Goal: Information Seeking & Learning: Learn about a topic

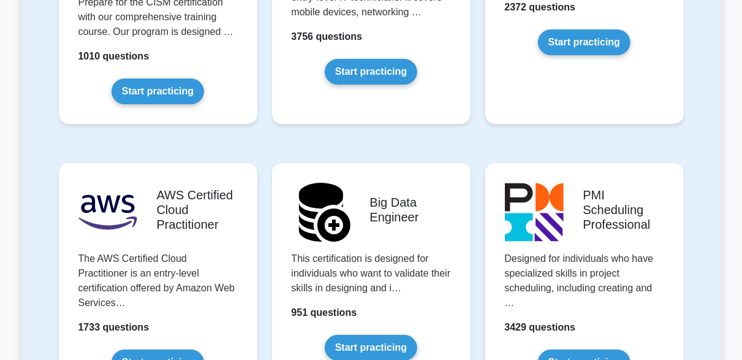
scroll to position [2027, 0]
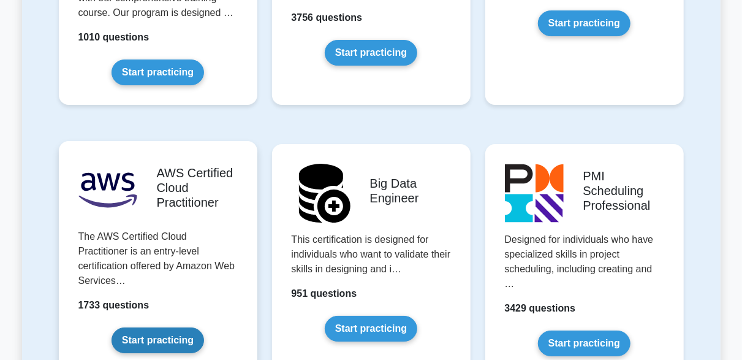
click at [166, 327] on link "Start practicing" at bounding box center [157, 340] width 92 height 26
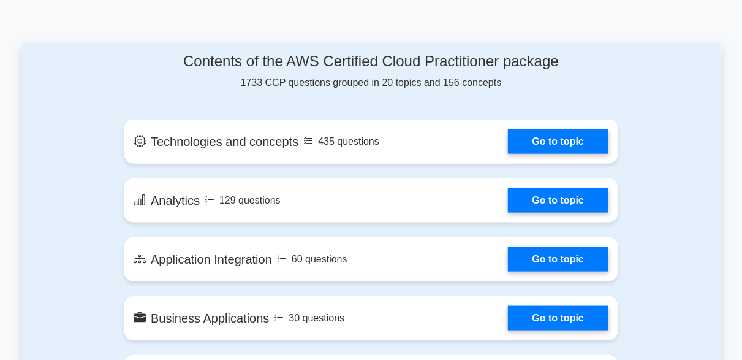
scroll to position [642, 0]
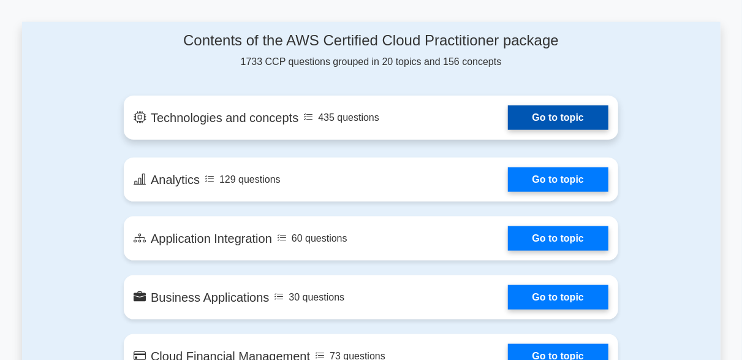
click at [558, 115] on link "Go to topic" at bounding box center [558, 117] width 100 height 25
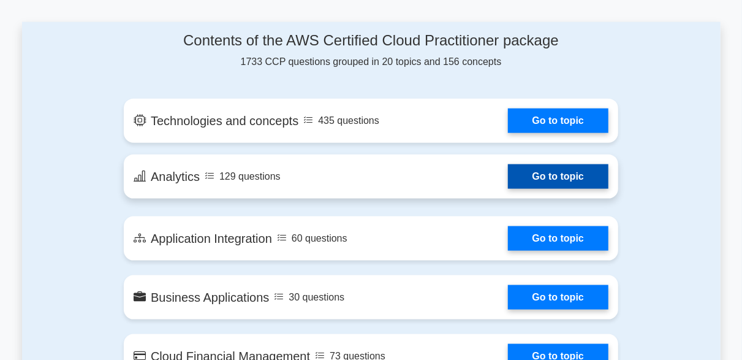
click at [567, 174] on link "Go to topic" at bounding box center [558, 176] width 100 height 25
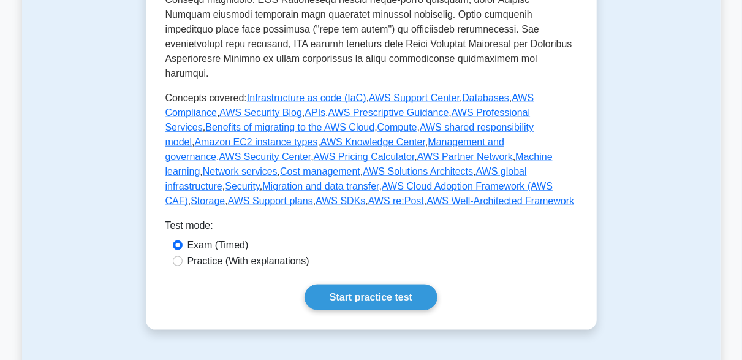
scroll to position [600, 0]
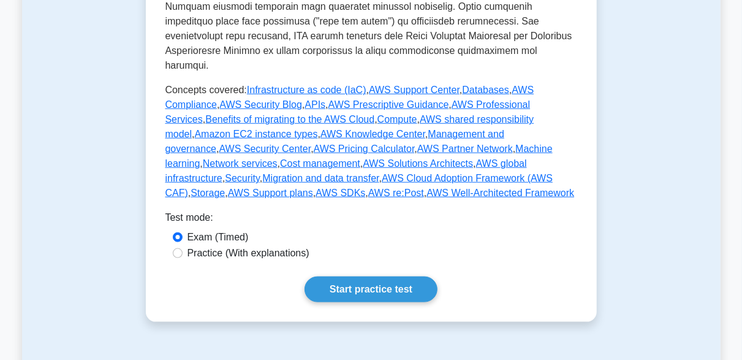
click at [242, 246] on label "Practice (With explanations)" at bounding box center [248, 253] width 122 height 15
click at [183, 248] on input "Practice (With explanations)" at bounding box center [178, 253] width 10 height 10
radio input "true"
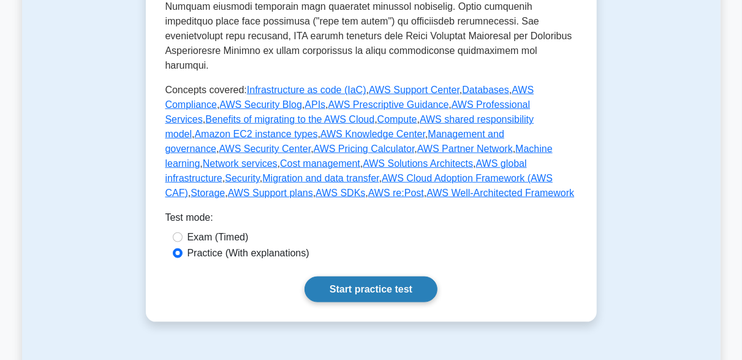
click at [374, 276] on link "Start practice test" at bounding box center [370, 289] width 133 height 26
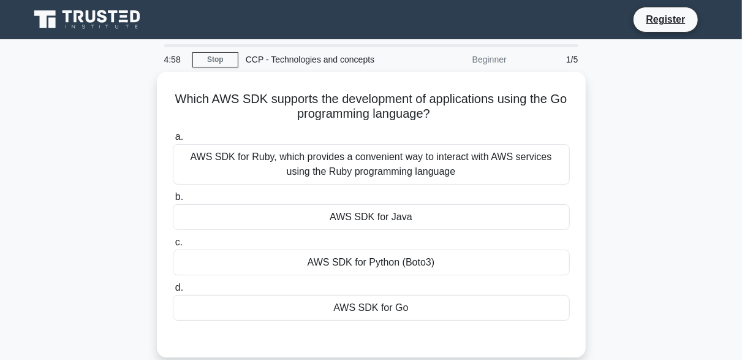
scroll to position [9, 0]
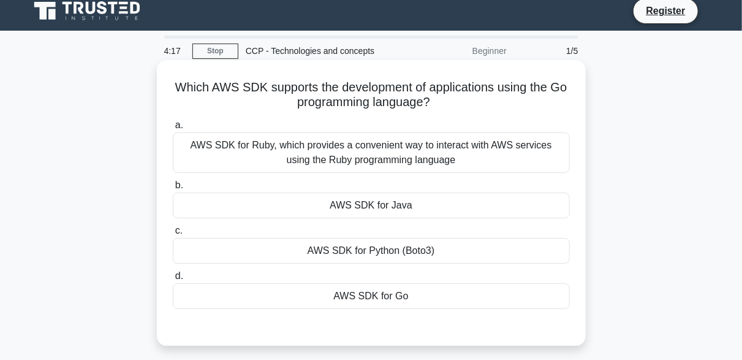
click at [345, 298] on div "AWS SDK for Go" at bounding box center [371, 296] width 397 height 26
click at [173, 280] on input "d. AWS SDK for Go" at bounding box center [173, 276] width 0 height 8
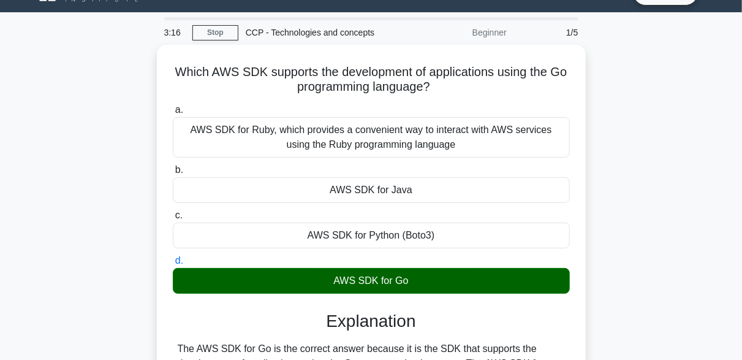
scroll to position [0, 0]
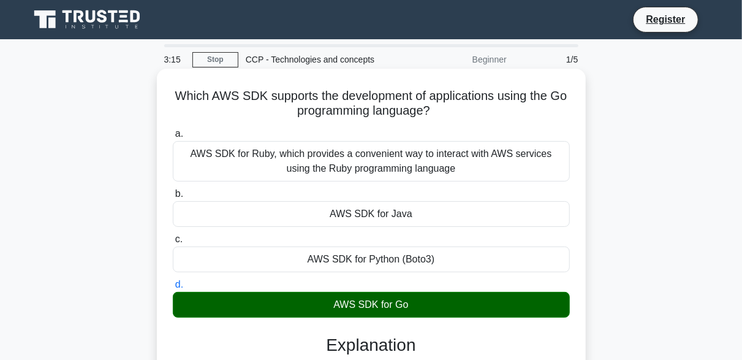
drag, startPoint x: 438, startPoint y: 331, endPoint x: 171, endPoint y: 84, distance: 363.7
click at [171, 84] on div "Which AWS SDK supports the development of applications using the Go programming…" at bounding box center [371, 305] width 419 height 462
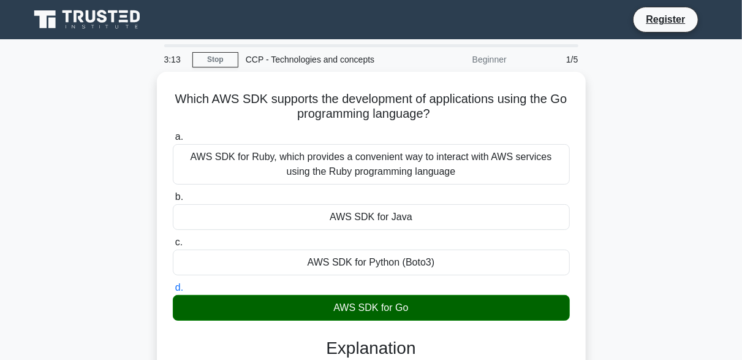
copy div "Which AWS SDK supports the development of applications using the Go programming…"
click at [696, 214] on div "Which AWS SDK supports the development of applications using the Go programming…" at bounding box center [371, 315] width 698 height 487
drag, startPoint x: 741, startPoint y: 174, endPoint x: 745, endPoint y: 168, distance: 7.1
click at [741, 168] on html "Register 2:39 Stop" at bounding box center [371, 331] width 742 height 662
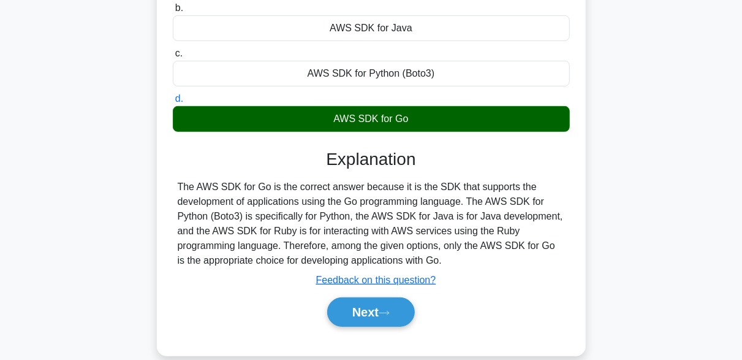
scroll to position [196, 0]
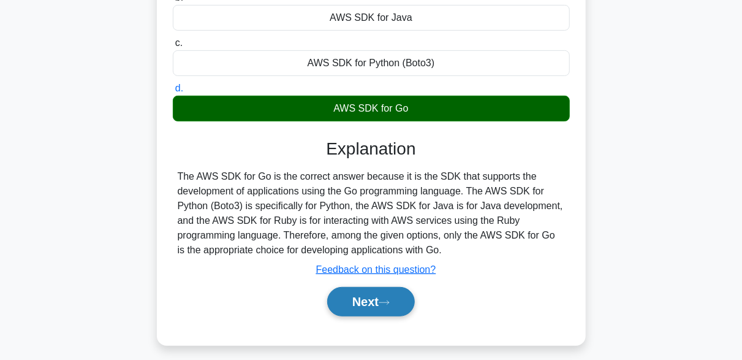
click at [369, 301] on button "Next" at bounding box center [371, 301] width 88 height 29
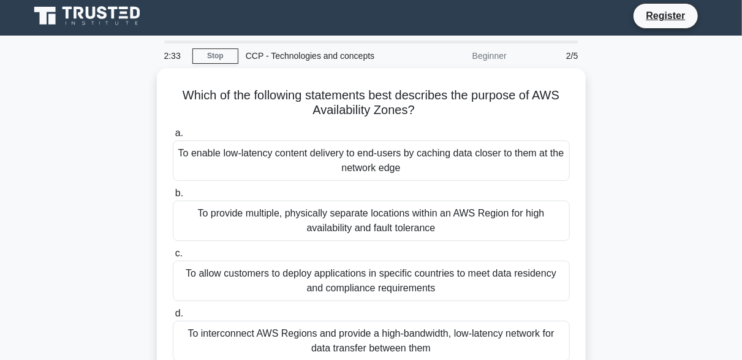
scroll to position [0, 0]
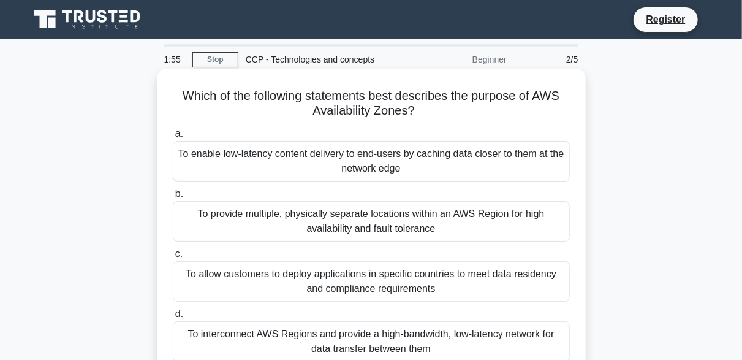
click at [382, 232] on div "To provide multiple, physically separate locations within an AWS Region for hig…" at bounding box center [371, 221] width 397 height 40
click at [173, 198] on input "b. To provide multiple, physically separate locations within an AWS Region for …" at bounding box center [173, 194] width 0 height 8
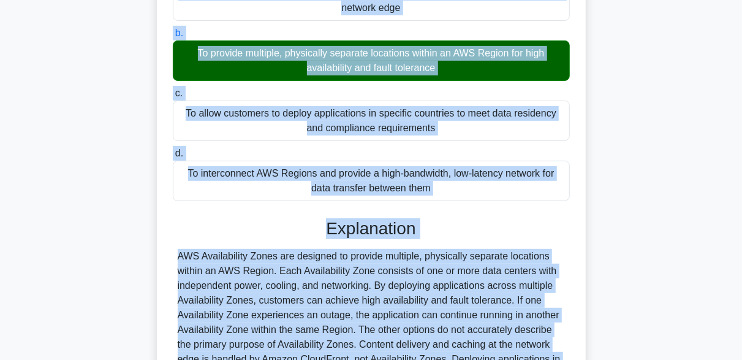
scroll to position [320, 0]
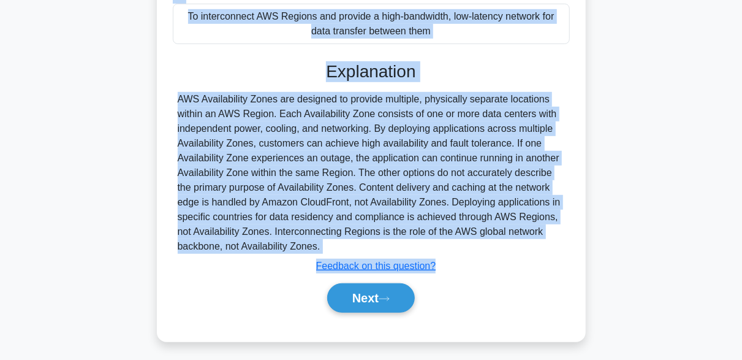
drag, startPoint x: 173, startPoint y: 94, endPoint x: 372, endPoint y: 354, distance: 327.2
click at [372, 354] on div "Which of the following statements best describes the purpose of AWS Availabilit…" at bounding box center [371, 53] width 698 height 605
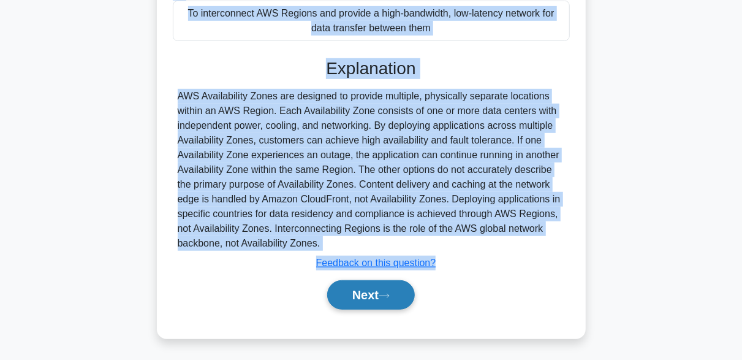
copy div "Which of the following statements best describes the purpose of AWS Availabilit…"
click at [374, 292] on button "Next" at bounding box center [371, 294] width 88 height 29
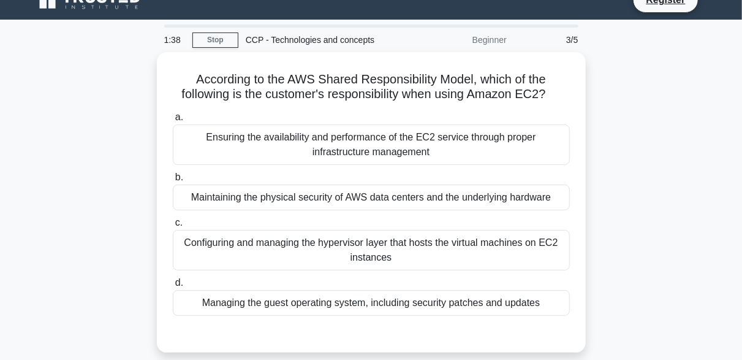
scroll to position [0, 0]
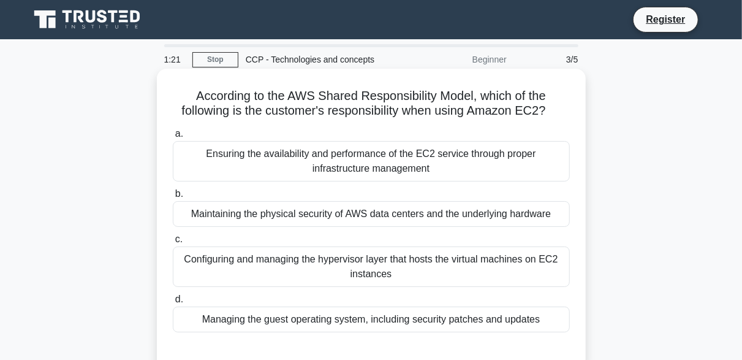
click at [385, 267] on div "Configuring and managing the hypervisor layer that hosts the virtual machines o…" at bounding box center [371, 266] width 397 height 40
click at [173, 243] on input "c. Configuring and managing the hypervisor layer that hosts the virtual machine…" at bounding box center [173, 239] width 0 height 8
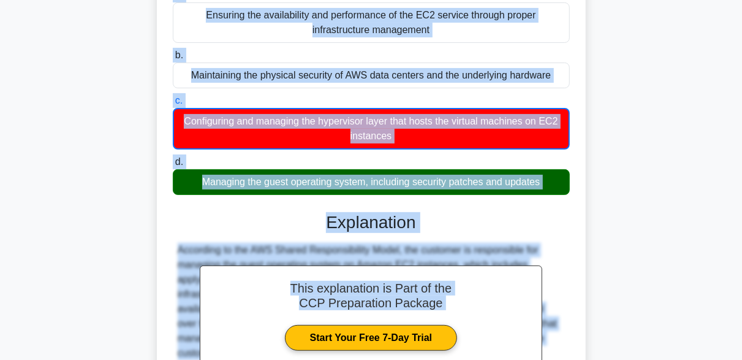
scroll to position [302, 0]
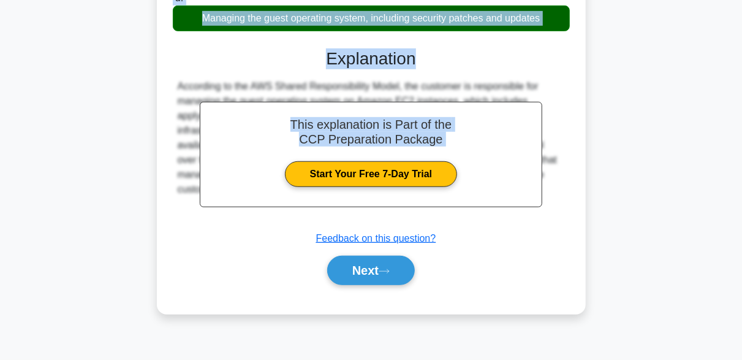
drag, startPoint x: 183, startPoint y: 91, endPoint x: 542, endPoint y: 52, distance: 361.7
click at [542, 52] on div "According to the AWS Shared Responsibility Model, which of the following is the…" at bounding box center [371, 40] width 419 height 537
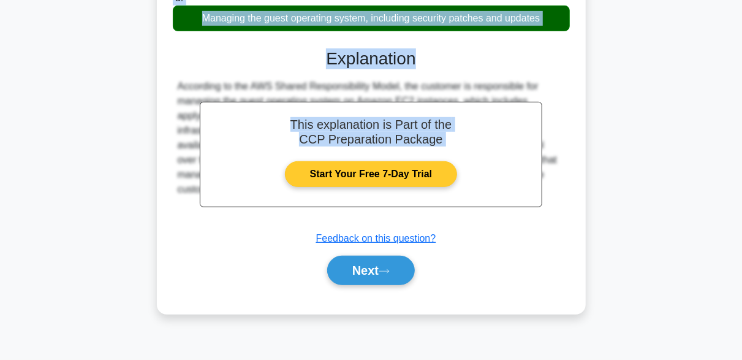
copy div "According to the AWS Shared Responsibility Model, which of the following is the…"
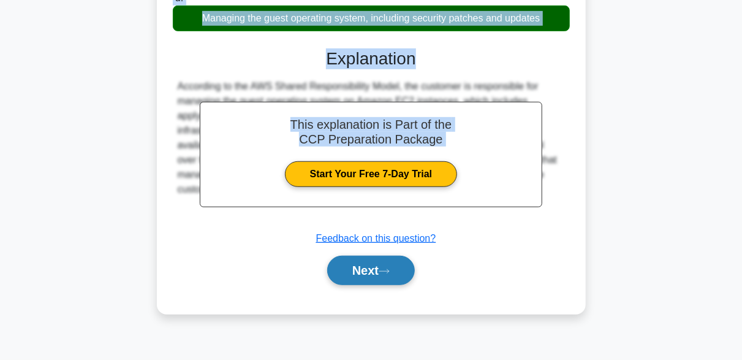
click at [367, 276] on button "Next" at bounding box center [371, 269] width 88 height 29
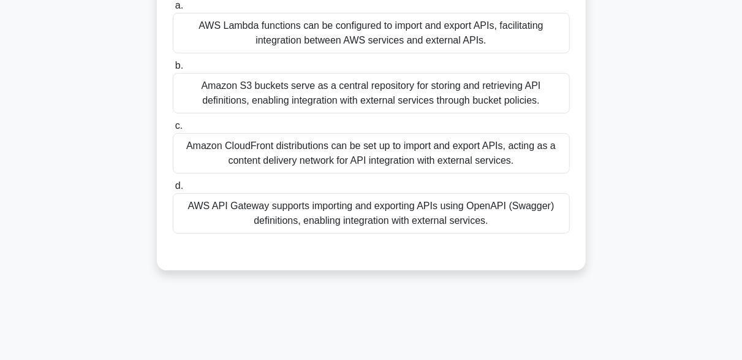
scroll to position [0, 0]
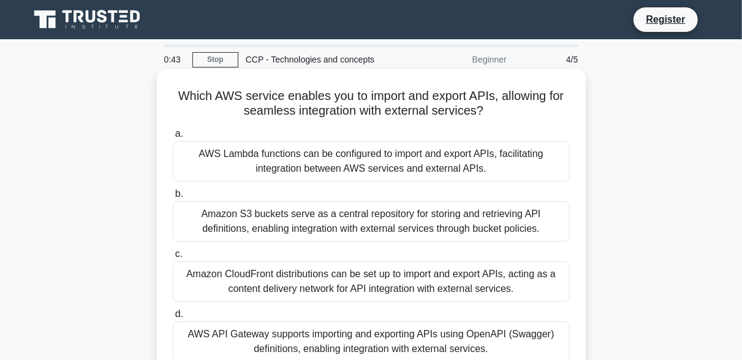
click at [326, 279] on div "Amazon CloudFront distributions can be set up to import and export APIs, acting…" at bounding box center [371, 281] width 397 height 40
click at [173, 258] on input "c. Amazon CloudFront distributions can be set up to import and export APIs, act…" at bounding box center [173, 254] width 0 height 8
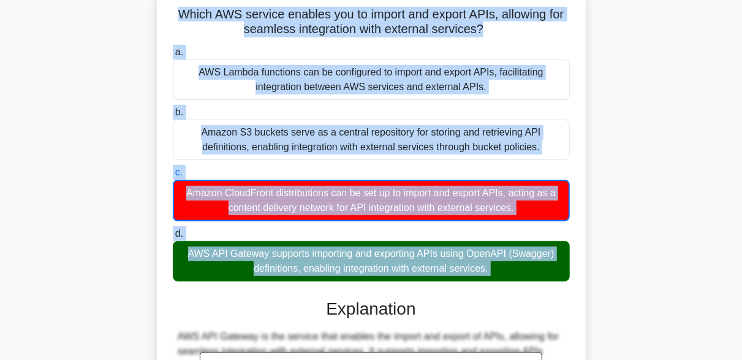
scroll to position [119, 0]
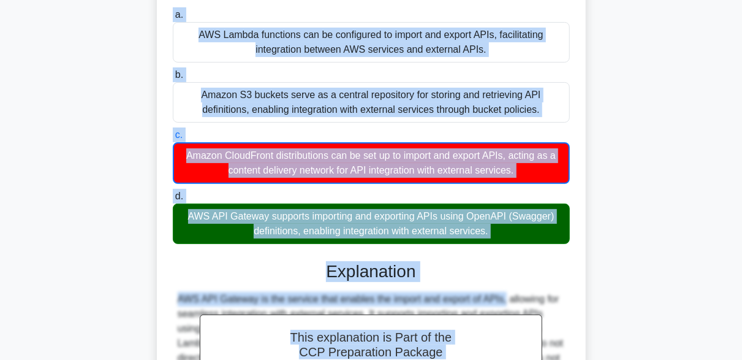
drag, startPoint x: 167, startPoint y: 95, endPoint x: 429, endPoint y: 287, distance: 325.3
click at [429, 287] on div "Which AWS service enables you to import and export APIs, allowing for seamless …" at bounding box center [371, 238] width 419 height 567
copy div "Which AWS service enables you to import and export APIs, allowing for seamless …"
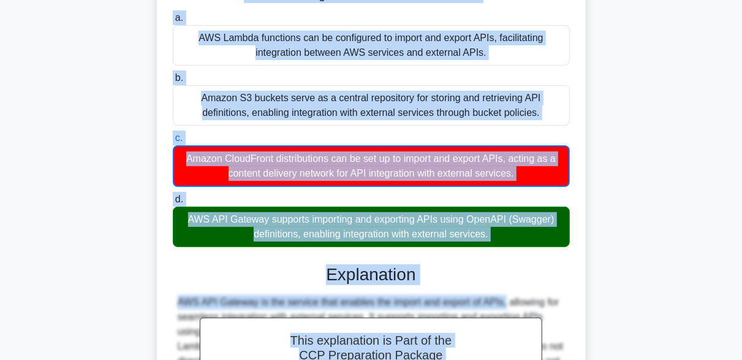
scroll to position [307, 0]
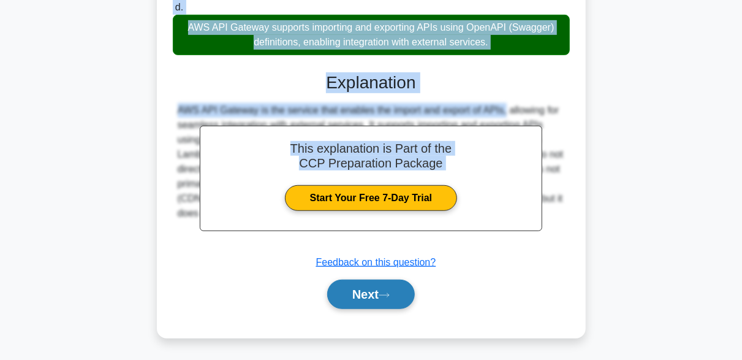
click at [390, 297] on icon at bounding box center [384, 295] width 11 height 7
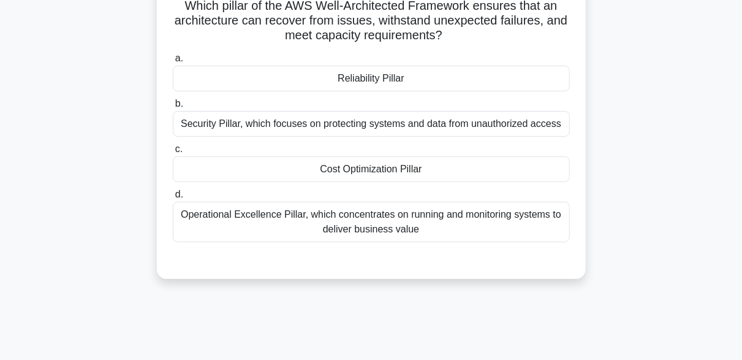
scroll to position [0, 0]
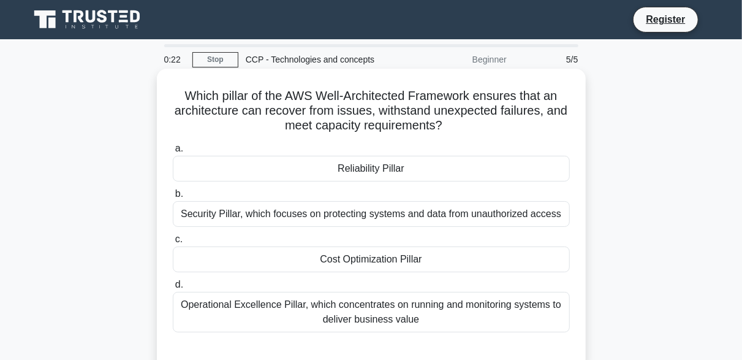
click at [319, 262] on div "Cost Optimization Pillar" at bounding box center [371, 259] width 397 height 26
click at [173, 243] on input "c. Cost Optimization Pillar" at bounding box center [173, 239] width 0 height 8
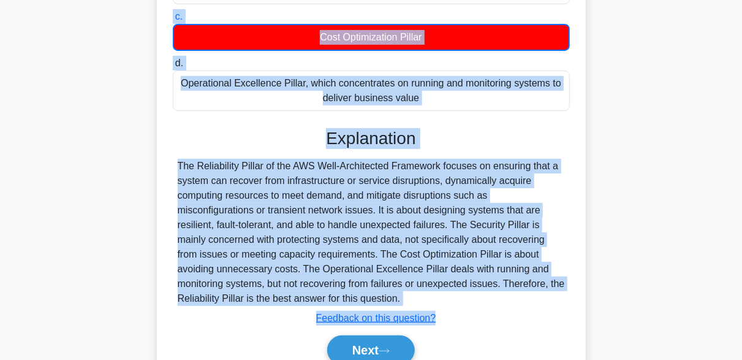
scroll to position [302, 0]
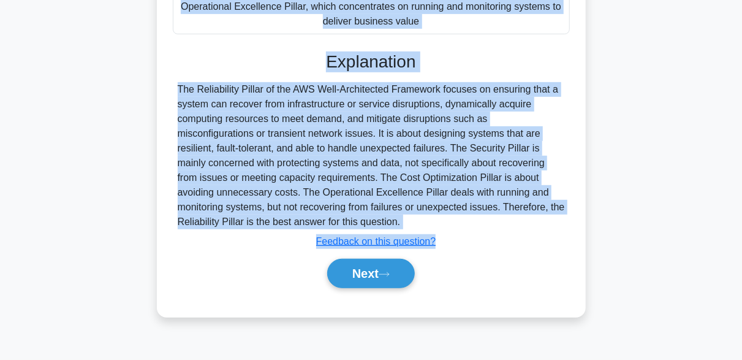
drag, startPoint x: 181, startPoint y: 96, endPoint x: 391, endPoint y: 345, distance: 326.0
click at [391, 345] on div "0:19 Stop CCP - Technologies and concepts Beginner 5/5 Which pillar of the AWS …" at bounding box center [371, 48] width 698 height 613
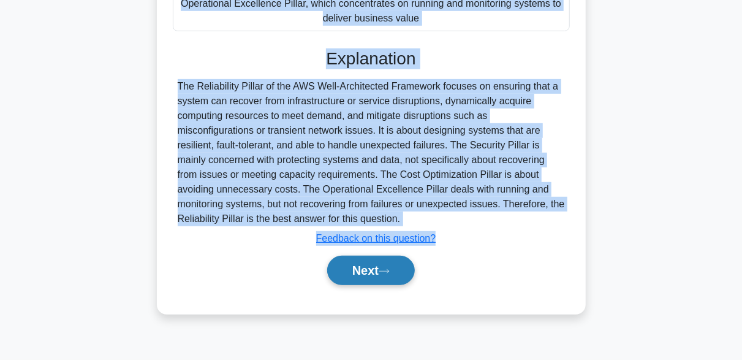
copy div "Which pillar of the AWS Well-Architected Framework ensures that an architecture…"
click at [372, 273] on button "Next" at bounding box center [371, 269] width 88 height 29
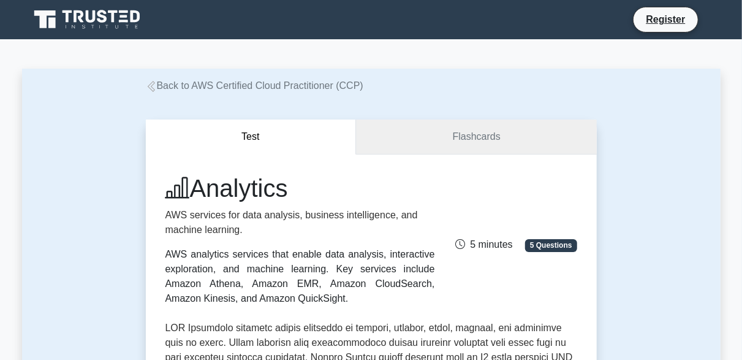
click at [468, 132] on link "Flashcards" at bounding box center [476, 136] width 240 height 35
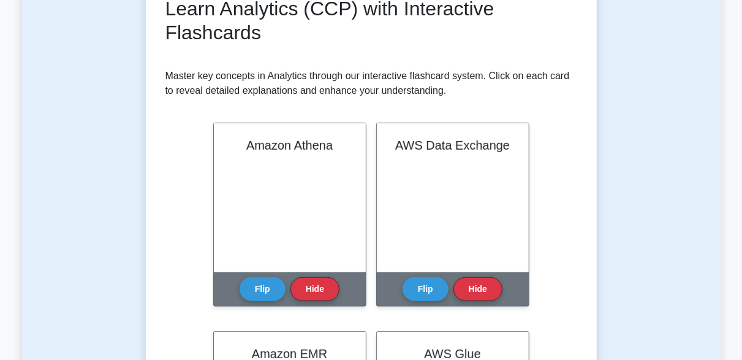
scroll to position [168, 0]
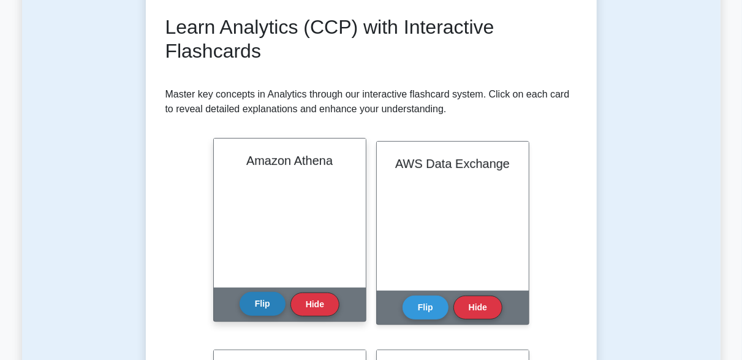
click at [264, 308] on button "Flip" at bounding box center [263, 304] width 46 height 24
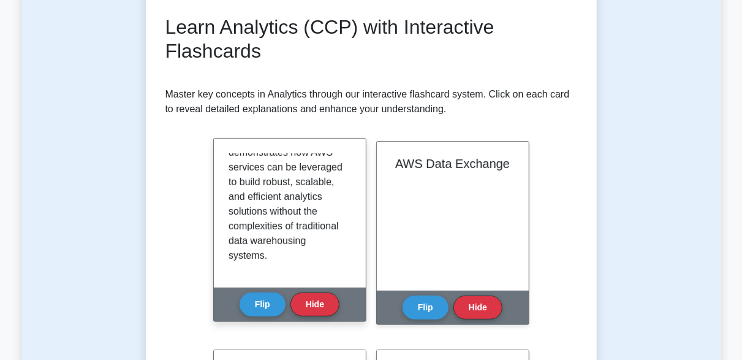
scroll to position [0, 0]
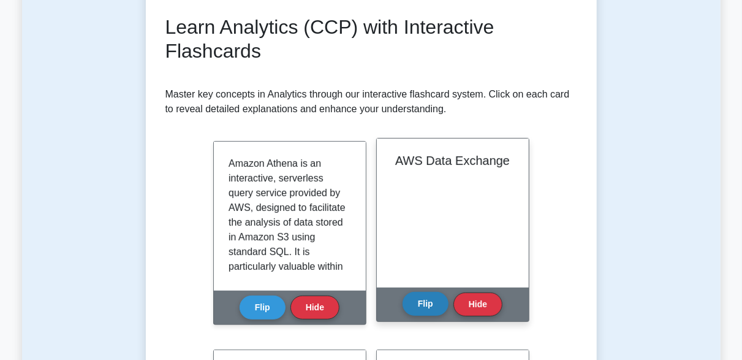
click at [417, 300] on button "Flip" at bounding box center [425, 304] width 46 height 24
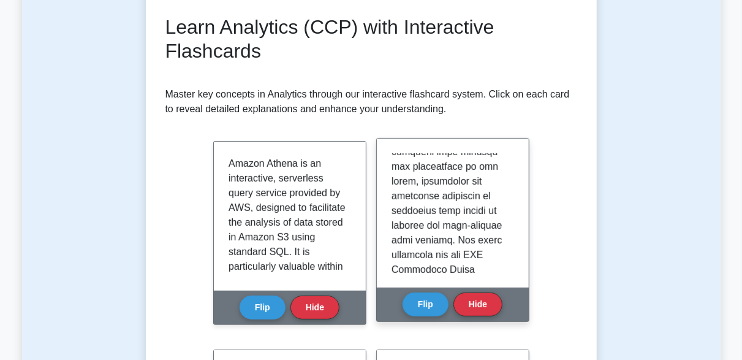
scroll to position [1359, 0]
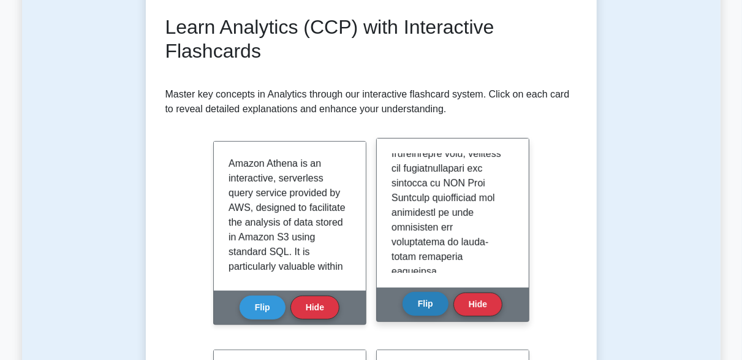
click at [420, 306] on button "Flip" at bounding box center [425, 304] width 46 height 24
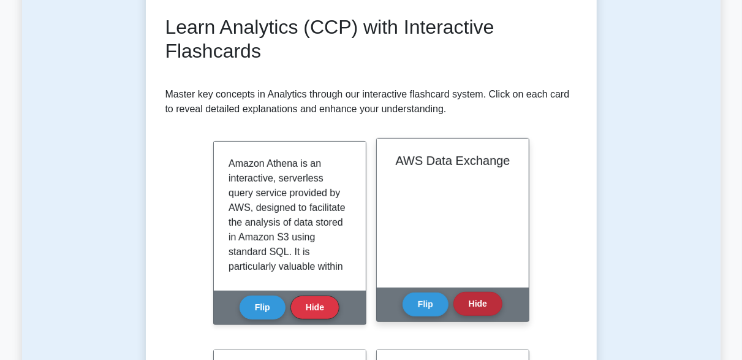
click at [481, 304] on button "Hide" at bounding box center [477, 304] width 49 height 24
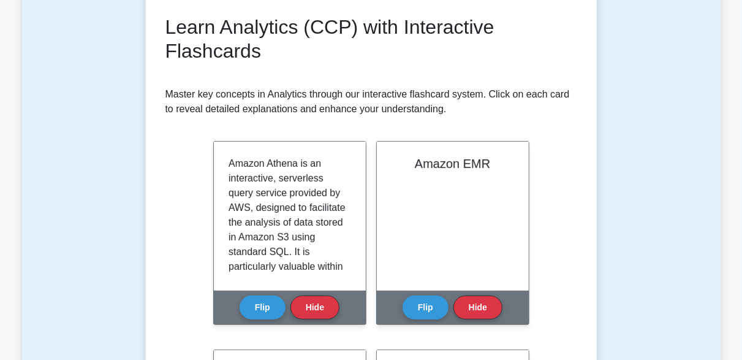
click at [481, 304] on button "Hide" at bounding box center [477, 307] width 49 height 24
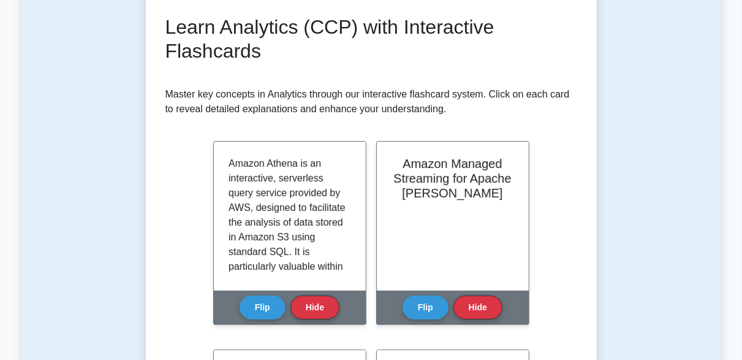
click at [481, 304] on button "Hide" at bounding box center [477, 307] width 49 height 24
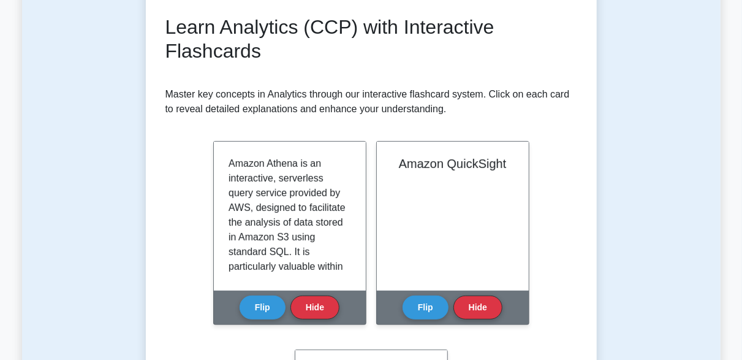
click at [481, 304] on button "Hide" at bounding box center [477, 307] width 49 height 24
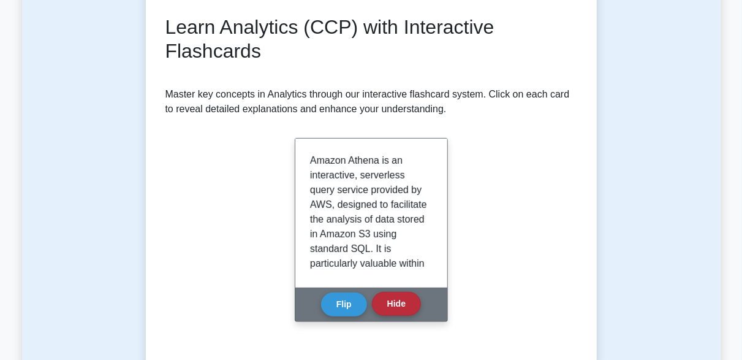
click at [400, 302] on button "Hide" at bounding box center [396, 304] width 49 height 24
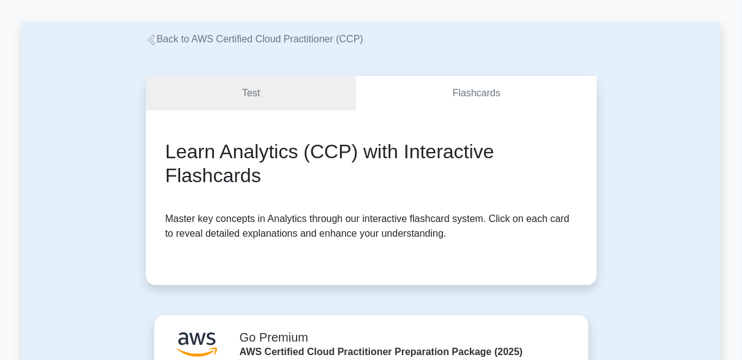
scroll to position [40, 0]
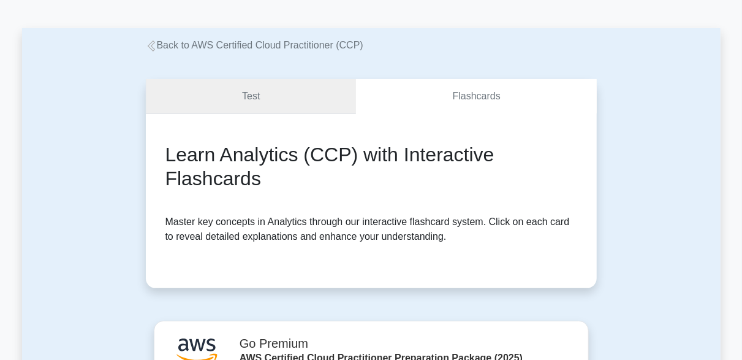
click at [304, 97] on link "Test" at bounding box center [251, 96] width 211 height 35
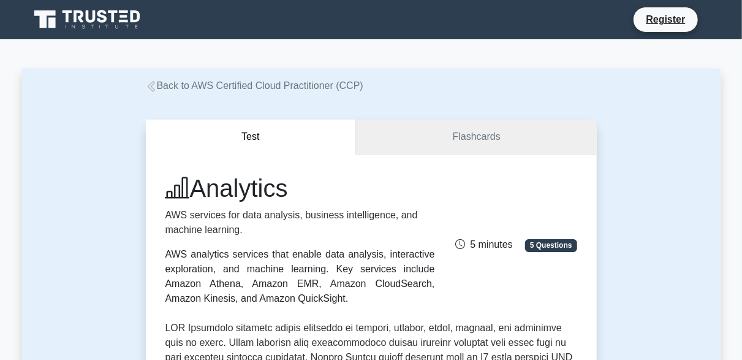
click at [466, 145] on link "Flashcards" at bounding box center [476, 136] width 240 height 35
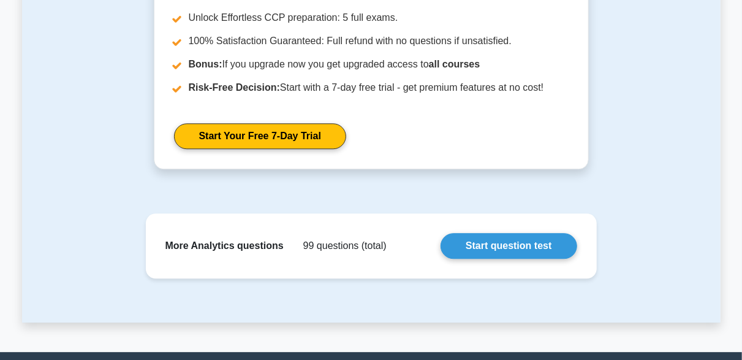
scroll to position [1481, 0]
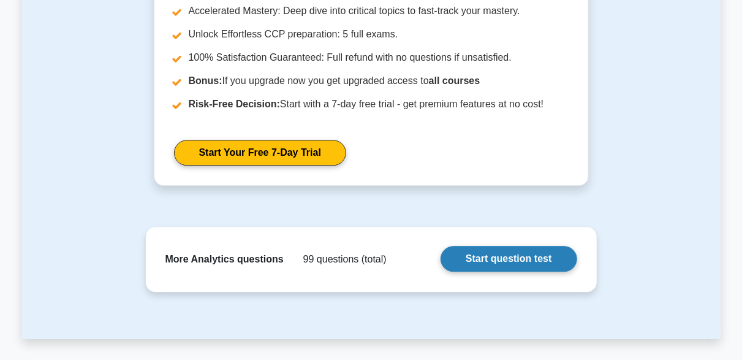
click at [518, 265] on link "Start question test" at bounding box center [508, 259] width 136 height 26
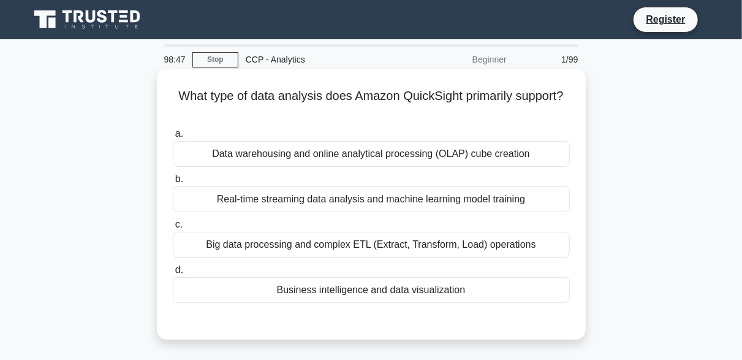
drag, startPoint x: 173, startPoint y: 91, endPoint x: 499, endPoint y: 303, distance: 388.7
click at [499, 303] on div "What type of data analysis does Amazon QuickSight primarily support? .spinner_0…" at bounding box center [371, 204] width 419 height 261
copy div "What type of data analysis does Amazon QuickSight primarily support? .spinner_0…"
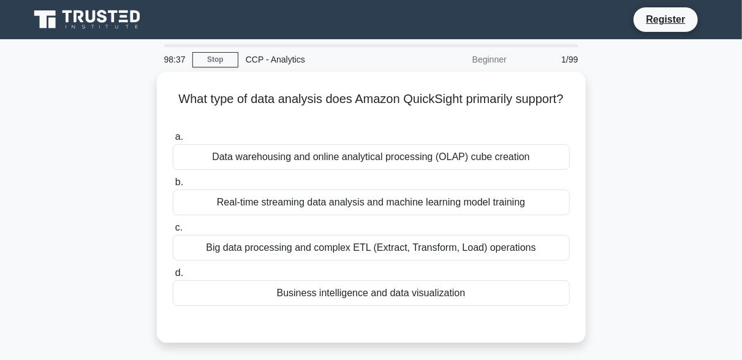
click at [137, 174] on div "What type of data analysis does Amazon QuickSight primarily support? .spinner_0…" at bounding box center [371, 214] width 698 height 285
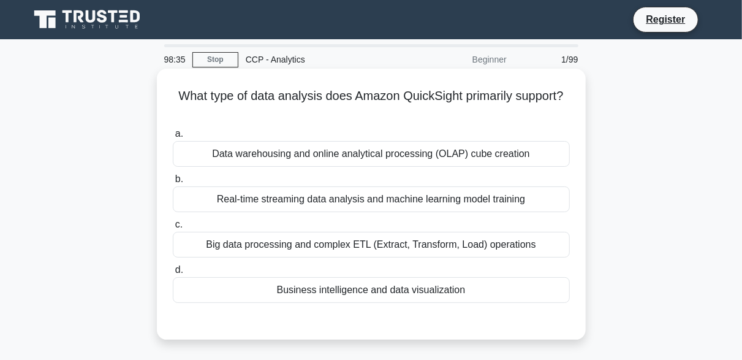
click at [281, 203] on div "Real-time streaming data analysis and machine learning model training" at bounding box center [371, 199] width 397 height 26
click at [173, 183] on input "b. Real-time streaming data analysis and machine learning model training" at bounding box center [173, 179] width 0 height 8
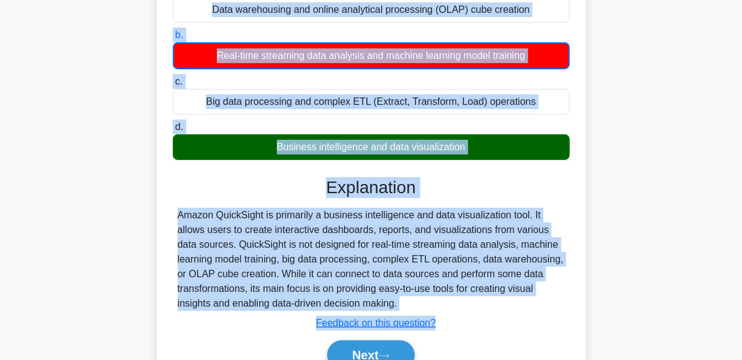
scroll to position [302, 0]
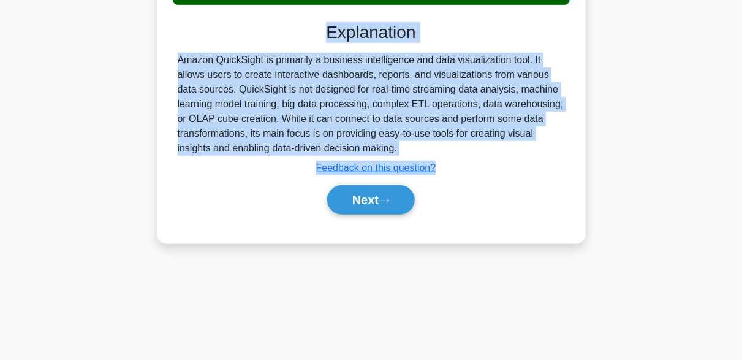
drag, startPoint x: 171, startPoint y: 97, endPoint x: 402, endPoint y: 333, distance: 330.5
click at [402, 333] on div "98:29 Stop CCP - Analytics Beginner 1/99 What type of data analysis does Amazon…" at bounding box center [371, 48] width 698 height 613
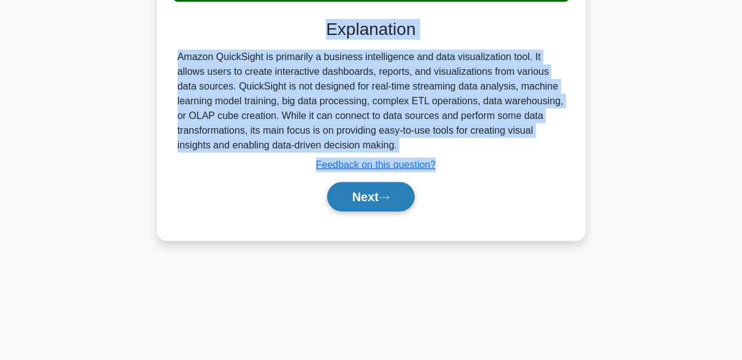
copy div "What type of data analysis does Amazon QuickSight primarily support? .spinner_0…"
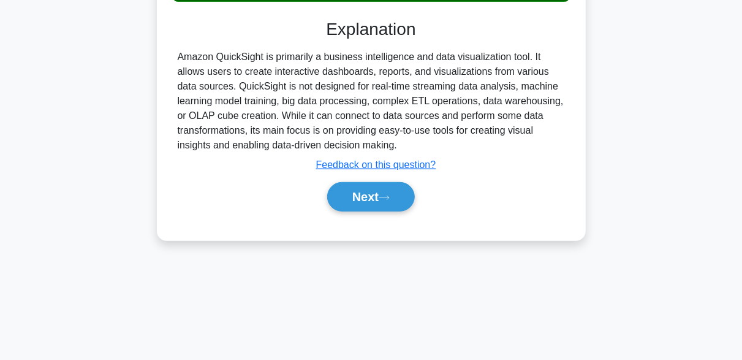
click at [258, 220] on div "a. Data warehousing and online analytical processing (OLAP) cube creation b. Re…" at bounding box center [371, 24] width 399 height 404
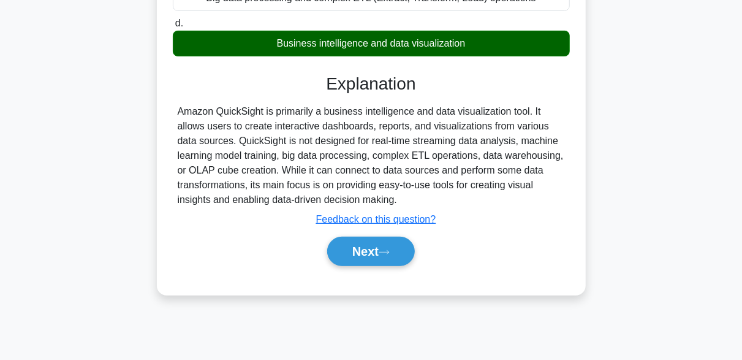
scroll to position [258, 0]
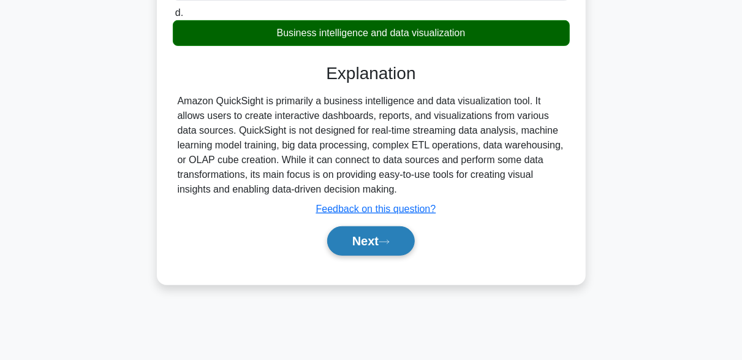
click at [368, 243] on button "Next" at bounding box center [371, 240] width 88 height 29
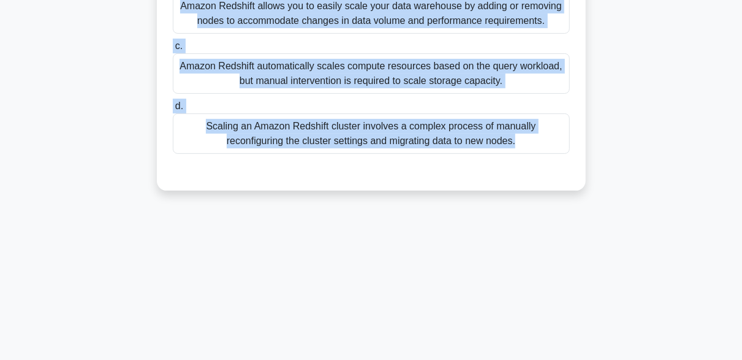
scroll to position [302, 0]
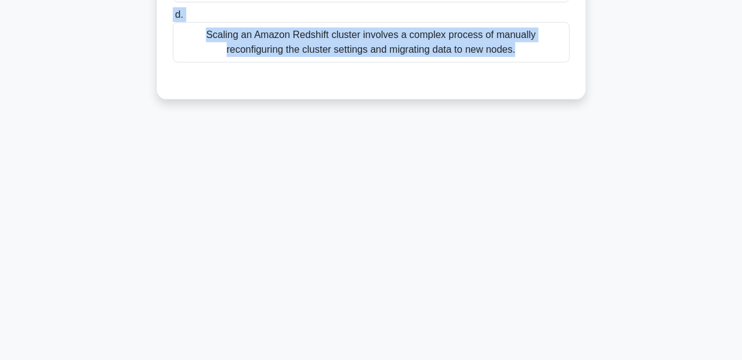
drag, startPoint x: 176, startPoint y: 90, endPoint x: 408, endPoint y: 350, distance: 348.3
click at [408, 350] on div "97:54 Stop CCP - Analytics Beginner 2/99 Which of the following is an accurate …" at bounding box center [371, 48] width 698 height 613
click at [418, 267] on div "97:53 Stop CCP - Analytics Beginner 2/99 Which of the following is an accurate …" at bounding box center [371, 48] width 698 height 613
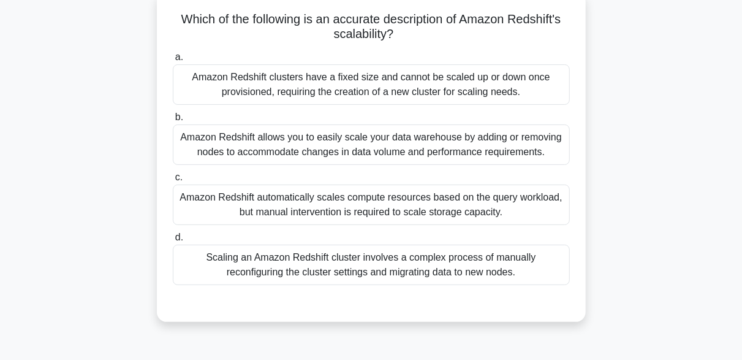
scroll to position [74, 0]
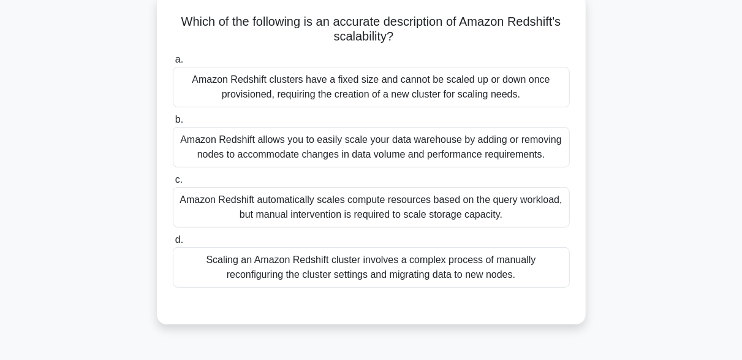
click at [323, 157] on div "Amazon Redshift allows you to easily scale your data warehouse by adding or rem…" at bounding box center [371, 147] width 397 height 40
click at [173, 124] on input "b. Amazon Redshift allows you to easily scale your data warehouse by adding or …" at bounding box center [173, 120] width 0 height 8
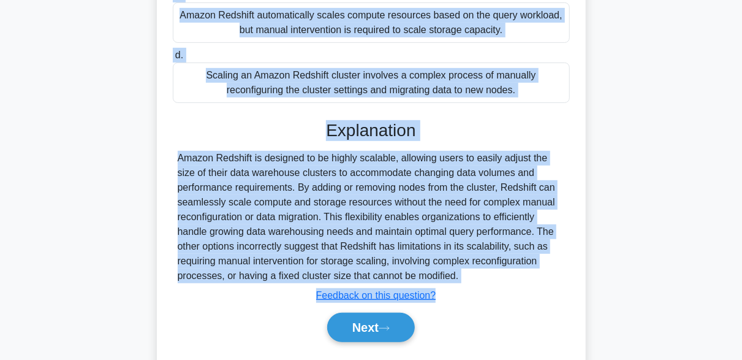
scroll to position [306, 0]
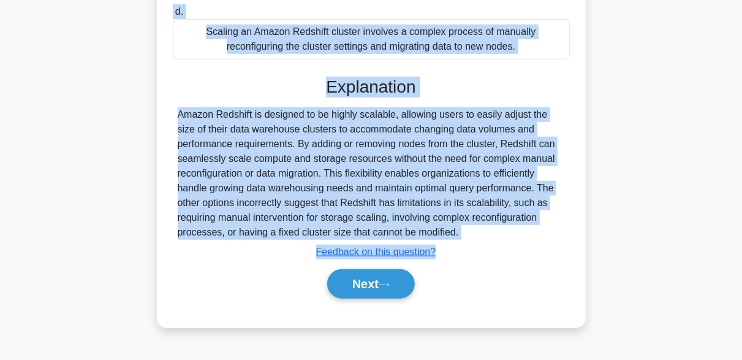
drag, startPoint x: 175, startPoint y: 20, endPoint x: 461, endPoint y: 251, distance: 368.1
click at [461, 251] on div "Which of the following is an accurate description of Amazon Redshift's scalabil…" at bounding box center [371, 47] width 419 height 551
copy div "Which of the following is an accurate description of Amazon Redshift's scalabil…"
click at [377, 298] on button "Next" at bounding box center [371, 283] width 88 height 29
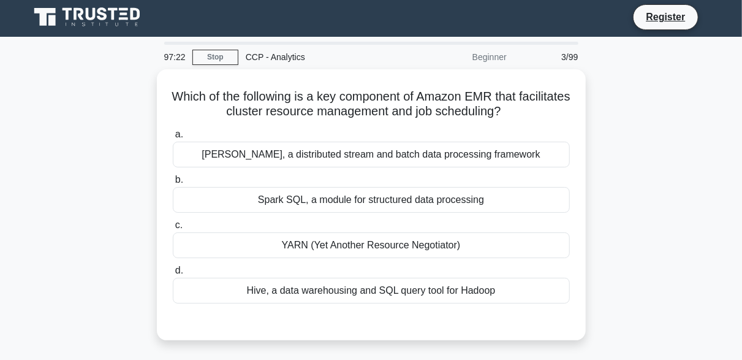
scroll to position [0, 0]
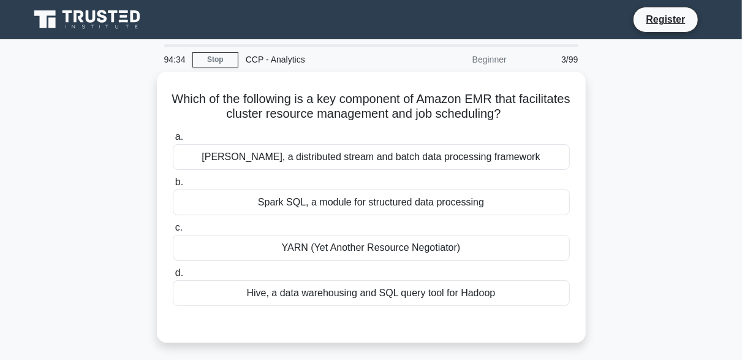
click at [741, 69] on main "94:34 Stop CCP - Analytics Beginner 3/99 Which of the following is a key compon…" at bounding box center [371, 350] width 742 height 622
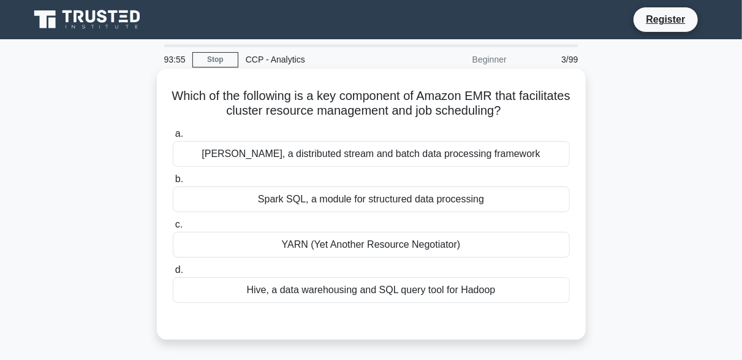
click at [331, 205] on div "Spark SQL, a module for structured data processing" at bounding box center [371, 199] width 397 height 26
click at [173, 183] on input "b. Spark SQL, a module for structured data processing" at bounding box center [173, 179] width 0 height 8
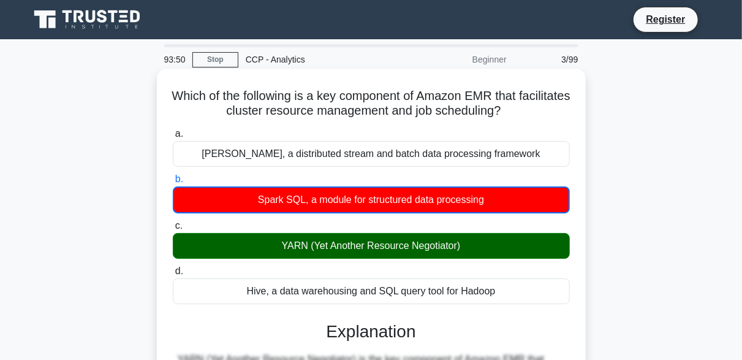
drag, startPoint x: 192, startPoint y: 87, endPoint x: 514, endPoint y: 294, distance: 383.0
click at [514, 294] on div "Which of the following is a key component of Amazon EMR that facilitates cluste…" at bounding box center [371, 328] width 419 height 508
copy div "Which of the following is a key component of Amazon EMR that facilitates cluste…"
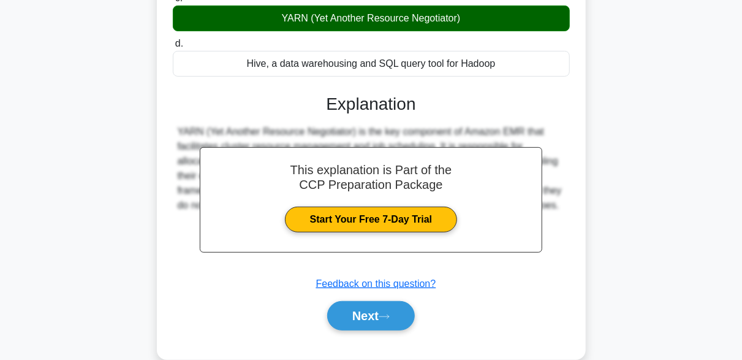
scroll to position [246, 0]
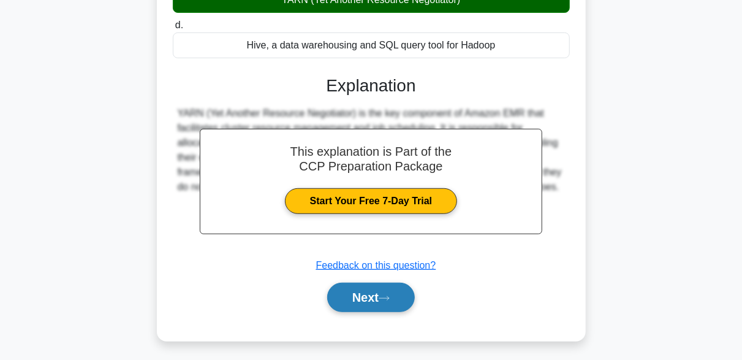
click at [355, 292] on button "Next" at bounding box center [371, 296] width 88 height 29
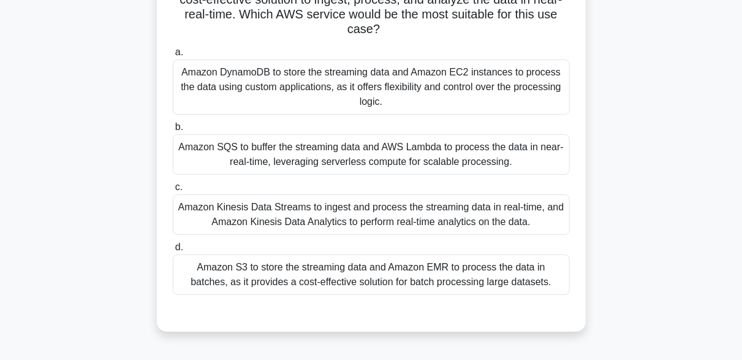
scroll to position [128, 0]
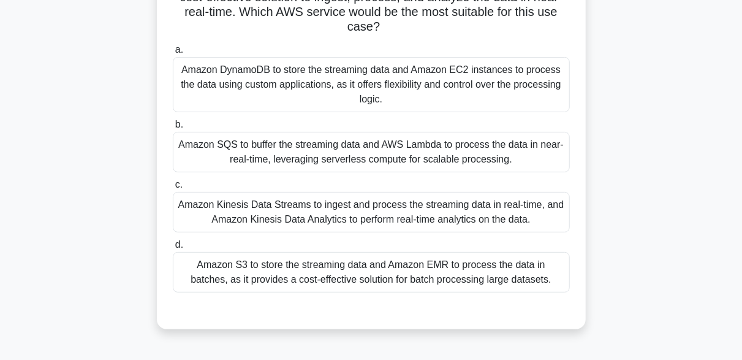
click at [360, 213] on div "Amazon Kinesis Data Streams to ingest and process the streaming data in real-ti…" at bounding box center [371, 212] width 397 height 40
click at [173, 189] on input "c. Amazon Kinesis Data Streams to ingest and process the streaming data in real…" at bounding box center [173, 185] width 0 height 8
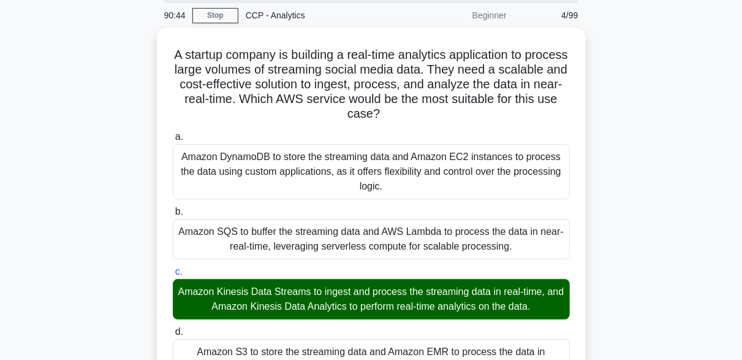
scroll to position [0, 0]
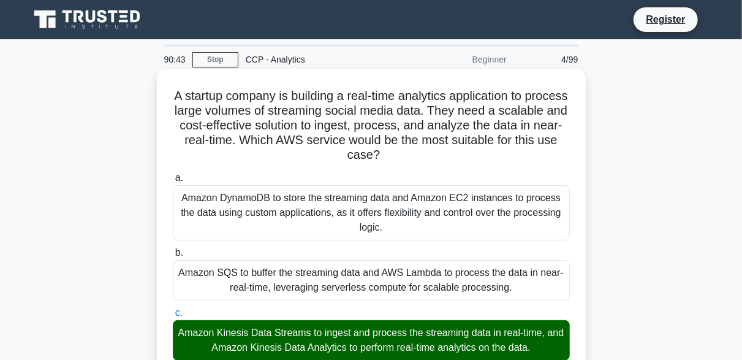
drag, startPoint x: 541, startPoint y: 291, endPoint x: 184, endPoint y: 94, distance: 407.1
copy div "A startup company is building a real-time analytics application to process larg…"
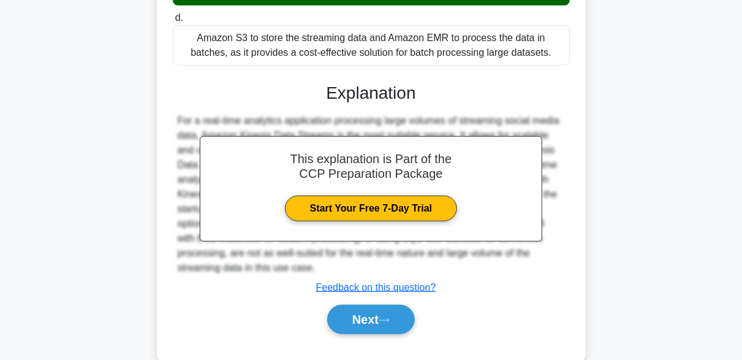
scroll to position [379, 0]
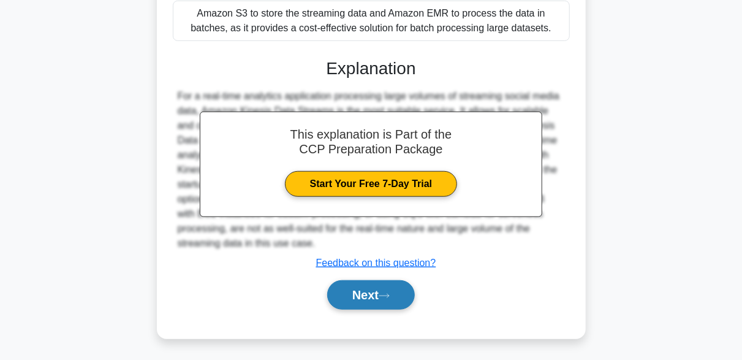
click at [377, 297] on button "Next" at bounding box center [371, 294] width 88 height 29
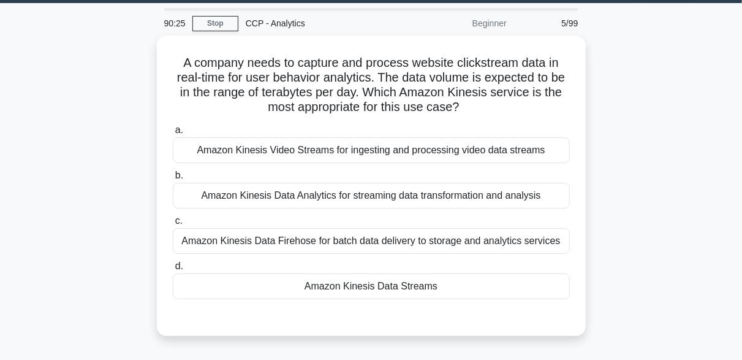
scroll to position [37, 0]
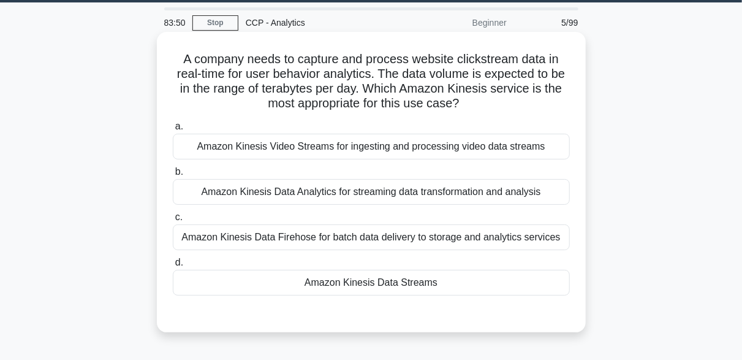
click at [370, 283] on div "Amazon Kinesis Data Streams" at bounding box center [371, 283] width 397 height 26
click at [173, 266] on input "d. Amazon Kinesis Data Streams" at bounding box center [173, 262] width 0 height 8
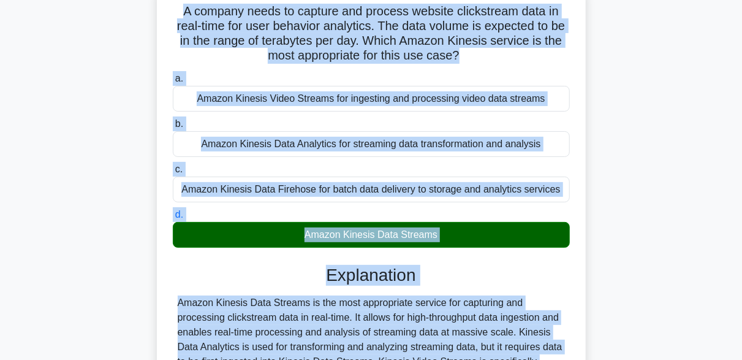
scroll to position [177, 0]
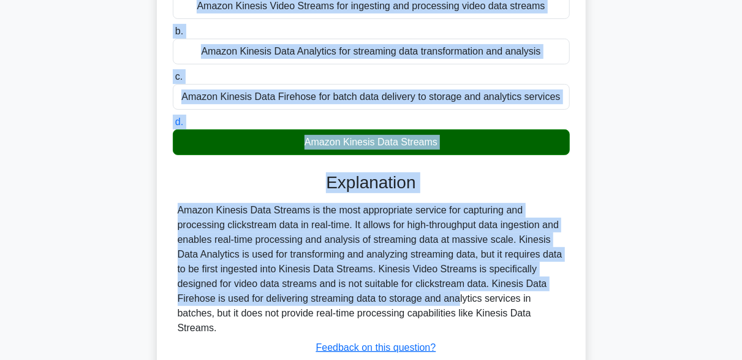
drag, startPoint x: 181, startPoint y: 56, endPoint x: 471, endPoint y: 319, distance: 391.6
click at [471, 319] on div "A company needs to capture and process website clickstream data in real-time fo…" at bounding box center [371, 156] width 419 height 521
copy div "A company needs to capture and process website clickstream data in real-time fo…"
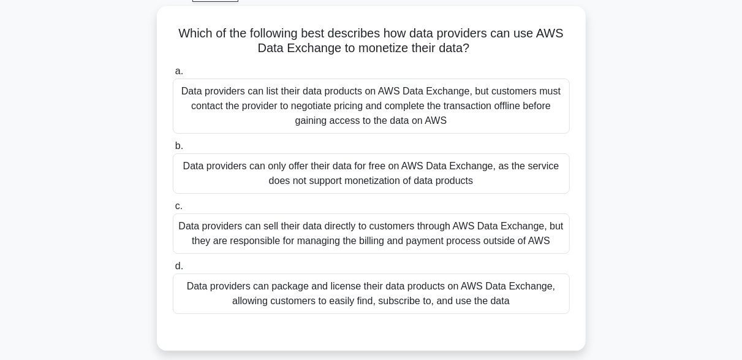
scroll to position [63, 0]
click at [417, 116] on div "Data providers can list their data products on AWS Data Exchange, but customers…" at bounding box center [371, 105] width 397 height 55
click at [173, 75] on input "a. Data providers can list their data products on AWS Data Exchange, but custom…" at bounding box center [173, 71] width 0 height 8
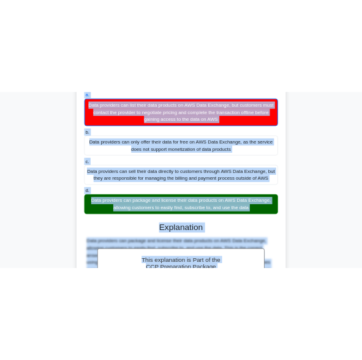
scroll to position [322, 0]
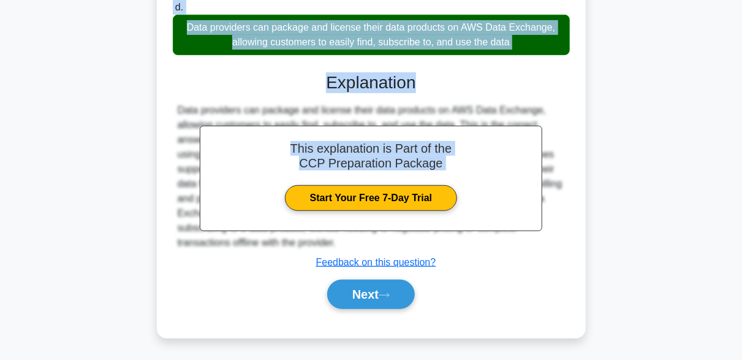
drag, startPoint x: 176, startPoint y: 32, endPoint x: 422, endPoint y: 78, distance: 249.8
click at [422, 78] on div "Which of the following best describes how data providers can use AWS Data Excha…" at bounding box center [371, 41] width 419 height 581
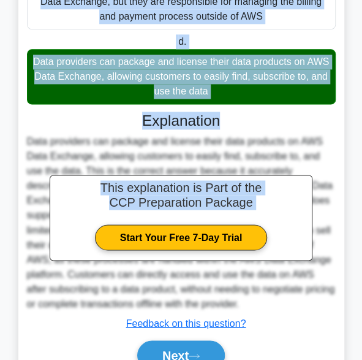
click at [141, 85] on div "Data providers can package and license their data products on AWS Data Exchange…" at bounding box center [181, 76] width 309 height 55
click at [176, 46] on input "d. Data providers can package and license their data products on AWS Data Excha…" at bounding box center [176, 42] width 0 height 8
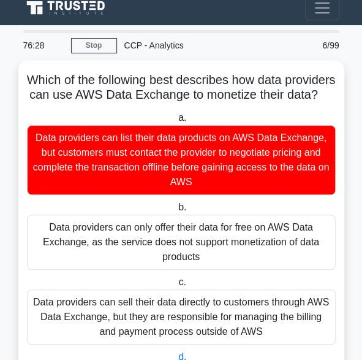
scroll to position [0, 0]
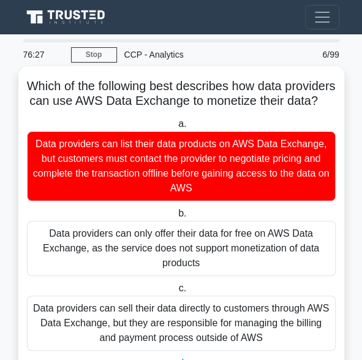
drag, startPoint x: 235, startPoint y: 115, endPoint x: 41, endPoint y: 81, distance: 197.1
copy div "Which of the following best describes how data providers can use AWS Data Excha…"
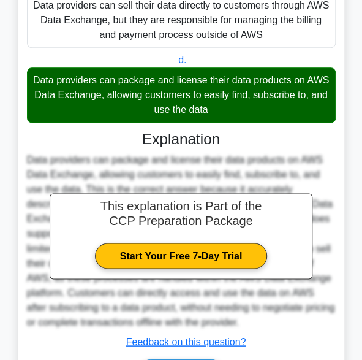
scroll to position [393, 0]
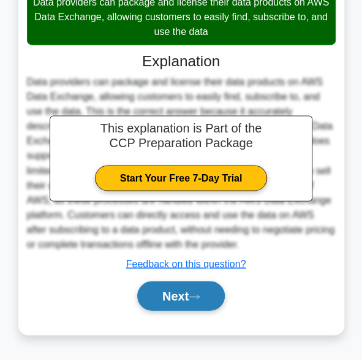
click at [168, 294] on button "Next" at bounding box center [181, 295] width 88 height 29
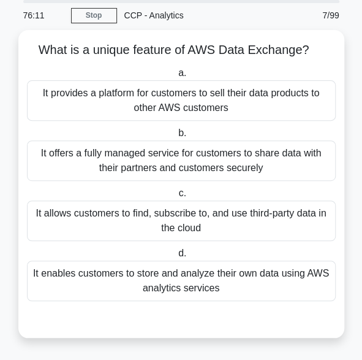
scroll to position [37, 0]
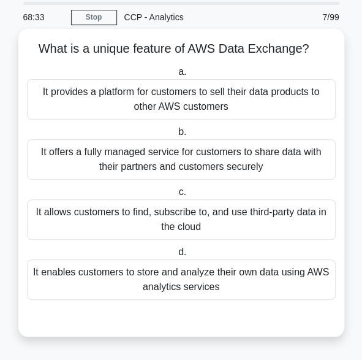
click at [134, 289] on div "It enables customers to store and analyze their own data using AWS analytics se…" at bounding box center [181, 279] width 309 height 40
click at [176, 256] on input "d. It enables customers to store and analyze their own data using AWS analytics…" at bounding box center [176, 252] width 0 height 8
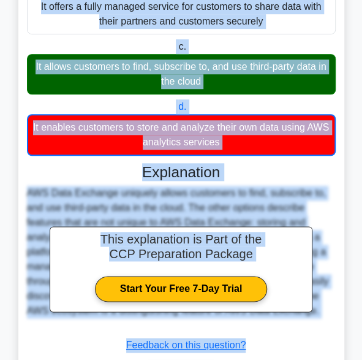
scroll to position [262, 0]
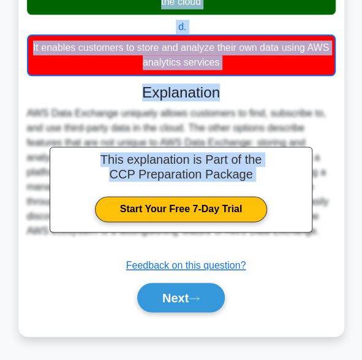
drag, startPoint x: 35, startPoint y: 49, endPoint x: 255, endPoint y: 80, distance: 222.0
click at [255, 80] on div "What is a unique feature of AWS Data Exchange? .spinner_0XTQ{transform-origin:c…" at bounding box center [181, 70] width 316 height 522
copy div "What is a unique feature of AWS Data Exchange? .spinner_0XTQ{transform-origin:c…"
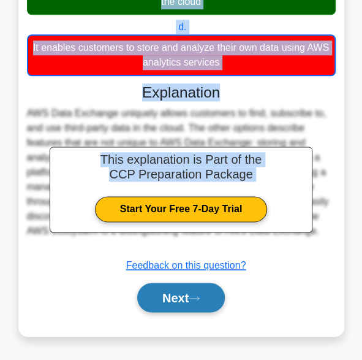
click at [179, 288] on button "Next" at bounding box center [181, 296] width 88 height 29
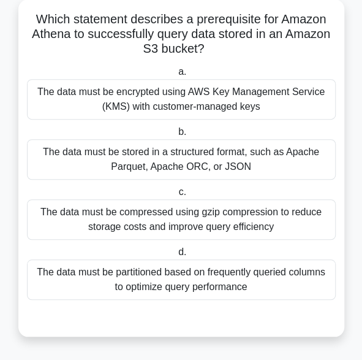
click at [191, 105] on div "The data must be encrypted using AWS Key Management Service (KMS) with customer…" at bounding box center [181, 99] width 309 height 40
click at [176, 76] on input "a. The data must be encrypted using AWS Key Management Service (KMS) with custo…" at bounding box center [176, 72] width 0 height 8
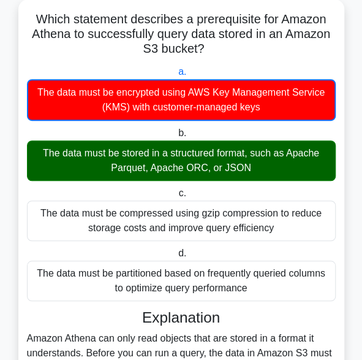
drag, startPoint x: 29, startPoint y: 16, endPoint x: 263, endPoint y: 282, distance: 354.6
click at [263, 282] on div "Which statement describes a prerequisite for Amazon Athena to successfully quer…" at bounding box center [181, 265] width 316 height 522
click at [292, 301] on div "a. The data must be encrypted using AWS Key Management Service (KMS) with custo…" at bounding box center [181, 182] width 323 height 241
drag, startPoint x: 29, startPoint y: 26, endPoint x: 153, endPoint y: 281, distance: 283.8
click at [153, 281] on div "Which statement describes a prerequisite for Amazon Athena to successfully quer…" at bounding box center [181, 265] width 316 height 522
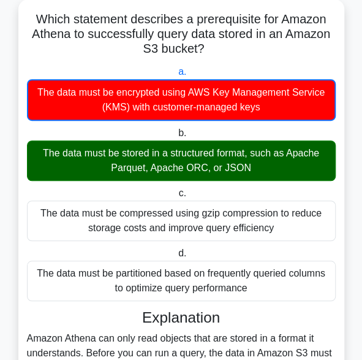
click at [28, 17] on h5 "Which statement describes a prerequisite for Amazon Athena to successfully quer…" at bounding box center [181, 34] width 311 height 45
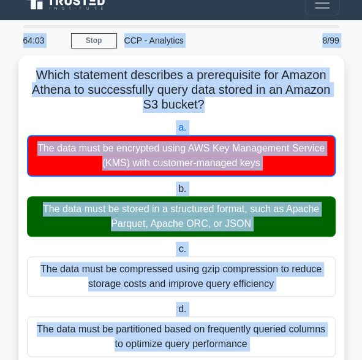
scroll to position [0, 0]
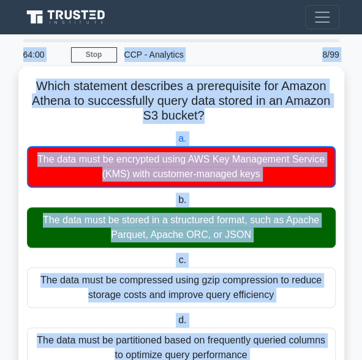
copy body "Register 64:07 Stop CCP - Analytics Beginner 8/99 Which statement describes a p…"
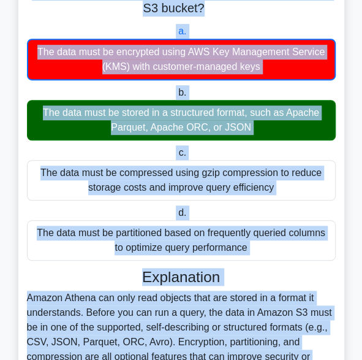
scroll to position [116, 0]
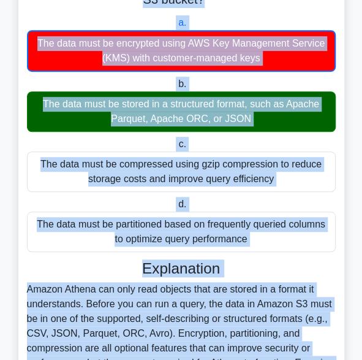
click at [274, 259] on h3 "Explanation" at bounding box center [181, 268] width 294 height 18
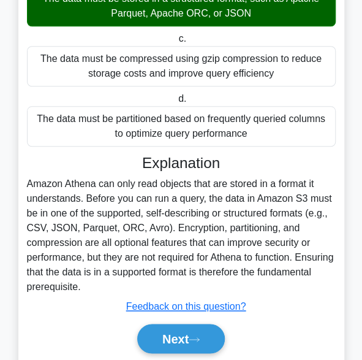
scroll to position [262, 0]
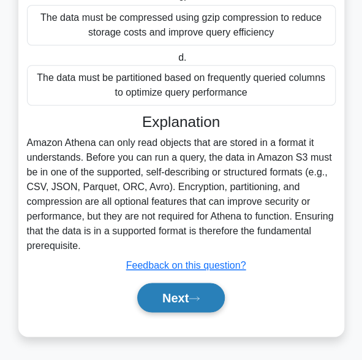
click at [191, 306] on button "Next" at bounding box center [181, 296] width 88 height 29
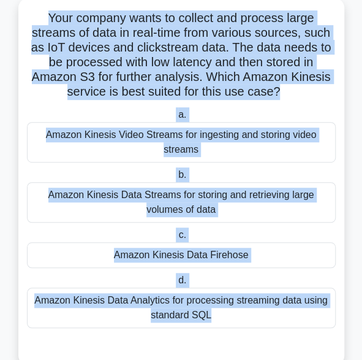
scroll to position [96, 0]
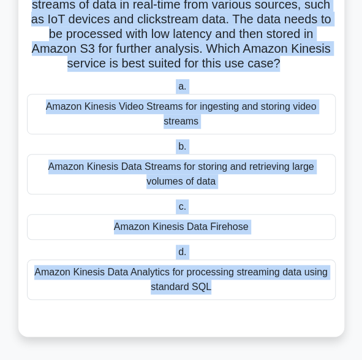
drag, startPoint x: 42, startPoint y: 58, endPoint x: 213, endPoint y: 314, distance: 308.2
click at [213, 314] on div "Your company wants to collect and process large streams of data in real-time fr…" at bounding box center [181, 153] width 316 height 356
click at [110, 203] on label "c. Amazon Kinesis Data Firehose" at bounding box center [181, 219] width 309 height 40
click at [176, 203] on input "c. Amazon Kinesis Data Firehose" at bounding box center [176, 207] width 0 height 8
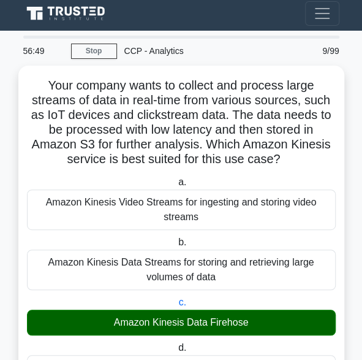
scroll to position [0, 0]
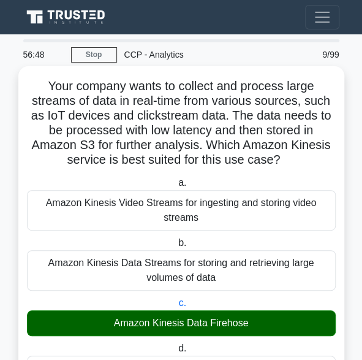
drag, startPoint x: 214, startPoint y: 294, endPoint x: 36, endPoint y: 88, distance: 272.7
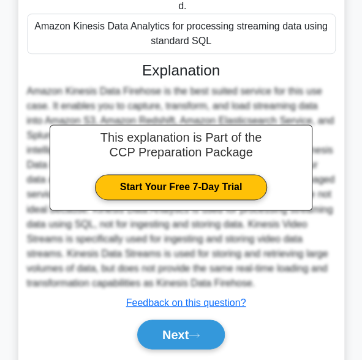
scroll to position [379, 0]
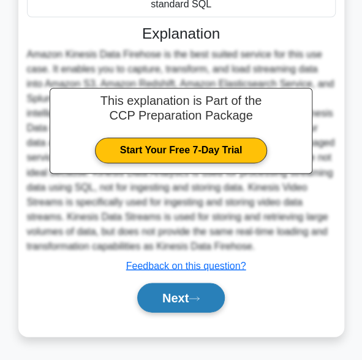
click at [172, 292] on button "Next" at bounding box center [181, 296] width 88 height 29
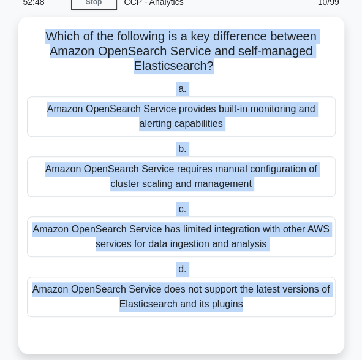
scroll to position [67, 0]
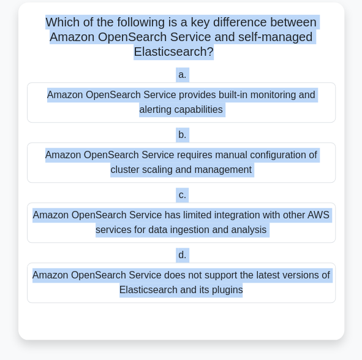
drag, startPoint x: 40, startPoint y: 47, endPoint x: 285, endPoint y: 353, distance: 392.2
click at [285, 353] on div "52:48 Stop CCP - Analytics Beginner 10/99 Which of the following is a key diffe…" at bounding box center [181, 164] width 331 height 384
click at [285, 353] on div "52:46 Stop CCP - Analytics Beginner 10/99 Which of the following is a key diffe…" at bounding box center [181, 164] width 331 height 384
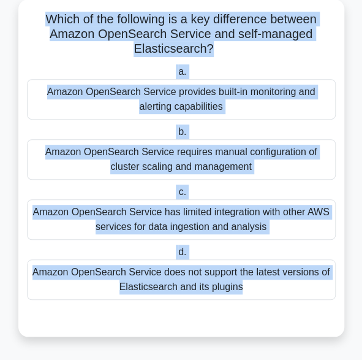
drag, startPoint x: 37, startPoint y: 15, endPoint x: 250, endPoint y: 300, distance: 355.9
click at [250, 300] on div "Which of the following is a key difference between Amazon OpenSearch Service an…" at bounding box center [181, 167] width 316 height 327
click at [233, 194] on label "c. Amazon OpenSearch Service has limited integration with other AWS services fo…" at bounding box center [181, 211] width 309 height 55
click at [176, 194] on input "c. Amazon OpenSearch Service has limited integration with other AWS services fo…" at bounding box center [176, 192] width 0 height 8
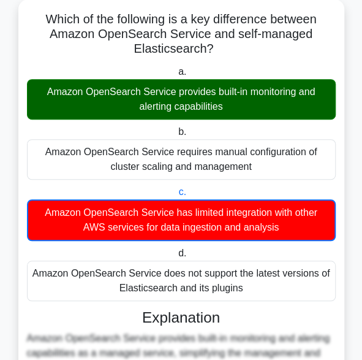
drag, startPoint x: 40, startPoint y: 12, endPoint x: 249, endPoint y: 284, distance: 342.1
click at [249, 284] on div "Which of the following is a key difference between Amazon OpenSearch Service an…" at bounding box center [181, 280] width 316 height 552
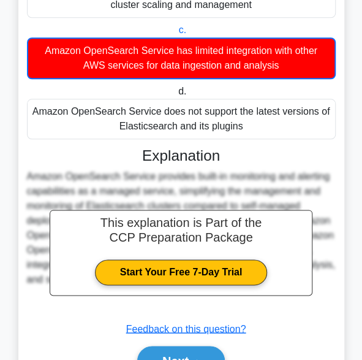
scroll to position [238, 0]
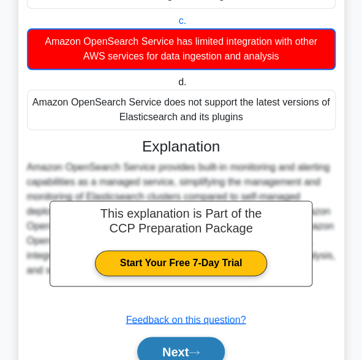
click at [192, 341] on button "Next" at bounding box center [181, 350] width 88 height 29
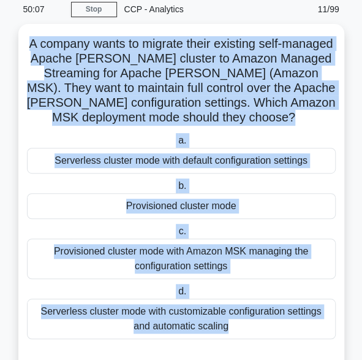
scroll to position [81, 0]
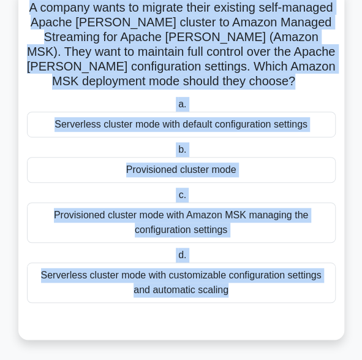
drag, startPoint x: 44, startPoint y: 37, endPoint x: 227, endPoint y: 381, distance: 389.1
click at [227, 359] on html "Register 50:06 Stop CCP - Analytics" at bounding box center [181, 140] width 362 height 443
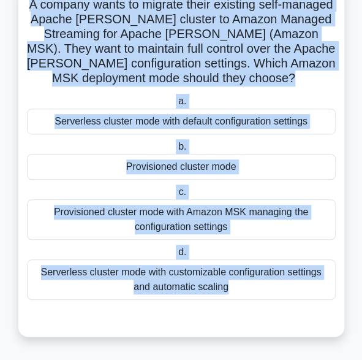
click at [104, 162] on div "Provisioned cluster mode" at bounding box center [181, 167] width 309 height 26
click at [176, 151] on input "b. Provisioned cluster mode" at bounding box center [176, 147] width 0 height 8
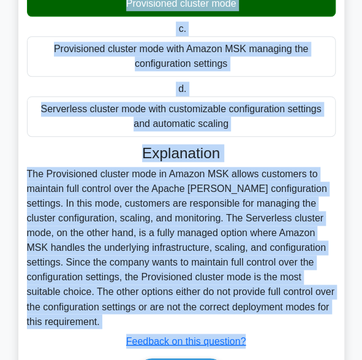
scroll to position [305, 0]
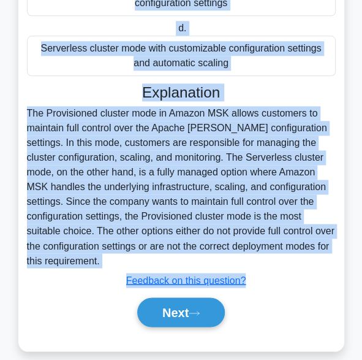
drag, startPoint x: 37, startPoint y: 6, endPoint x: 160, endPoint y: 322, distance: 339.2
click at [160, 322] on div "A company wants to migrate their existing self-managed Apache Kafka cluster to …" at bounding box center [181, 56] width 316 height 580
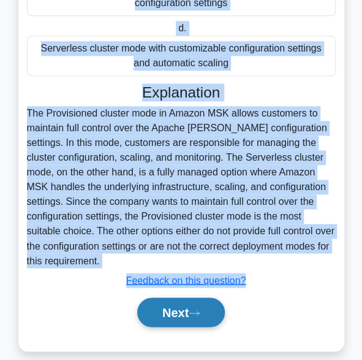
click at [168, 298] on button "Next" at bounding box center [181, 311] width 88 height 29
click at [182, 297] on button "Next" at bounding box center [181, 311] width 88 height 29
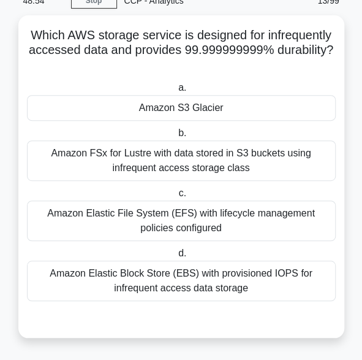
scroll to position [52, 0]
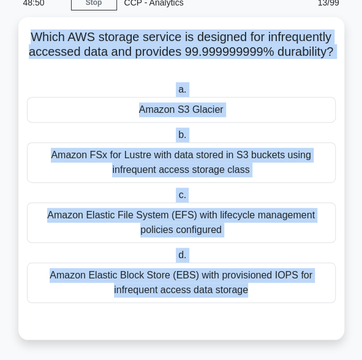
drag, startPoint x: 26, startPoint y: 38, endPoint x: 342, endPoint y: 358, distance: 449.6
click at [342, 358] on main "48:50 Stop CCP - Analytics Beginner 13/99 Which AWS storage service is designed…" at bounding box center [181, 171] width 362 height 379
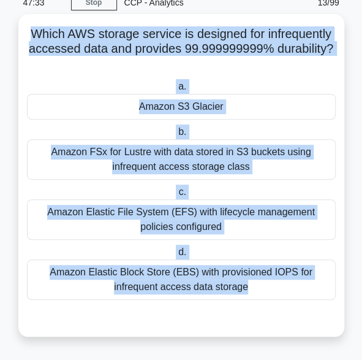
click at [113, 76] on div "Which AWS storage service is designed for infrequently accessed data and provid…" at bounding box center [181, 175] width 316 height 312
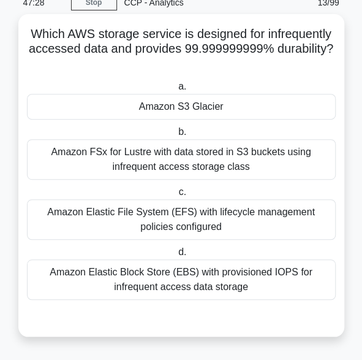
click at [128, 108] on div "Amazon S3 Glacier" at bounding box center [181, 107] width 309 height 26
click at [176, 91] on input "a. Amazon S3 Glacier" at bounding box center [176, 87] width 0 height 8
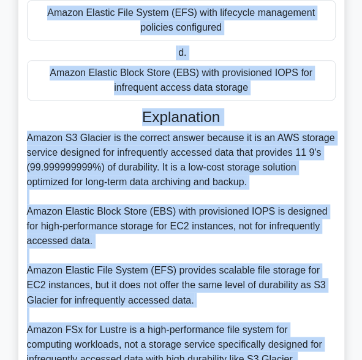
scroll to position [364, 0]
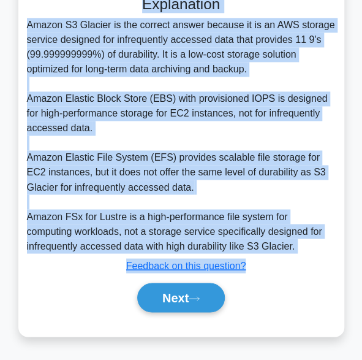
drag, startPoint x: 23, startPoint y: 32, endPoint x: 241, endPoint y: 309, distance: 352.9
click at [241, 309] on div "Which AWS storage service is designed for infrequently accessed data and provid…" at bounding box center [181, 19] width 316 height 624
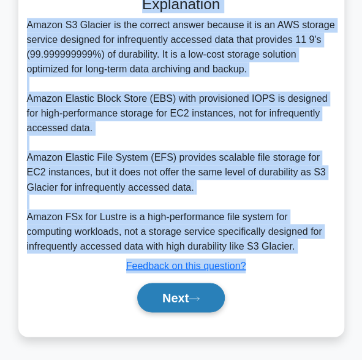
click at [170, 303] on button "Next" at bounding box center [181, 296] width 88 height 29
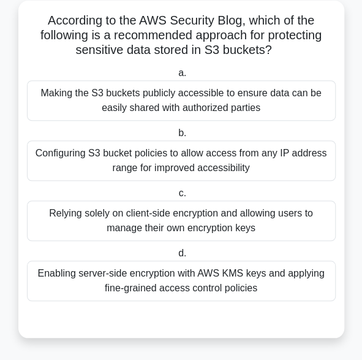
scroll to position [67, 0]
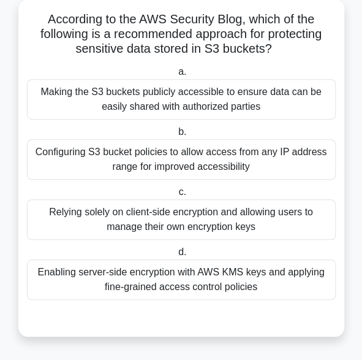
click at [157, 124] on label "b. Configuring S3 bucket policies to allow access from any IP address range for…" at bounding box center [181, 151] width 309 height 55
click at [176, 128] on input "b. Configuring S3 bucket policies to allow access from any IP address range for…" at bounding box center [176, 132] width 0 height 8
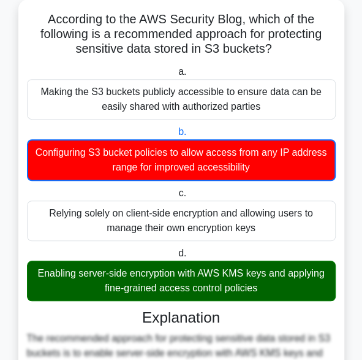
drag, startPoint x: 272, startPoint y: 299, endPoint x: 37, endPoint y: 21, distance: 363.8
click at [37, 21] on div "According to the AWS Security Blog, which of the following is a recommended app…" at bounding box center [181, 280] width 316 height 552
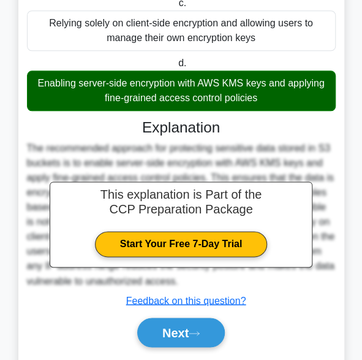
scroll to position [292, 0]
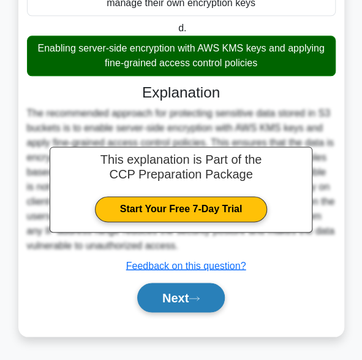
click at [187, 301] on button "Next" at bounding box center [181, 296] width 88 height 29
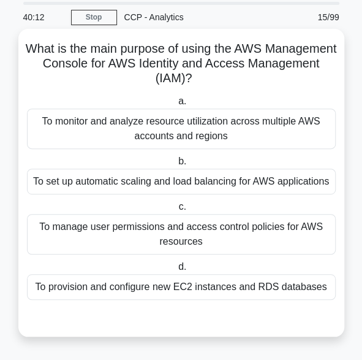
click at [277, 284] on div "To provision and configure new EC2 instances and RDS databases" at bounding box center [181, 287] width 309 height 26
click at [176, 271] on input "d. To provision and configure new EC2 instances and RDS databases" at bounding box center [176, 267] width 0 height 8
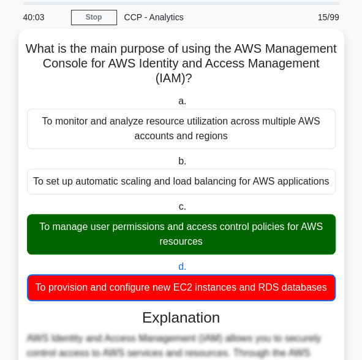
drag, startPoint x: 53, startPoint y: 51, endPoint x: 330, endPoint y: 298, distance: 370.5
click at [330, 298] on div "What is the main purpose of using the AWS Management Console for AWS Identity a…" at bounding box center [181, 295] width 316 height 522
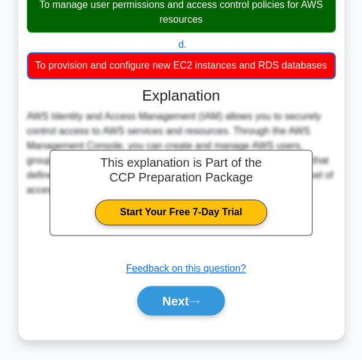
scroll to position [262, 0]
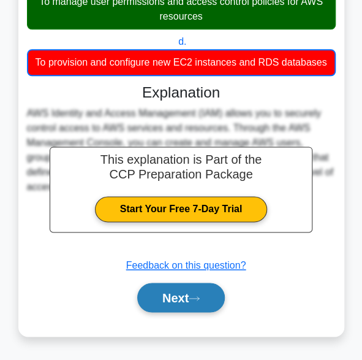
click at [180, 300] on button "Next" at bounding box center [181, 296] width 88 height 29
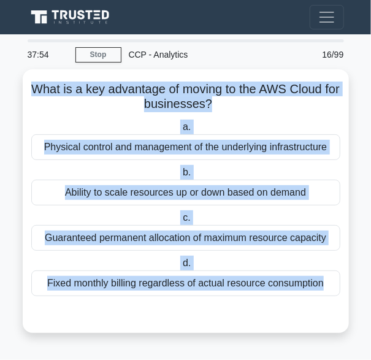
drag, startPoint x: 36, startPoint y: 91, endPoint x: 209, endPoint y: 372, distance: 330.8
click at [209, 359] on html "Register 37:54 Stop CCP - Analytics" at bounding box center [185, 180] width 371 height 360
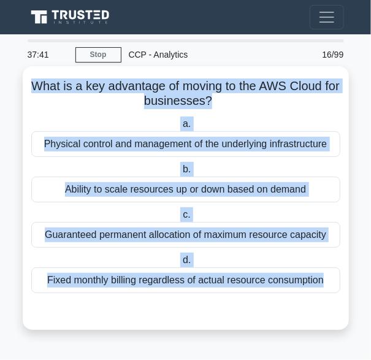
click at [103, 192] on div "Ability to scale resources up or down based on demand" at bounding box center [185, 189] width 309 height 26
click at [180, 173] on input "b. Ability to scale resources up or down based on demand" at bounding box center [180, 169] width 0 height 8
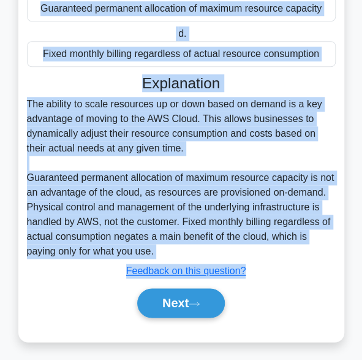
scroll to position [232, 0]
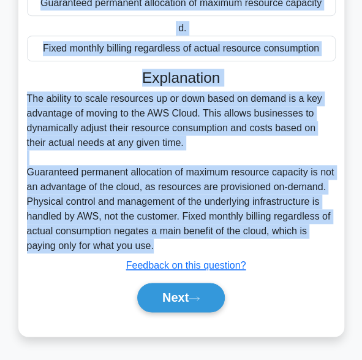
drag, startPoint x: 27, startPoint y: 83, endPoint x: 236, endPoint y: 251, distance: 268.4
click at [236, 251] on div "What is a key advantage of moving to the AWS Cloud for businesses? .spinner_0XT…" at bounding box center [181, 86] width 316 height 492
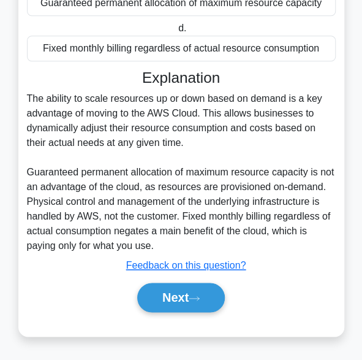
click at [89, 305] on div "Next" at bounding box center [182, 296] width 314 height 29
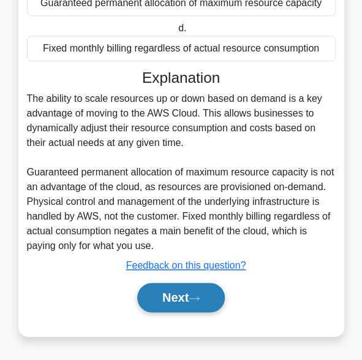
click at [178, 297] on button "Next" at bounding box center [181, 296] width 88 height 29
click at [183, 293] on button "Next" at bounding box center [181, 296] width 88 height 29
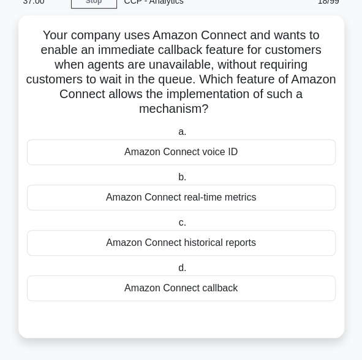
scroll to position [52, 0]
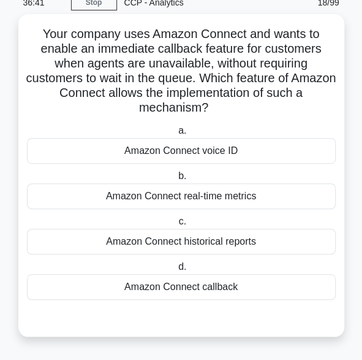
drag, startPoint x: 29, startPoint y: 37, endPoint x: 243, endPoint y: 288, distance: 329.7
click at [243, 288] on div "Your company uses Amazon Connect and wants to enable an immediate callback feat…" at bounding box center [181, 175] width 316 height 312
click at [202, 287] on div "Amazon Connect callback" at bounding box center [181, 287] width 309 height 26
click at [176, 271] on input "d. Amazon Connect callback" at bounding box center [176, 267] width 0 height 8
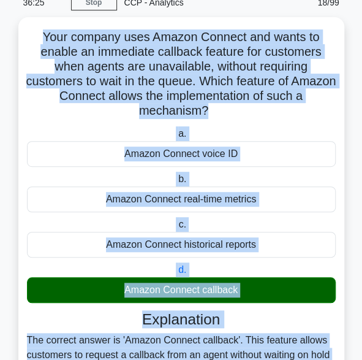
scroll to position [305, 0]
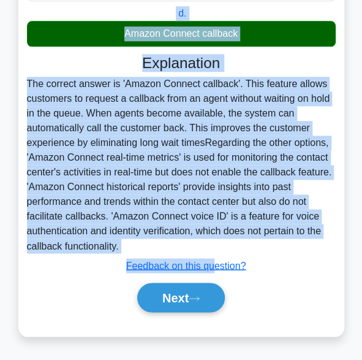
drag, startPoint x: 37, startPoint y: 28, endPoint x: 124, endPoint y: 251, distance: 239.7
click at [124, 251] on div "Your company uses Amazon Connect and wants to enable an immediate callback feat…" at bounding box center [181, 48] width 316 height 565
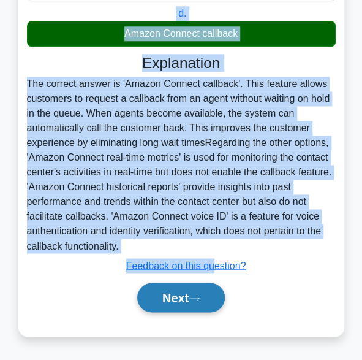
click at [189, 292] on button "Next" at bounding box center [181, 296] width 88 height 29
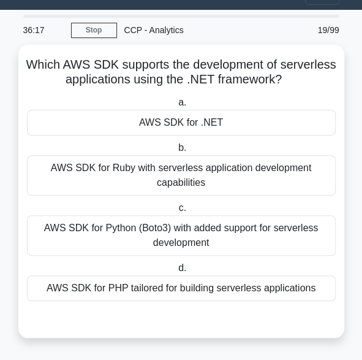
scroll to position [23, 0]
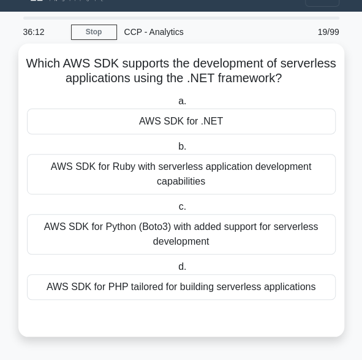
drag, startPoint x: 316, startPoint y: 294, endPoint x: 47, endPoint y: 66, distance: 353.3
click at [47, 66] on div "Which AWS SDK supports the development of serverless applications using the .NE…" at bounding box center [181, 189] width 316 height 283
click at [100, 128] on div "AWS SDK for .NET" at bounding box center [181, 121] width 309 height 26
click at [176, 105] on input "a. AWS SDK for .NET" at bounding box center [176, 101] width 0 height 8
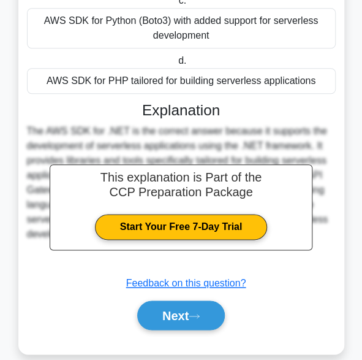
scroll to position [222, 0]
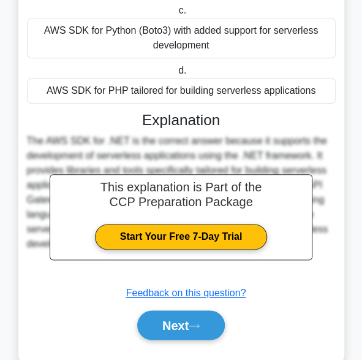
drag, startPoint x: 49, startPoint y: 64, endPoint x: 358, endPoint y: 91, distance: 310.5
click at [358, 91] on main "35:51 Stop CCP - Analytics Beginner 19/99 Which AWS SDK supports the developmen…" at bounding box center [181, 99] width 362 height 573
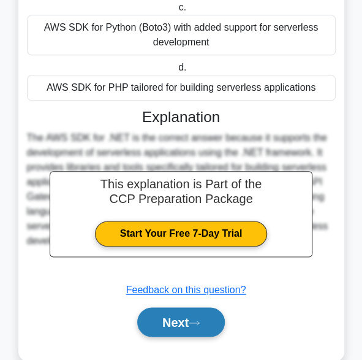
click at [172, 322] on button "Next" at bounding box center [181, 321] width 88 height 29
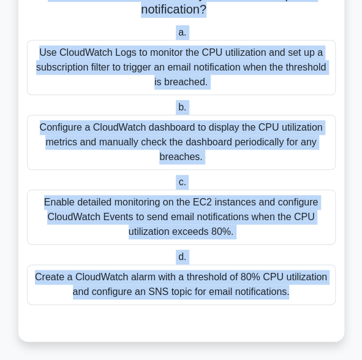
scroll to position [155, 0]
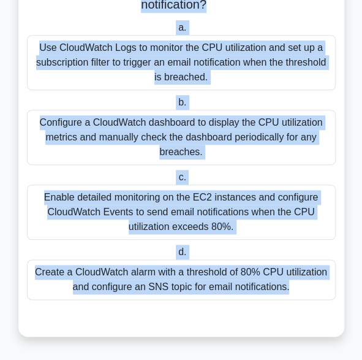
drag, startPoint x: 22, startPoint y: 31, endPoint x: 323, endPoint y: 307, distance: 408.4
click at [323, 307] on div "Your company is using Amazon CloudWatch to monitor the CPU utilization of EC2 i…" at bounding box center [181, 123] width 326 height 425
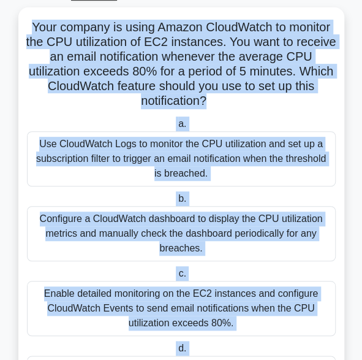
scroll to position [28, 0]
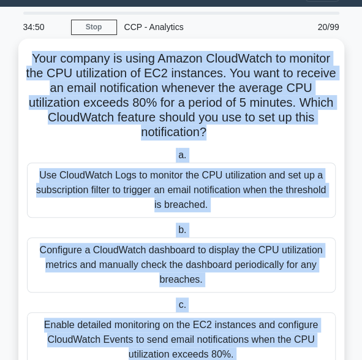
click at [315, 135] on h5 "Your company is using Amazon CloudWatch to monitor the CPU utilization of EC2 i…" at bounding box center [181, 95] width 311 height 89
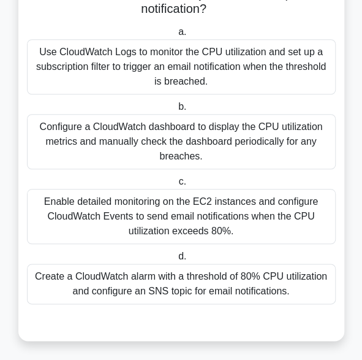
scroll to position [155, 0]
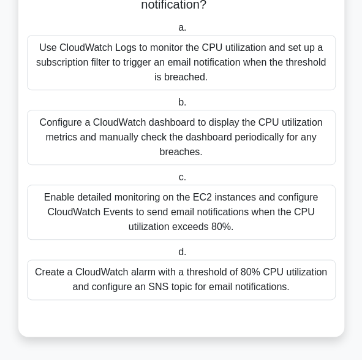
click at [221, 285] on div "Create a CloudWatch alarm with a threshold of 80% CPU utilization and configure…" at bounding box center [181, 279] width 309 height 40
click at [176, 256] on input "d. Create a CloudWatch alarm with a threshold of 80% CPU utilization and config…" at bounding box center [176, 252] width 0 height 8
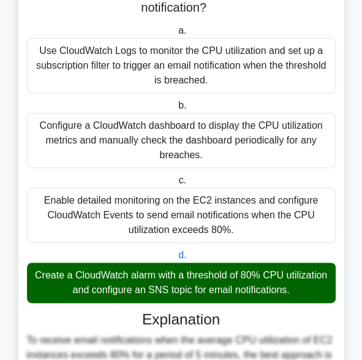
scroll to position [0, 0]
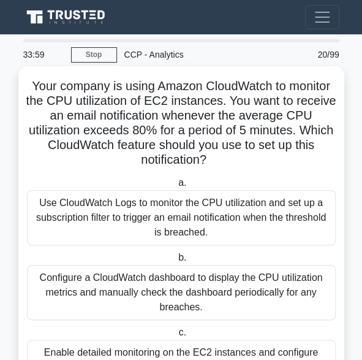
drag, startPoint x: 298, startPoint y: 289, endPoint x: 18, endPoint y: 82, distance: 347.7
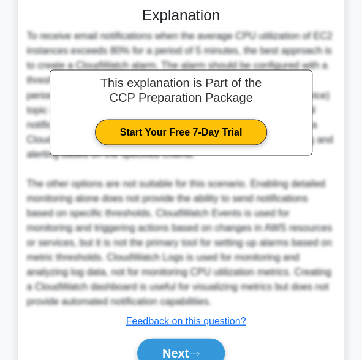
scroll to position [511, 0]
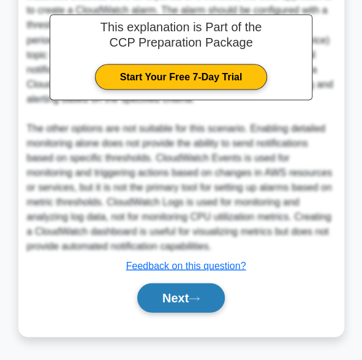
click at [175, 291] on button "Next" at bounding box center [181, 296] width 88 height 29
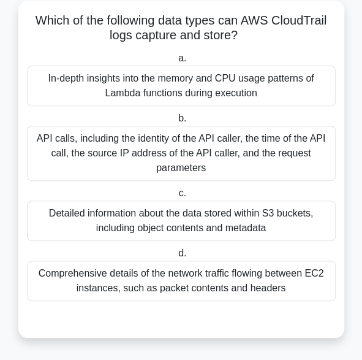
scroll to position [67, 0]
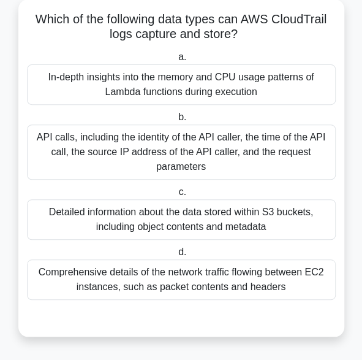
drag, startPoint x: 292, startPoint y: 298, endPoint x: 28, endPoint y: 13, distance: 387.5
click at [28, 13] on div "Which of the following data types can AWS CloudTrail logs capture and store? .s…" at bounding box center [181, 167] width 316 height 327
click at [71, 145] on div "API calls, including the identity of the API caller, the time of the API call, …" at bounding box center [181, 151] width 309 height 55
click at [176, 121] on input "b. API calls, including the identity of the API caller, the time of the API cal…" at bounding box center [176, 117] width 0 height 8
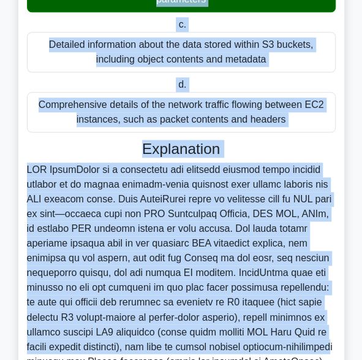
scroll to position [379, 0]
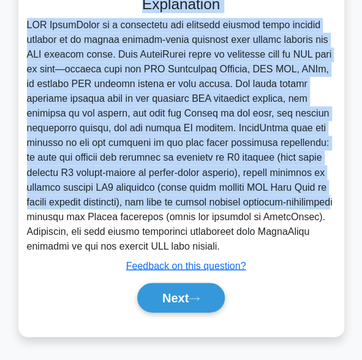
drag, startPoint x: 36, startPoint y: 17, endPoint x: 214, endPoint y: 251, distance: 293.8
click at [214, 251] on div "Which of the following data types can AWS CloudTrail logs capture and store? .s…" at bounding box center [181, 12] width 316 height 639
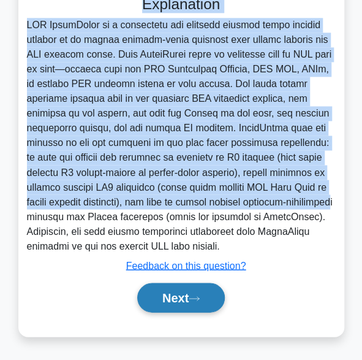
click at [179, 298] on button "Next" at bounding box center [181, 296] width 88 height 29
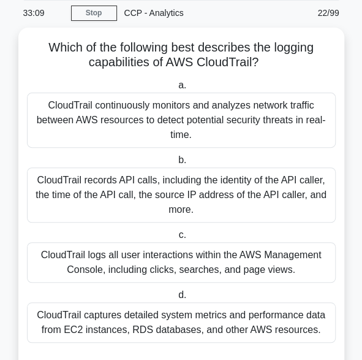
scroll to position [0, 0]
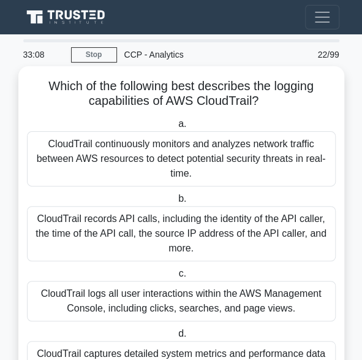
drag, startPoint x: 319, startPoint y: 292, endPoint x: 37, endPoint y: 76, distance: 354.8
click at [37, 76] on div "Which of the following best describes the logging capabilities of AWS CloudTrai…" at bounding box center [181, 242] width 316 height 342
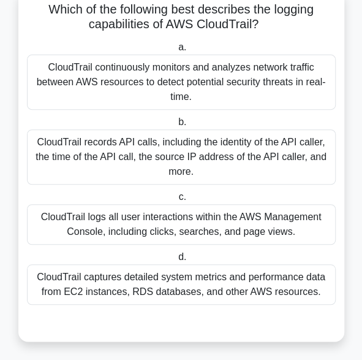
scroll to position [81, 0]
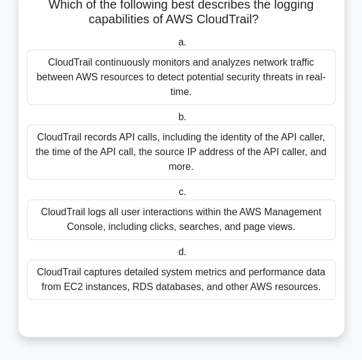
click at [189, 222] on div "CloudTrail logs all user interactions within the AWS Management Console, includ…" at bounding box center [181, 219] width 309 height 40
click at [176, 196] on input "c. CloudTrail logs all user interactions within the AWS Management Console, inc…" at bounding box center [176, 192] width 0 height 8
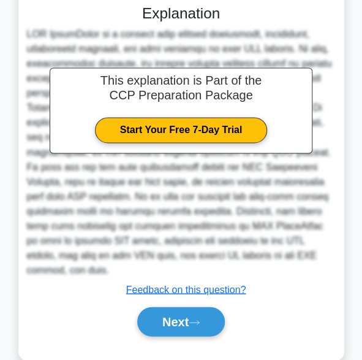
scroll to position [394, 0]
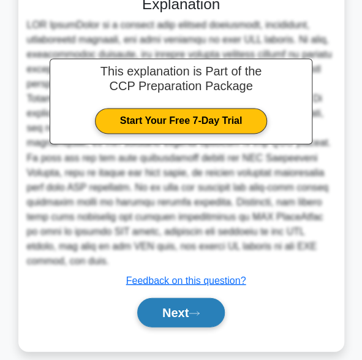
click at [169, 299] on button "Next" at bounding box center [181, 311] width 88 height 29
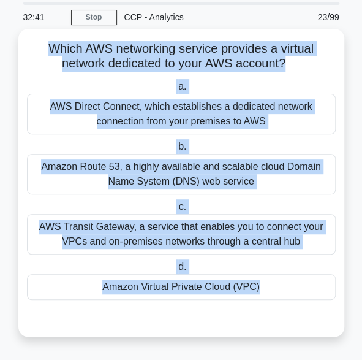
drag, startPoint x: 273, startPoint y: 300, endPoint x: 43, endPoint y: 50, distance: 340.3
click at [43, 50] on div "Which AWS networking service provides a virtual network dedicated to your AWS a…" at bounding box center [181, 183] width 316 height 298
click at [197, 298] on div "Amazon Virtual Private Cloud (VPC)" at bounding box center [181, 287] width 309 height 26
click at [176, 271] on input "d. Amazon Virtual Private Cloud (VPC)" at bounding box center [176, 267] width 0 height 8
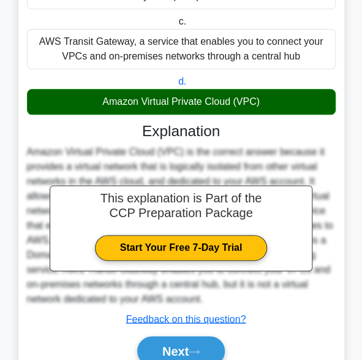
scroll to position [276, 0]
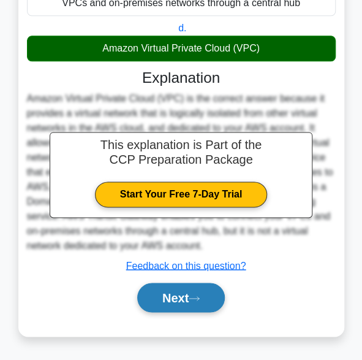
click at [175, 300] on button "Next" at bounding box center [181, 296] width 88 height 29
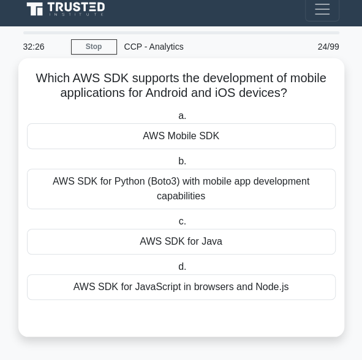
click at [172, 140] on div "AWS Mobile SDK" at bounding box center [181, 136] width 309 height 26
click at [176, 120] on input "a. AWS Mobile SDK" at bounding box center [176, 116] width 0 height 8
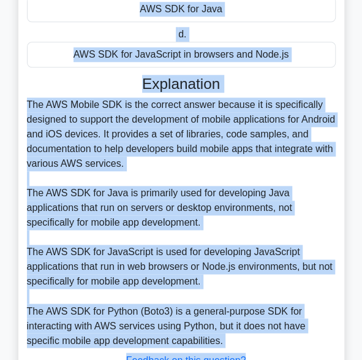
scroll to position [334, 0]
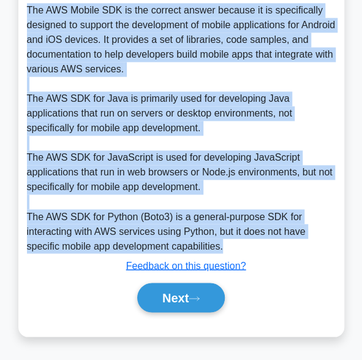
drag, startPoint x: 34, startPoint y: 78, endPoint x: 247, endPoint y: 244, distance: 269.8
click at [247, 244] on div "Which AWS SDK supports the development of mobile applications for Android and i…" at bounding box center [181, 34] width 316 height 595
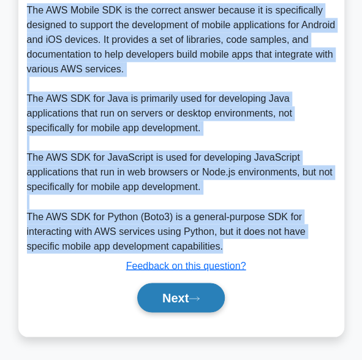
click at [188, 299] on button "Next" at bounding box center [181, 296] width 88 height 29
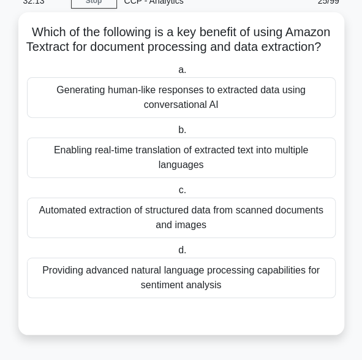
drag, startPoint x: 23, startPoint y: 12, endPoint x: 245, endPoint y: 290, distance: 355.7
click at [245, 290] on div "Which of the following is a key benefit of using Amazon Textract for document p…" at bounding box center [181, 173] width 316 height 312
click at [143, 72] on label "a. Generating human-like responses to extracted data using conversational AI" at bounding box center [181, 89] width 309 height 55
click at [176, 72] on input "a. Generating human-like responses to extracted data using conversational AI" at bounding box center [176, 70] width 0 height 8
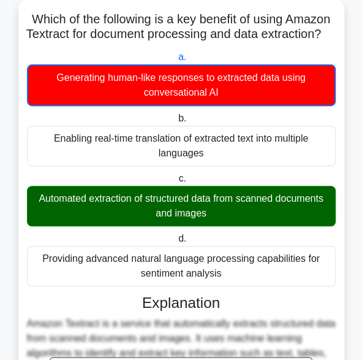
drag, startPoint x: 25, startPoint y: 19, endPoint x: 264, endPoint y: 295, distance: 365.6
click at [264, 295] on div "Which of the following is a key benefit of using Amazon Textract for document p…" at bounding box center [181, 272] width 316 height 537
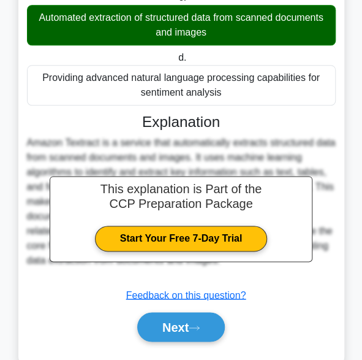
scroll to position [292, 0]
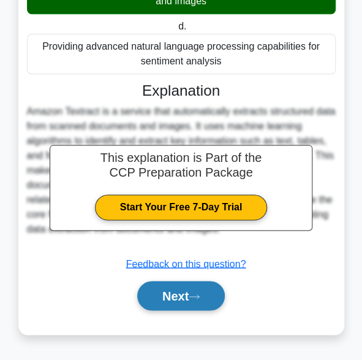
click at [174, 298] on button "Next" at bounding box center [181, 295] width 88 height 29
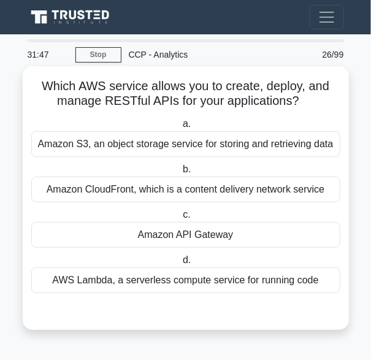
click at [120, 232] on div "Amazon API Gateway" at bounding box center [185, 235] width 309 height 26
click at [180, 219] on input "c. Amazon API Gateway" at bounding box center [180, 215] width 0 height 8
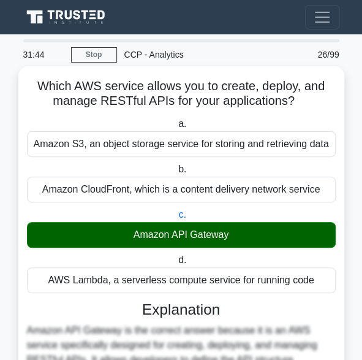
drag, startPoint x: 33, startPoint y: 83, endPoint x: 311, endPoint y: 282, distance: 342.0
click at [311, 282] on div "Which AWS service allows you to create, deploy, and manage RESTful APIs for you…" at bounding box center [181, 309] width 316 height 477
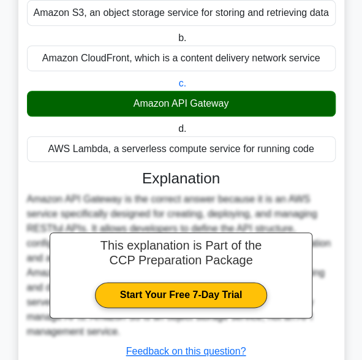
scroll to position [217, 0]
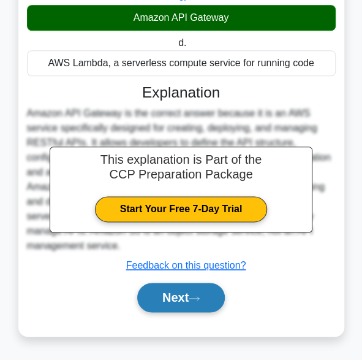
click at [184, 299] on button "Next" at bounding box center [181, 296] width 88 height 29
click at [156, 296] on button "Next" at bounding box center [181, 296] width 88 height 29
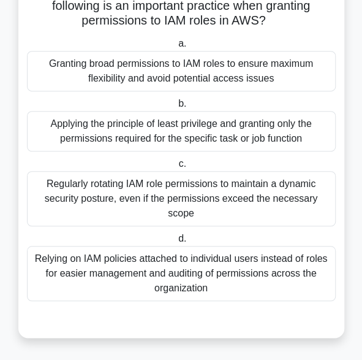
scroll to position [81, 0]
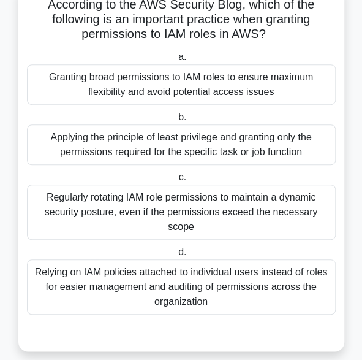
click at [141, 261] on div "Relying on IAM policies attached to individual users instead of roles for easie…" at bounding box center [181, 286] width 309 height 55
click at [176, 256] on input "d. Relying on IAM policies attached to individual users instead of roles for ea…" at bounding box center [176, 252] width 0 height 8
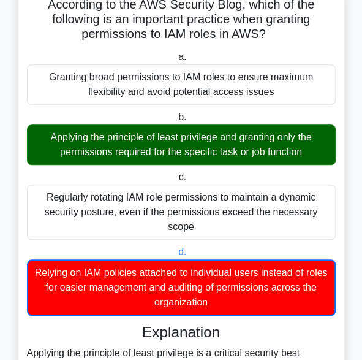
click at [40, 6] on h5 "According to the AWS Security Blog, which of the following is an important prac…" at bounding box center [181, 19] width 311 height 45
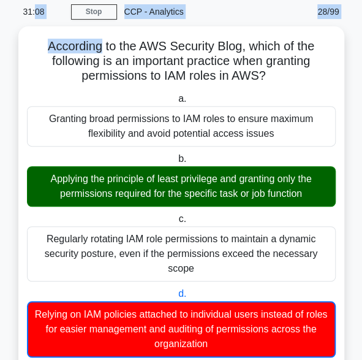
scroll to position [38, 0]
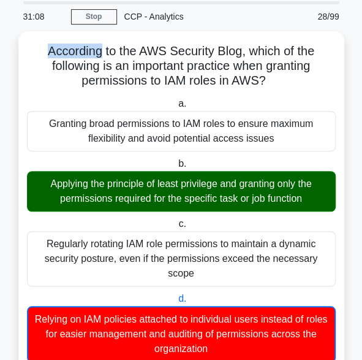
drag, startPoint x: 40, startPoint y: 6, endPoint x: 42, endPoint y: 28, distance: 22.1
click at [42, 28] on div "31:08 Stop CCP - Analytics Beginner 28/99 According to the AWS Security Blog, w…" at bounding box center [181, 335] width 331 height 668
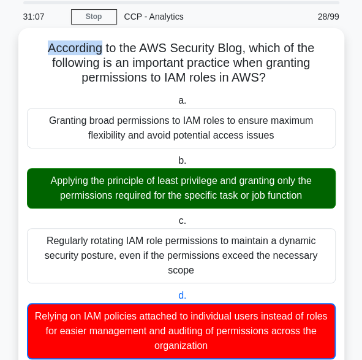
click at [40, 53] on h5 "According to the AWS Security Blog, which of the following is an important prac…" at bounding box center [181, 62] width 311 height 45
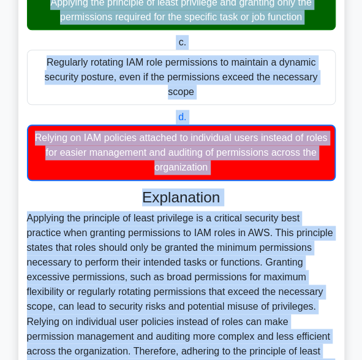
scroll to position [336, 0]
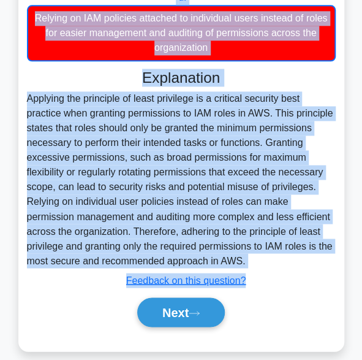
drag, startPoint x: 45, startPoint y: 45, endPoint x: 197, endPoint y: 249, distance: 253.5
click at [197, 249] on div "According to the AWS Security Blog, which of the following is an important prac…" at bounding box center [181, 40] width 316 height 611
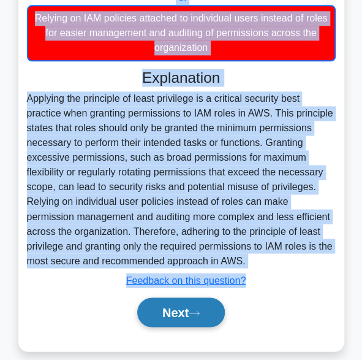
click at [166, 297] on button "Next" at bounding box center [181, 311] width 88 height 29
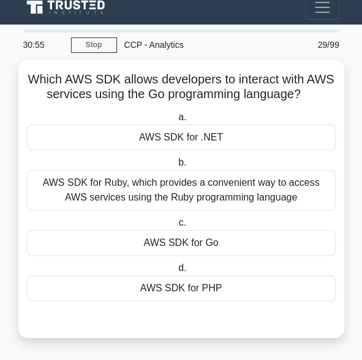
scroll to position [8, 0]
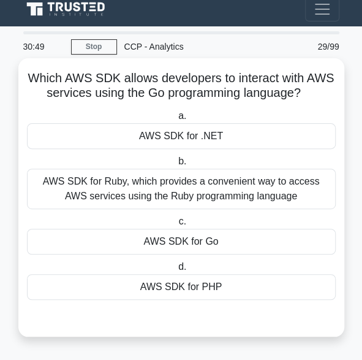
click at [186, 244] on div "AWS SDK for Go" at bounding box center [181, 241] width 309 height 26
click at [176, 225] on input "c. AWS SDK for Go" at bounding box center [176, 221] width 0 height 8
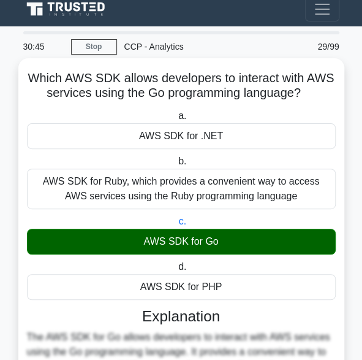
drag, startPoint x: 27, startPoint y: 75, endPoint x: 244, endPoint y: 278, distance: 297.3
click at [244, 278] on div "Which AWS SDK allows developers to interact with AWS services using the Go prog…" at bounding box center [181, 309] width 316 height 492
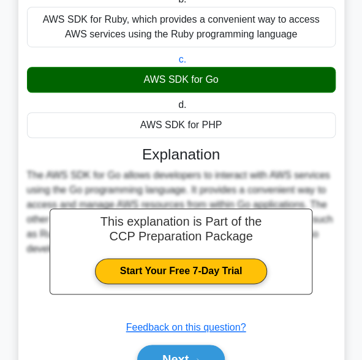
scroll to position [221, 0]
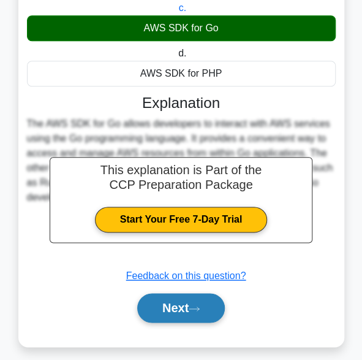
click at [160, 311] on button "Next" at bounding box center [181, 307] width 88 height 29
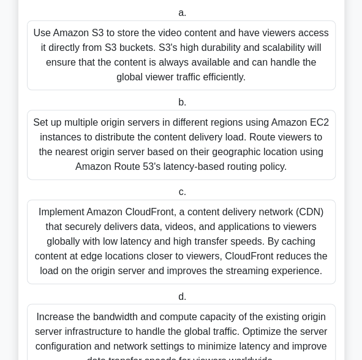
scroll to position [260, 0]
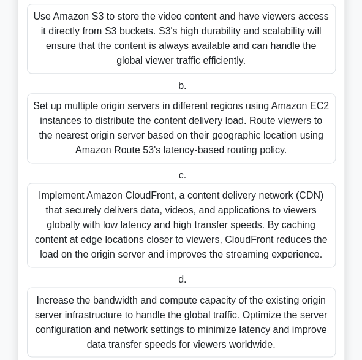
click at [208, 232] on div "Implement Amazon CloudFront, a content delivery network (CDN) that securely del…" at bounding box center [181, 225] width 309 height 85
click at [176, 179] on input "c. Implement Amazon CloudFront, a content delivery network (CDN) that securely …" at bounding box center [176, 176] width 0 height 8
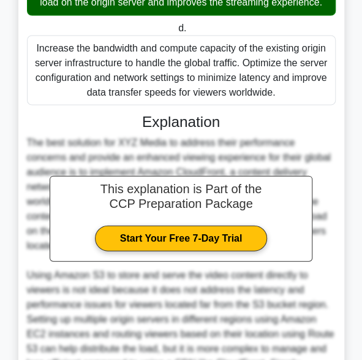
scroll to position [516, 0]
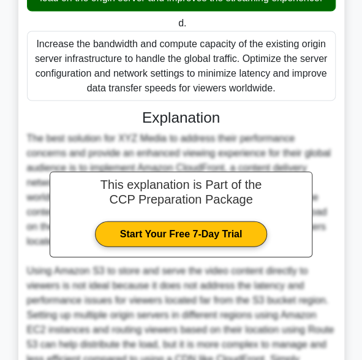
click at [277, 124] on h3 "Explanation" at bounding box center [181, 117] width 294 height 18
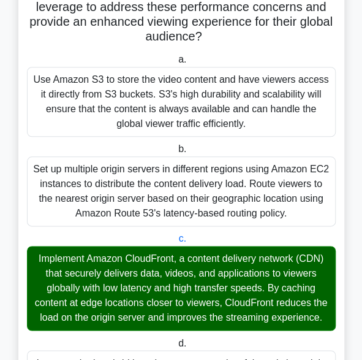
scroll to position [0, 0]
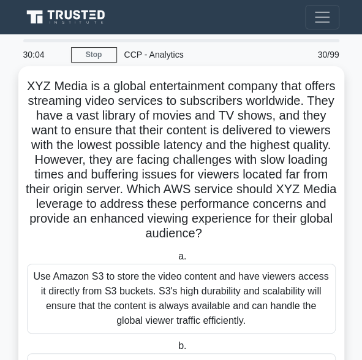
drag, startPoint x: 283, startPoint y: 105, endPoint x: 28, endPoint y: 88, distance: 255.4
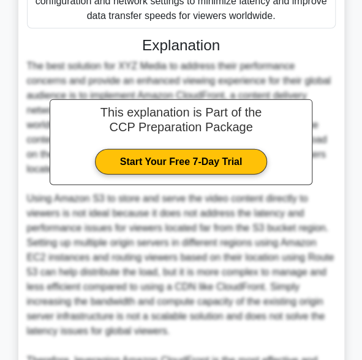
scroll to position [761, 0]
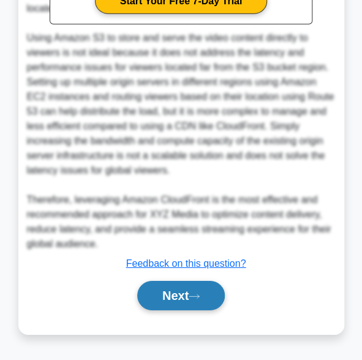
click at [186, 301] on button "Next" at bounding box center [181, 295] width 88 height 29
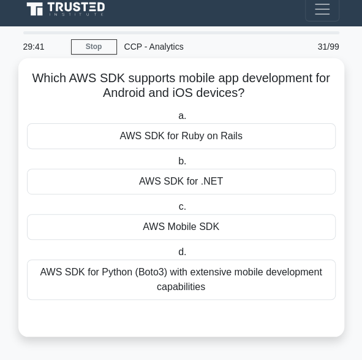
click at [181, 230] on div "AWS Mobile SDK" at bounding box center [181, 227] width 309 height 26
click at [176, 211] on input "c. AWS Mobile SDK" at bounding box center [176, 207] width 0 height 8
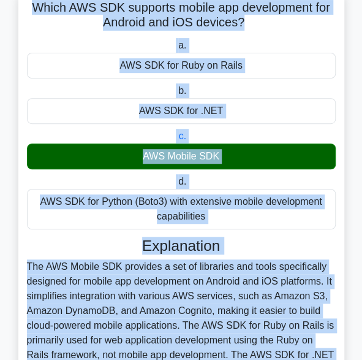
scroll to position [263, 0]
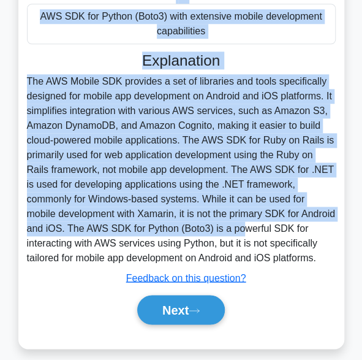
drag, startPoint x: 29, startPoint y: 77, endPoint x: 321, endPoint y: 255, distance: 341.7
click at [321, 255] on div "Which AWS SDK supports mobile app development for Android and iOS devices? .spi…" at bounding box center [181, 76] width 316 height 536
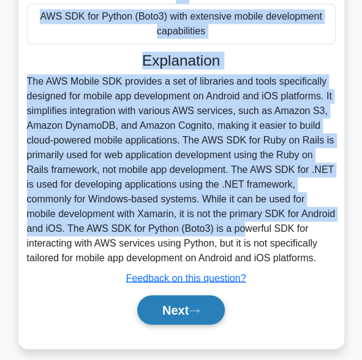
click at [166, 301] on button "Next" at bounding box center [181, 309] width 88 height 29
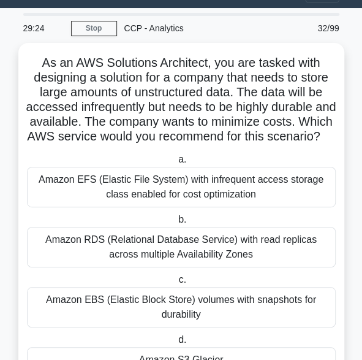
scroll to position [26, 0]
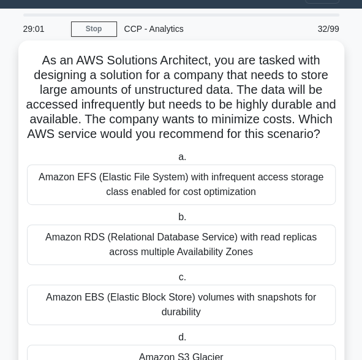
click at [134, 317] on div "Amazon EBS (Elastic Block Store) volumes with snapshots for durability" at bounding box center [181, 304] width 309 height 40
click at [176, 281] on input "c. Amazon EBS (Elastic Block Store) volumes with snapshots for durability" at bounding box center [176, 277] width 0 height 8
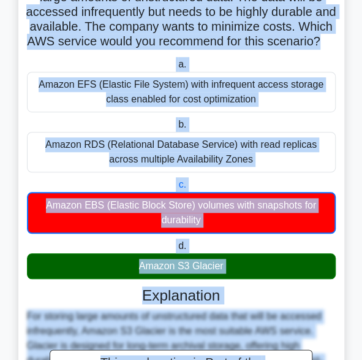
scroll to position [245, 0]
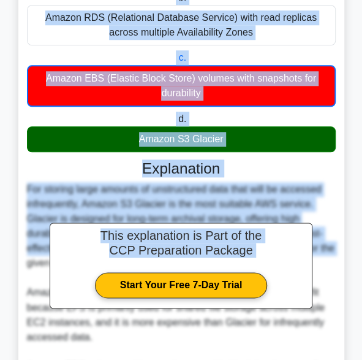
drag, startPoint x: 37, startPoint y: 62, endPoint x: 250, endPoint y: 160, distance: 234.4
click at [250, 160] on div "As an AWS Solutions Architect, you are tasked with designing a solution for a c…" at bounding box center [181, 183] width 316 height 714
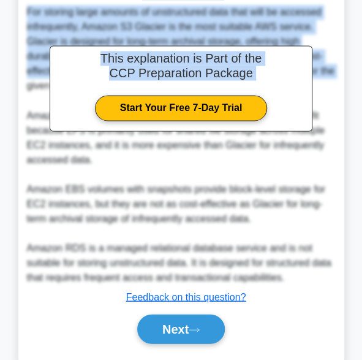
scroll to position [468, 0]
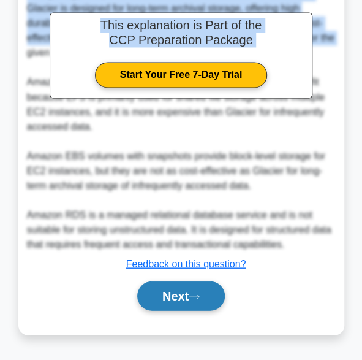
click at [186, 289] on button "Next" at bounding box center [181, 295] width 88 height 29
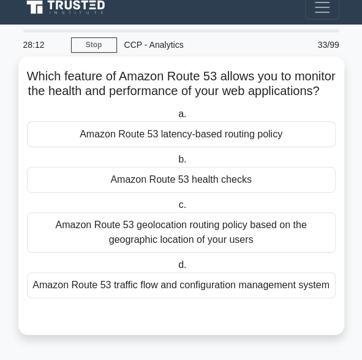
click at [196, 184] on div "Amazon Route 53 health checks" at bounding box center [181, 180] width 309 height 26
click at [176, 164] on input "b. Amazon Route 53 health checks" at bounding box center [176, 160] width 0 height 8
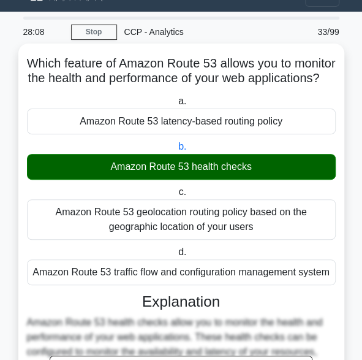
drag, startPoint x: 44, startPoint y: 60, endPoint x: 331, endPoint y: 288, distance: 366.7
click at [331, 288] on div "Which feature of Amazon Route 53 allows you to monitor the health and performan…" at bounding box center [181, 294] width 316 height 492
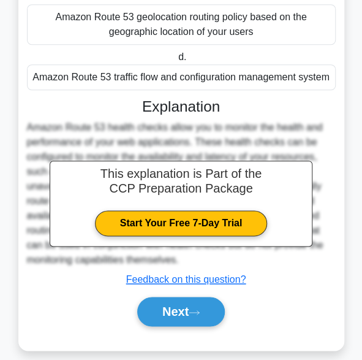
scroll to position [246, 0]
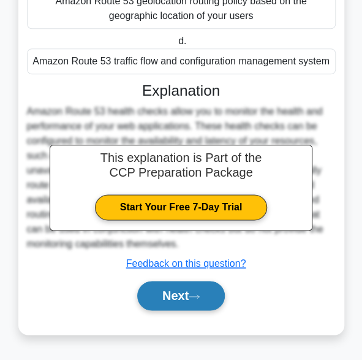
click at [189, 299] on button "Next" at bounding box center [181, 295] width 88 height 29
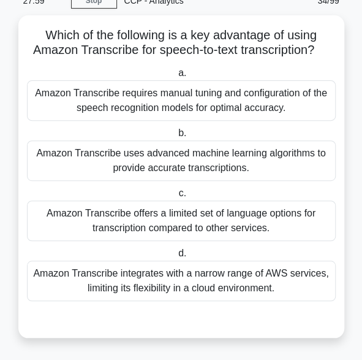
scroll to position [52, 0]
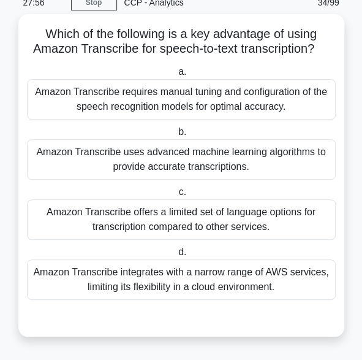
drag, startPoint x: 281, startPoint y: 291, endPoint x: 26, endPoint y: 33, distance: 362.1
click at [26, 34] on div "Which of the following is a key advantage of using Amazon Transcribe for speech…" at bounding box center [181, 175] width 316 height 312
click at [56, 67] on label "a. Amazon Transcribe requires manual tuning and configuration of the speech rec…" at bounding box center [181, 91] width 309 height 55
click at [176, 68] on input "a. Amazon Transcribe requires manual tuning and configuration of the speech rec…" at bounding box center [176, 72] width 0 height 8
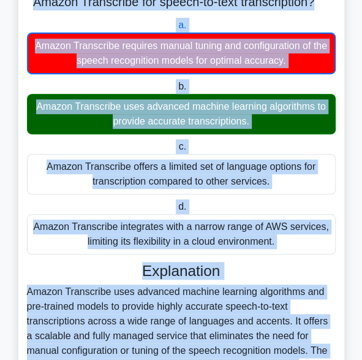
scroll to position [306, 0]
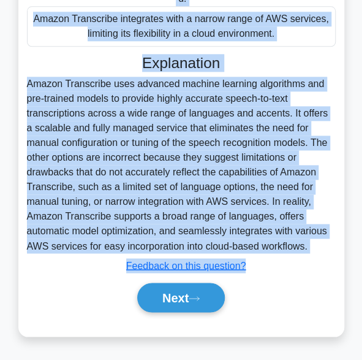
drag, startPoint x: 42, startPoint y: 29, endPoint x: 259, endPoint y: 251, distance: 310.6
click at [259, 251] on div "Which of the following is a key advantage of using Amazon Transcribe for speech…" at bounding box center [181, 48] width 316 height 567
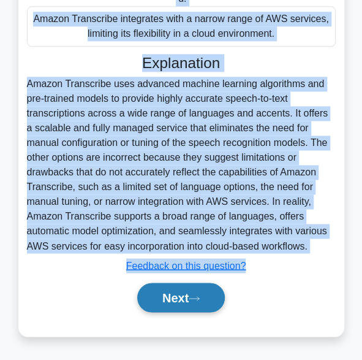
click at [190, 298] on button "Next" at bounding box center [181, 296] width 88 height 29
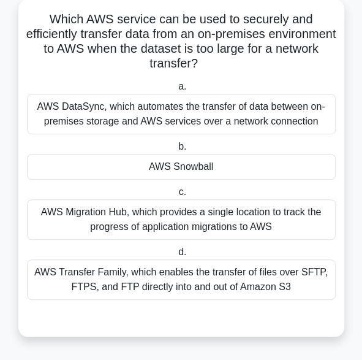
click at [205, 169] on div "AWS Snowball" at bounding box center [181, 167] width 309 height 26
click at [176, 151] on input "b. AWS Snowball" at bounding box center [176, 147] width 0 height 8
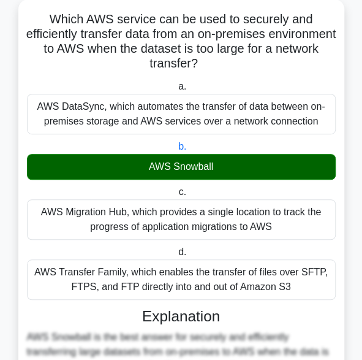
drag, startPoint x: 48, startPoint y: 20, endPoint x: 301, endPoint y: 293, distance: 372.3
click at [301, 293] on div "Which AWS service can be used to securely and efficiently transfer data from an…" at bounding box center [181, 294] width 316 height 580
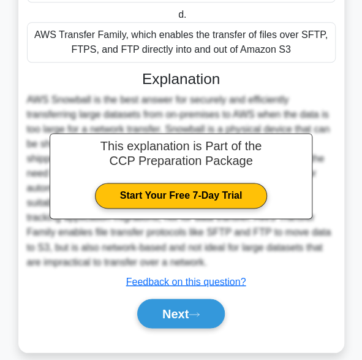
scroll to position [320, 0]
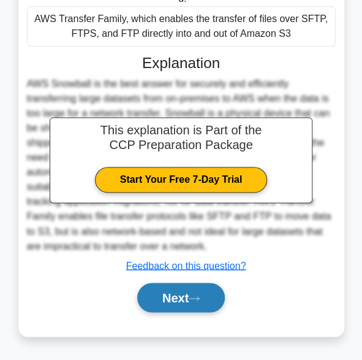
click at [176, 292] on button "Next" at bounding box center [181, 296] width 88 height 29
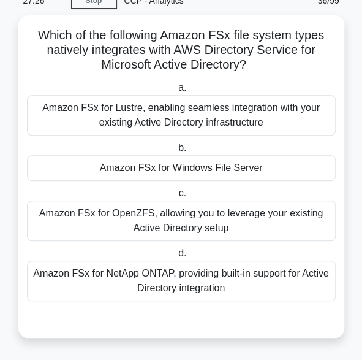
scroll to position [52, 0]
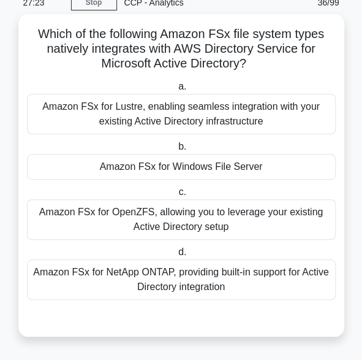
drag, startPoint x: 238, startPoint y: 299, endPoint x: 32, endPoint y: 28, distance: 340.1
click at [32, 28] on div "Which of the following Amazon FSx file system types natively integrates with AW…" at bounding box center [181, 175] width 316 height 312
click at [105, 289] on div "Amazon FSx for NetApp ONTAP, providing built-in support for Active Directory in…" at bounding box center [181, 279] width 309 height 40
click at [176, 256] on input "d. Amazon FSx for NetApp ONTAP, providing built-in support for Active Directory…" at bounding box center [176, 252] width 0 height 8
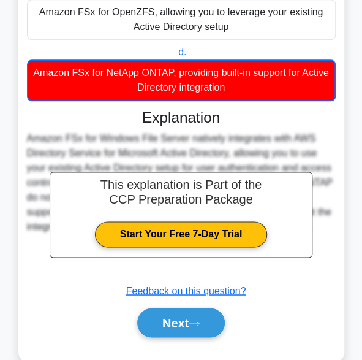
scroll to position [277, 0]
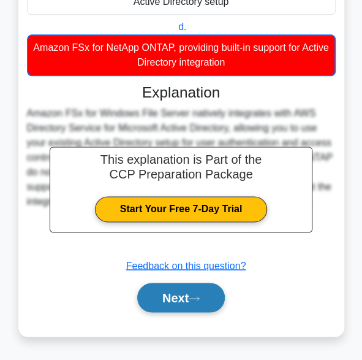
click at [180, 300] on button "Next" at bounding box center [181, 296] width 88 height 29
click at [164, 295] on button "Next" at bounding box center [181, 296] width 88 height 29
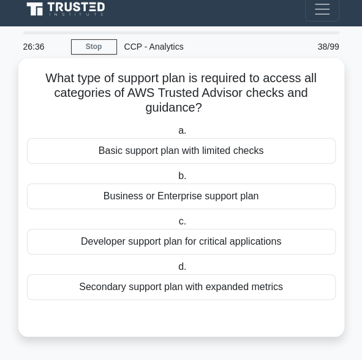
click at [208, 286] on div "Secondary support plan with expanded metrics" at bounding box center [181, 287] width 309 height 26
click at [176, 271] on input "d. Secondary support plan with expanded metrics" at bounding box center [176, 267] width 0 height 8
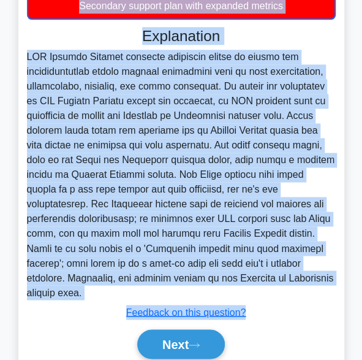
scroll to position [321, 0]
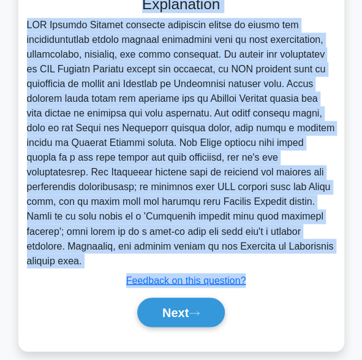
drag, startPoint x: 42, startPoint y: 74, endPoint x: 290, endPoint y: 251, distance: 305.1
click at [290, 251] on div "What type of support plan is required to access all categories of AWS Trusted A…" at bounding box center [181, 48] width 316 height 596
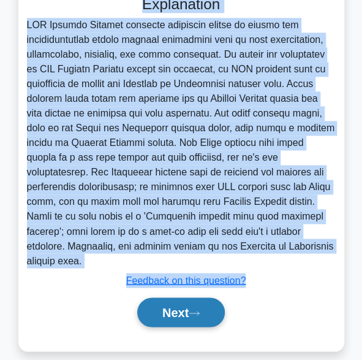
click at [174, 299] on button "Next" at bounding box center [181, 311] width 88 height 29
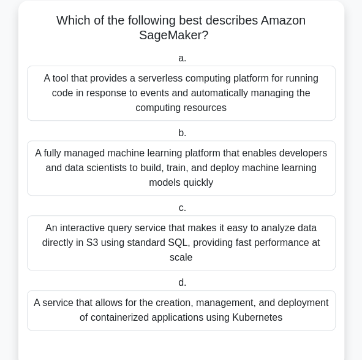
scroll to position [70, 0]
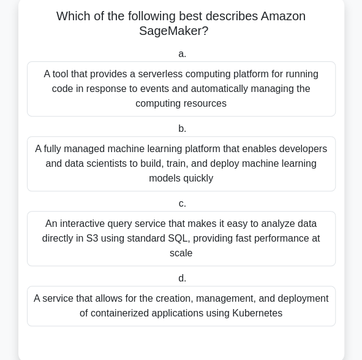
click at [147, 255] on div "An interactive query service that makes it easy to analyze data directly in S3 …" at bounding box center [181, 238] width 309 height 55
click at [176, 208] on input "c. An interactive query service that makes it easy to analyze data directly in …" at bounding box center [176, 204] width 0 height 8
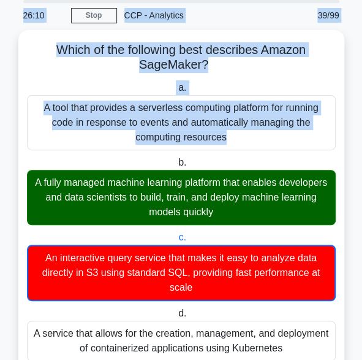
scroll to position [36, 0]
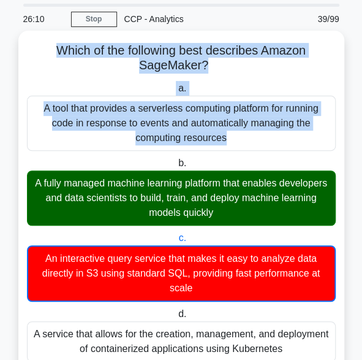
drag, startPoint x: 77, startPoint y: 121, endPoint x: 49, endPoint y: 43, distance: 83.3
click at [49, 43] on div "Which of the following best describes Amazon SageMaker? .spinner_0XTQ{transform…" at bounding box center [181, 348] width 316 height 625
click at [49, 43] on h5 "Which of the following best describes Amazon SageMaker? .spinner_0XTQ{transform…" at bounding box center [181, 58] width 311 height 31
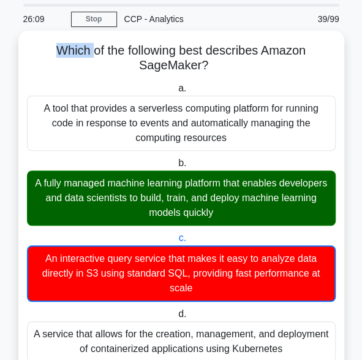
click at [49, 43] on h5 "Which of the following best describes Amazon SageMaker? .spinner_0XTQ{transform…" at bounding box center [181, 58] width 311 height 31
click at [48, 50] on h5 "Which of the following best describes Amazon SageMaker? .spinner_0XTQ{transform…" at bounding box center [181, 58] width 311 height 31
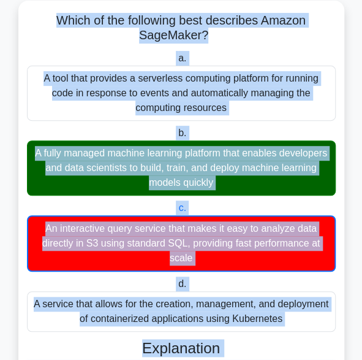
scroll to position [365, 0]
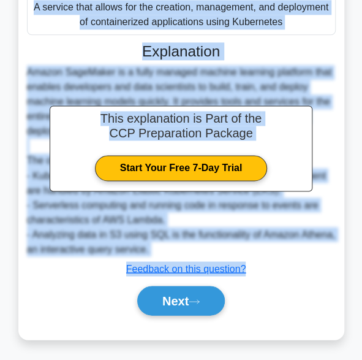
drag, startPoint x: 48, startPoint y: 50, endPoint x: 196, endPoint y: 369, distance: 351.3
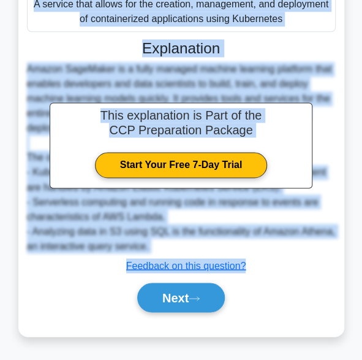
click at [282, 34] on div "This explanation is Part of the CCP Preparation Package Start Your Free 7-Day T…" at bounding box center [181, 175] width 309 height 282
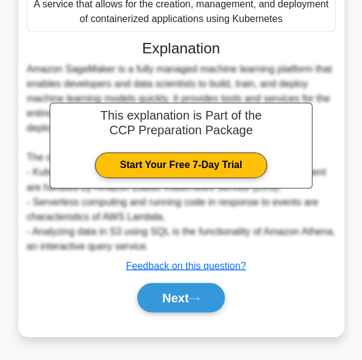
click at [282, 34] on div "This explanation is Part of the CCP Preparation Package Start Your Free 7-Day T…" at bounding box center [181, 175] width 309 height 282
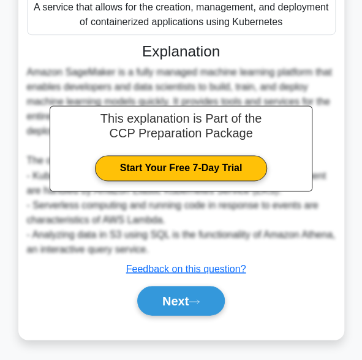
scroll to position [0, 0]
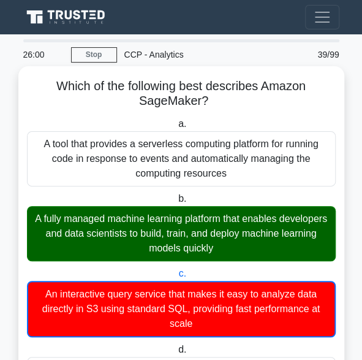
drag, startPoint x: 292, startPoint y: 23, endPoint x: 37, endPoint y: 78, distance: 260.8
click at [284, 267] on label "c. An interactive query service that makes it easy to analyze data directly in …" at bounding box center [181, 301] width 309 height 71
click at [176, 270] on input "c. An interactive query service that makes it easy to analyze data directly in …" at bounding box center [176, 274] width 0 height 8
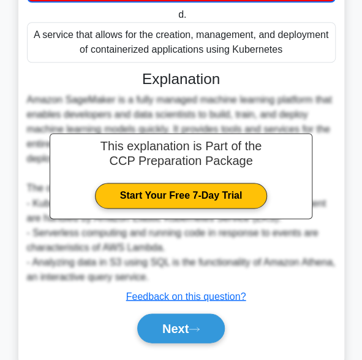
scroll to position [365, 0]
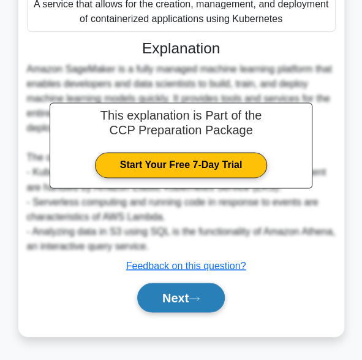
click at [175, 298] on button "Next" at bounding box center [181, 296] width 88 height 29
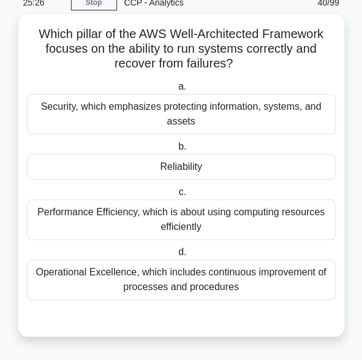
click at [171, 167] on div "Reliability" at bounding box center [181, 167] width 309 height 26
click at [176, 151] on input "b. Reliability" at bounding box center [176, 147] width 0 height 8
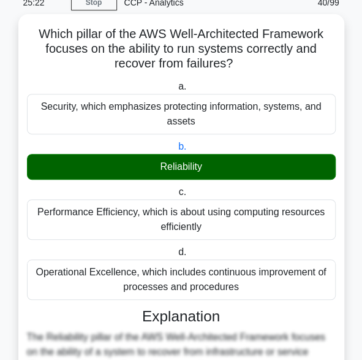
drag, startPoint x: 36, startPoint y: 37, endPoint x: 260, endPoint y: 292, distance: 339.8
click at [260, 292] on div "Which pillar of the AWS Well-Architected Framework focuses on the ability to ru…" at bounding box center [181, 287] width 316 height 536
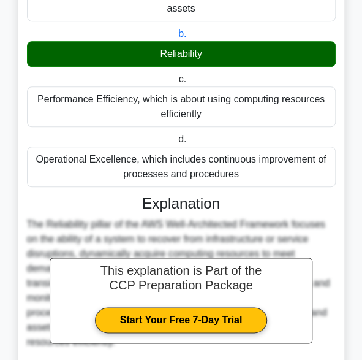
scroll to position [276, 0]
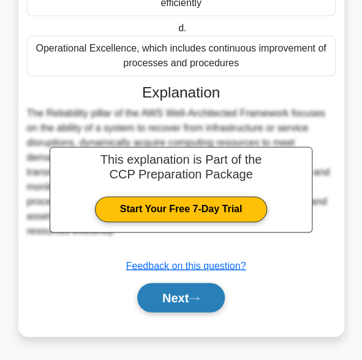
click at [173, 296] on button "Next" at bounding box center [181, 296] width 88 height 29
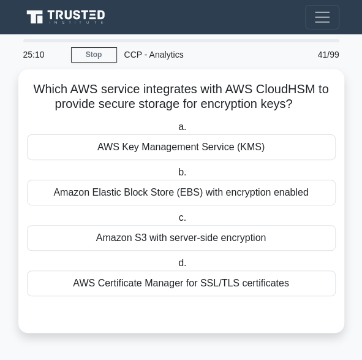
scroll to position [0, 0]
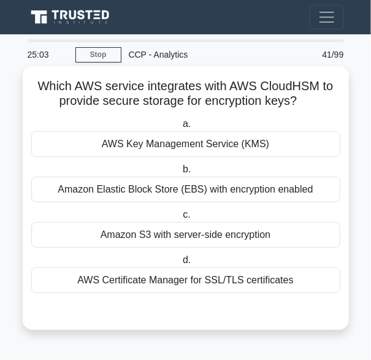
click at [168, 144] on div "AWS Key Management Service (KMS)" at bounding box center [185, 144] width 309 height 26
click at [180, 128] on input "a. AWS Key Management Service (KMS)" at bounding box center [180, 124] width 0 height 8
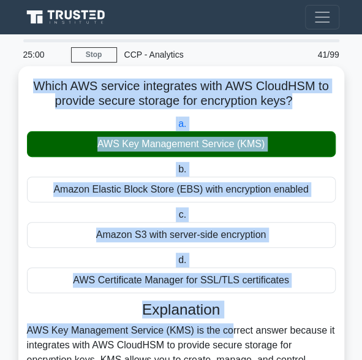
drag, startPoint x: 33, startPoint y: 86, endPoint x: 154, endPoint y: 330, distance: 271.7
click at [154, 330] on div "Which AWS service integrates with AWS CloudHSM to provide secure storage for en…" at bounding box center [181, 309] width 316 height 477
click at [23, 219] on div "c. Amazon S3 with server-side encryption" at bounding box center [181, 227] width 323 height 40
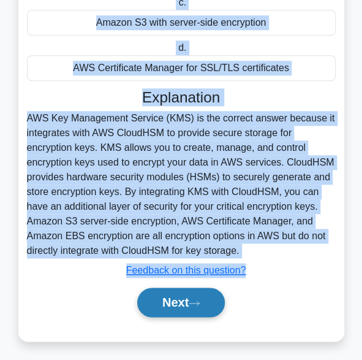
scroll to position [217, 0]
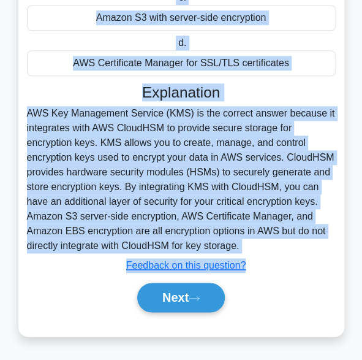
drag, startPoint x: 27, startPoint y: 89, endPoint x: 240, endPoint y: 241, distance: 261.8
click at [240, 241] on div "Which AWS service integrates with AWS CloudHSM to provide secure storage for en…" at bounding box center [181, 92] width 316 height 477
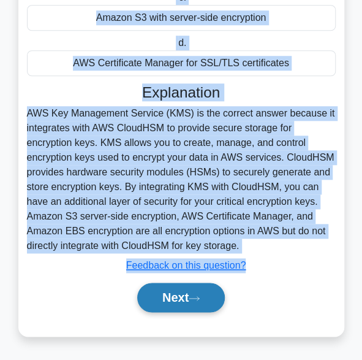
click at [184, 294] on button "Next" at bounding box center [181, 296] width 88 height 29
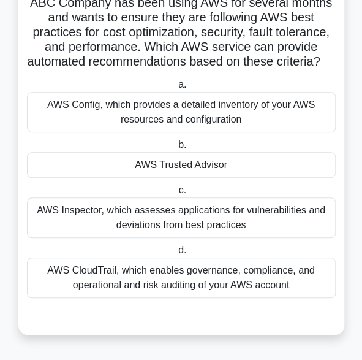
click at [174, 170] on div "AWS Trusted Advisor" at bounding box center [181, 165] width 309 height 26
click at [176, 149] on input "b. AWS Trusted Advisor" at bounding box center [176, 145] width 0 height 8
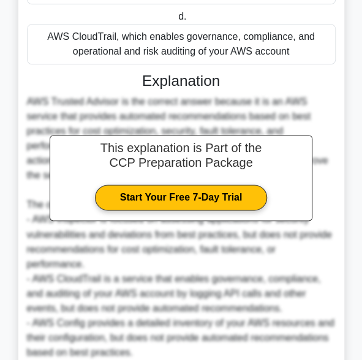
scroll to position [134, 0]
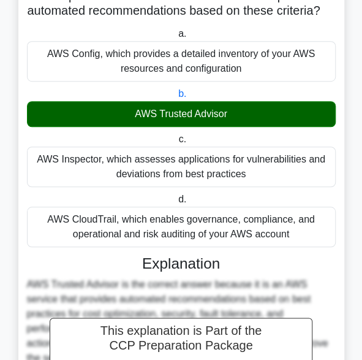
drag, startPoint x: 28, startPoint y: 42, endPoint x: 296, endPoint y: 250, distance: 340.1
click at [296, 250] on div "ABC Company has been using AWS for several months and wants to ensure they are …" at bounding box center [181, 278] width 316 height 683
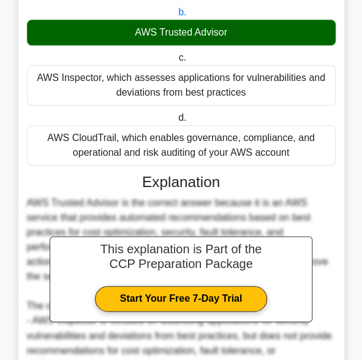
scroll to position [222, 0]
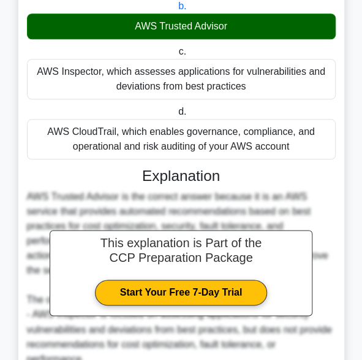
click at [331, 184] on div "Explanation" at bounding box center [181, 176] width 309 height 18
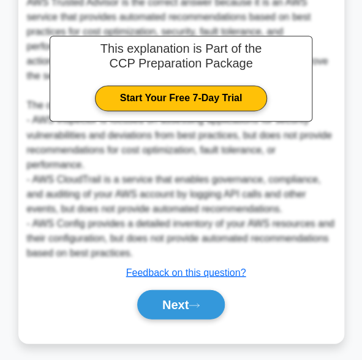
scroll to position [437, 0]
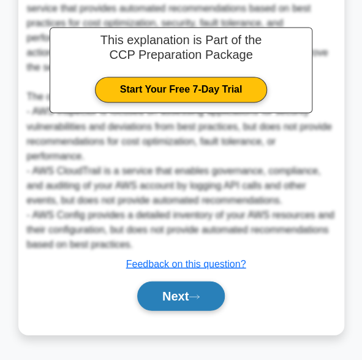
click at [175, 301] on button "Next" at bounding box center [181, 295] width 88 height 29
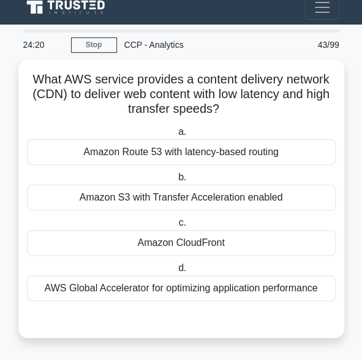
scroll to position [8, 0]
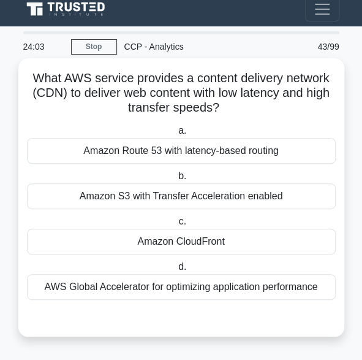
click at [166, 245] on div "Amazon CloudFront" at bounding box center [181, 241] width 309 height 26
click at [176, 225] on input "c. Amazon CloudFront" at bounding box center [176, 221] width 0 height 8
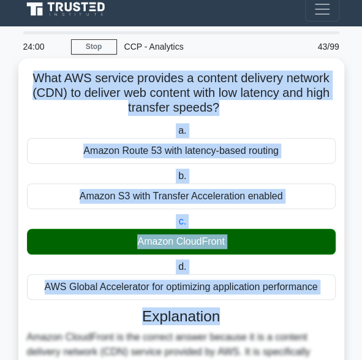
drag, startPoint x: 26, startPoint y: 77, endPoint x: 299, endPoint y: 302, distance: 353.3
click at [299, 302] on div "What AWS service provides a content delivery network (CDN) to deliver web conte…" at bounding box center [181, 331] width 316 height 536
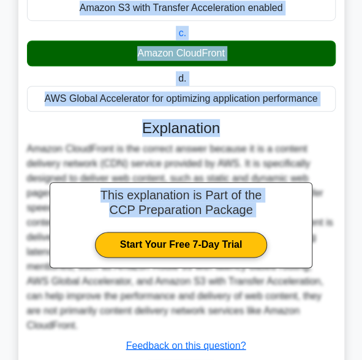
scroll to position [258, 0]
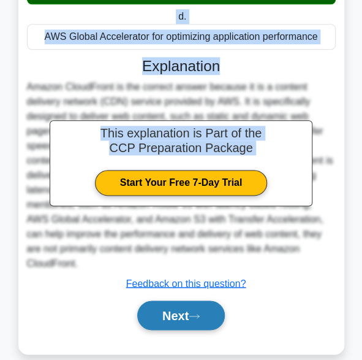
click at [168, 300] on button "Next" at bounding box center [181, 314] width 88 height 29
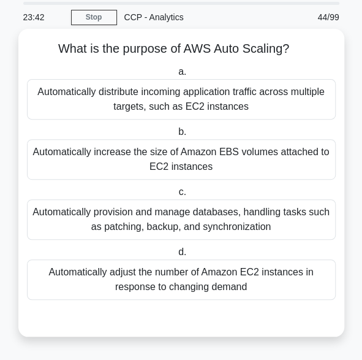
click at [115, 225] on div "Automatically provision and manage databases, handling tasks such as patching, …" at bounding box center [181, 219] width 309 height 40
click at [176, 196] on input "c. Automatically provision and manage databases, handling tasks such as patchin…" at bounding box center [176, 192] width 0 height 8
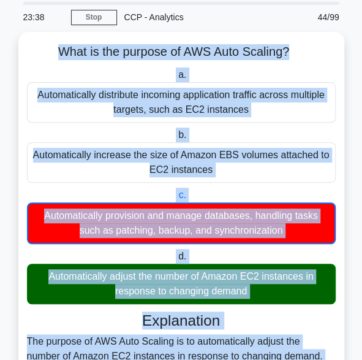
scroll to position [218, 0]
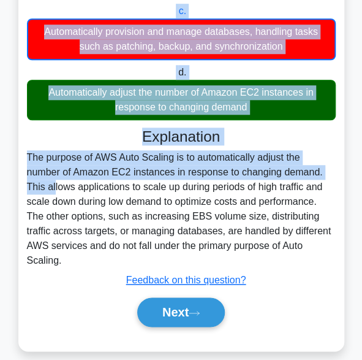
drag, startPoint x: 43, startPoint y: 50, endPoint x: 282, endPoint y: 250, distance: 310.9
click at [282, 250] on div "What is the purpose of AWS Auto Scaling? .spinner_0XTQ{transform-origin:center;…" at bounding box center [181, 99] width 316 height 493
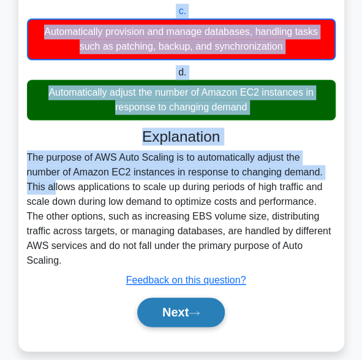
click at [153, 299] on button "Next" at bounding box center [181, 311] width 88 height 29
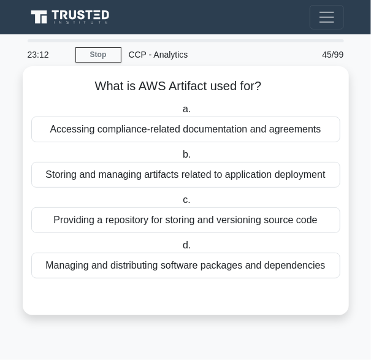
click at [121, 222] on div "Providing a repository for storing and versioning source code" at bounding box center [185, 220] width 309 height 26
click at [180, 204] on input "c. Providing a repository for storing and versioning source code" at bounding box center [180, 200] width 0 height 8
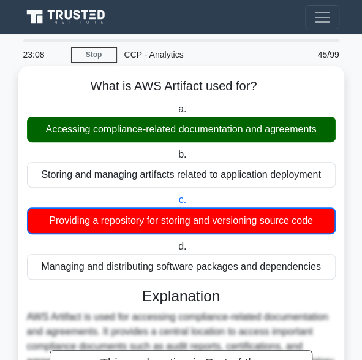
drag, startPoint x: 82, startPoint y: 85, endPoint x: 330, endPoint y: 264, distance: 306.2
click at [330, 264] on div "What is AWS Artifact used for? .spinner_0XTQ{transform-origin:center;animation:…" at bounding box center [181, 303] width 316 height 464
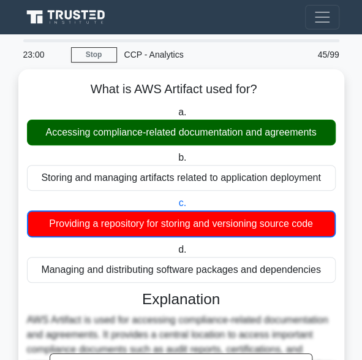
click at [350, 184] on main "23:00 Stop CCP - Analytics Beginner 45/99 What is AWS Artifact used for? .spinn…" at bounding box center [181, 299] width 362 height 530
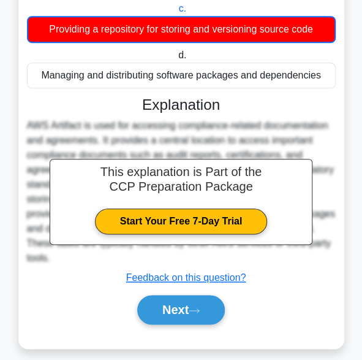
scroll to position [203, 0]
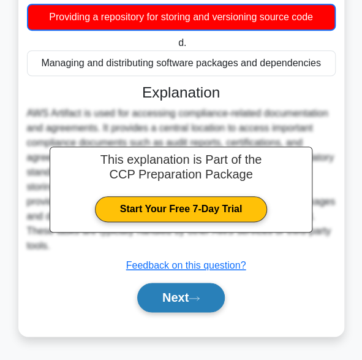
click at [165, 298] on button "Next" at bounding box center [181, 296] width 88 height 29
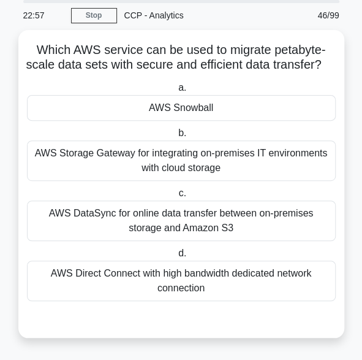
scroll to position [52, 0]
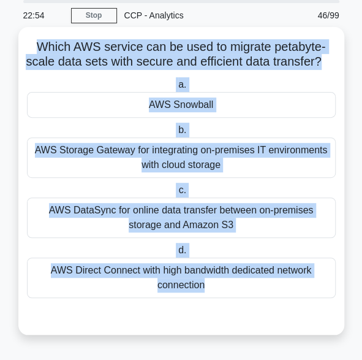
drag, startPoint x: 29, startPoint y: 32, endPoint x: 229, endPoint y: 303, distance: 336.9
click at [229, 303] on div "Which AWS service can be used to migrate petabyte-scale data sets with secure a…" at bounding box center [181, 181] width 316 height 298
click at [198, 107] on div "AWS Snowball" at bounding box center [181, 105] width 309 height 26
click at [176, 89] on input "a. AWS Snowball" at bounding box center [176, 85] width 0 height 8
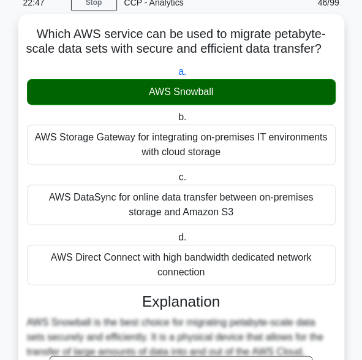
drag, startPoint x: 33, startPoint y: 37, endPoint x: 225, endPoint y: 295, distance: 321.2
click at [225, 295] on div "Which AWS service can be used to migrate petabyte-scale data sets with secure a…" at bounding box center [181, 279] width 316 height 521
click at [252, 105] on div "AWS Snowball" at bounding box center [181, 92] width 309 height 26
click at [176, 76] on input "a. AWS Snowball" at bounding box center [176, 72] width 0 height 8
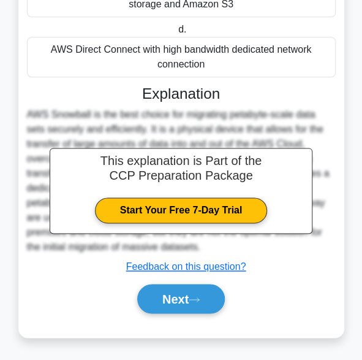
scroll to position [276, 0]
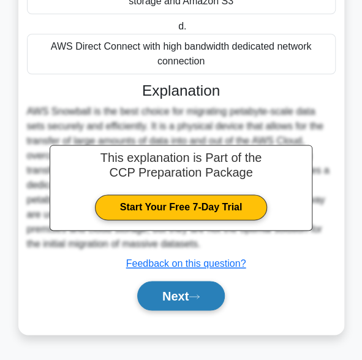
click at [175, 301] on button "Next" at bounding box center [181, 295] width 88 height 29
click at [194, 301] on button "Next" at bounding box center [181, 295] width 88 height 29
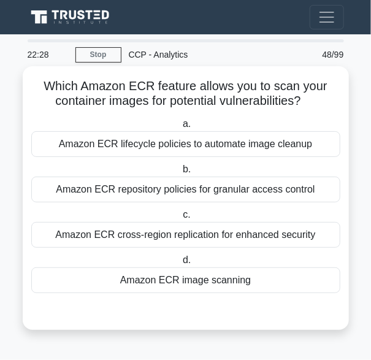
click at [151, 273] on div "Amazon ECR image scanning" at bounding box center [185, 280] width 309 height 26
click at [180, 264] on input "d. Amazon ECR image scanning" at bounding box center [180, 260] width 0 height 8
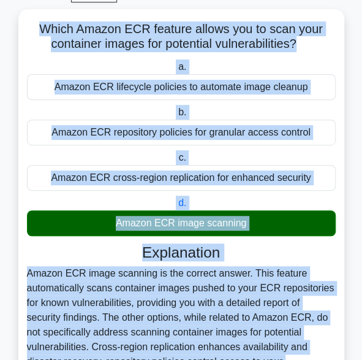
scroll to position [217, 0]
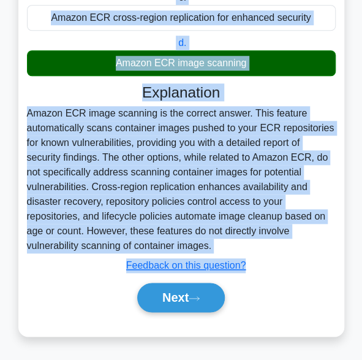
drag, startPoint x: 39, startPoint y: 85, endPoint x: 219, endPoint y: 242, distance: 239.2
click at [219, 242] on div "Which Amazon ECR feature allows you to scan your container images for potential…" at bounding box center [181, 92] width 316 height 477
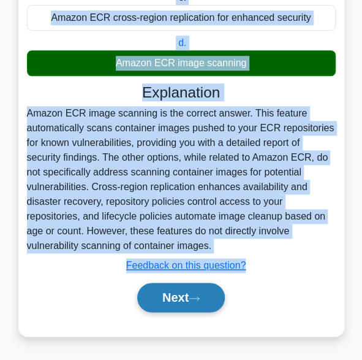
click at [158, 295] on button "Next" at bounding box center [181, 296] width 88 height 29
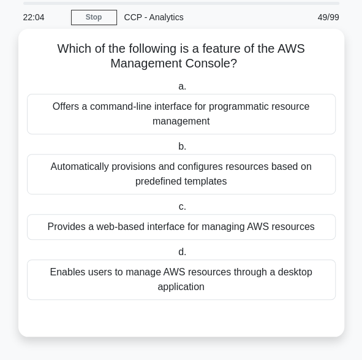
click at [164, 279] on div "Enables users to manage AWS resources through a desktop application" at bounding box center [181, 279] width 309 height 40
click at [176, 256] on input "d. Enables users to manage AWS resources through a desktop application" at bounding box center [176, 252] width 0 height 8
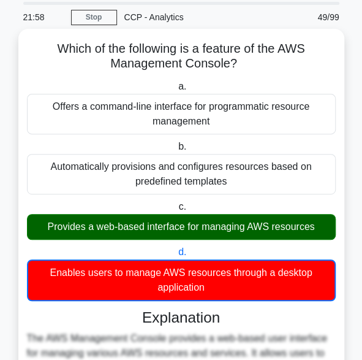
drag, startPoint x: 53, startPoint y: 44, endPoint x: 225, endPoint y: 290, distance: 299.9
click at [225, 290] on div "Which of the following is a feature of the AWS Management Console? .spinner_0XT…" at bounding box center [181, 295] width 316 height 522
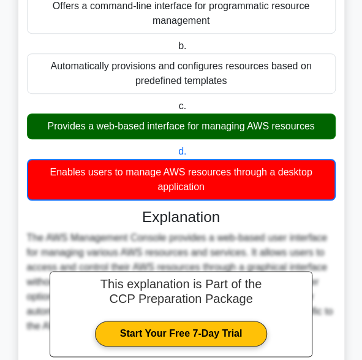
scroll to position [262, 0]
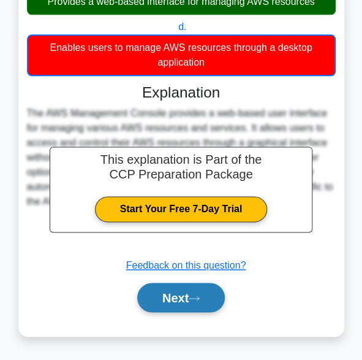
click at [168, 287] on button "Next" at bounding box center [181, 296] width 88 height 29
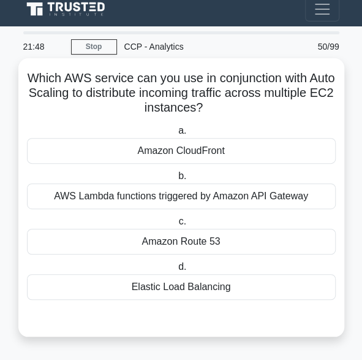
click at [183, 151] on div "Amazon CloudFront" at bounding box center [181, 151] width 309 height 26
click at [176, 135] on input "a. Amazon CloudFront" at bounding box center [176, 131] width 0 height 8
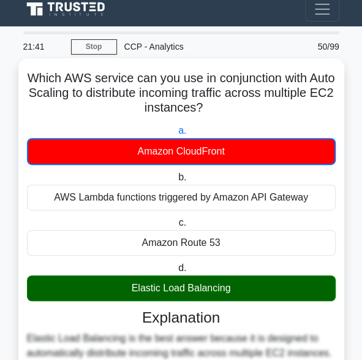
drag, startPoint x: 33, startPoint y: 75, endPoint x: 240, endPoint y: 290, distance: 298.1
click at [240, 290] on div "Which AWS service can you use in conjunction with Auto Scaling to distribute in…" at bounding box center [181, 331] width 316 height 537
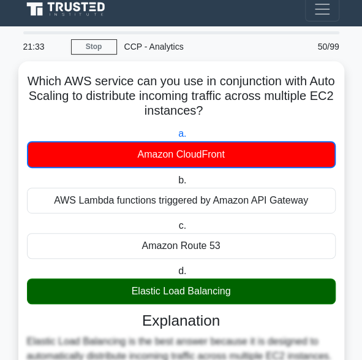
scroll to position [277, 0]
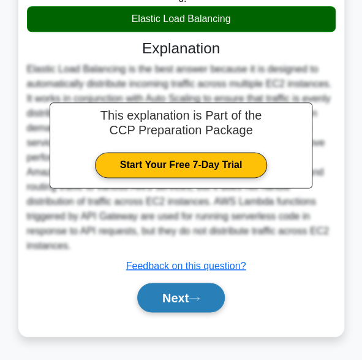
click at [189, 295] on button "Next" at bounding box center [181, 296] width 88 height 29
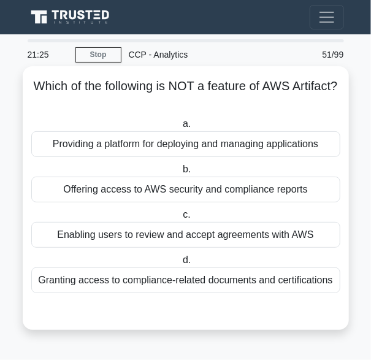
click at [187, 192] on div "Offering access to AWS security and compliance reports" at bounding box center [185, 189] width 309 height 26
click at [180, 173] on input "b. Offering access to AWS security and compliance reports" at bounding box center [180, 169] width 0 height 8
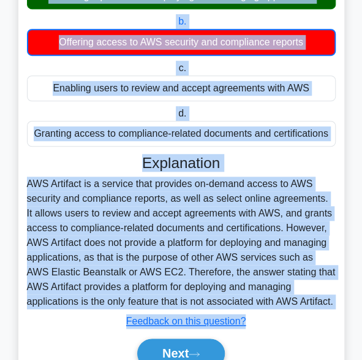
scroll to position [203, 0]
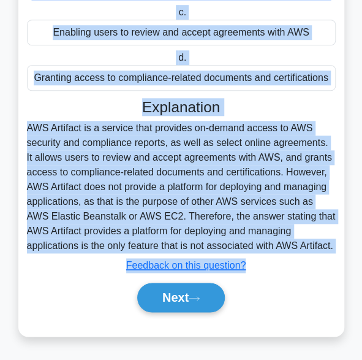
drag, startPoint x: 51, startPoint y: 88, endPoint x: 271, endPoint y: 243, distance: 268.7
click at [271, 243] on div "Which of the following is NOT a feature of AWS Artifact? .spinner_0XTQ{transfor…" at bounding box center [181, 100] width 316 height 464
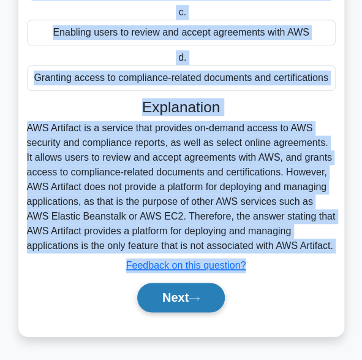
click at [162, 304] on button "Next" at bounding box center [181, 296] width 88 height 29
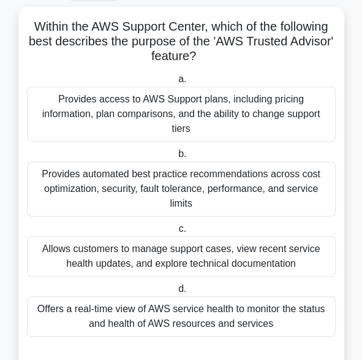
scroll to position [64, 0]
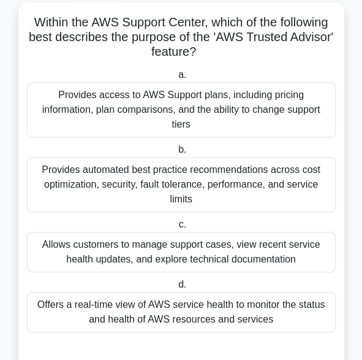
click at [119, 111] on div "Provides access to AWS Support plans, including pricing information, plan compa…" at bounding box center [181, 109] width 309 height 55
click at [176, 79] on input "a. Provides access to AWS Support plans, including pricing information, plan co…" at bounding box center [176, 75] width 0 height 8
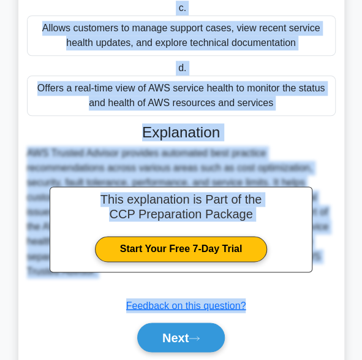
scroll to position [321, 0]
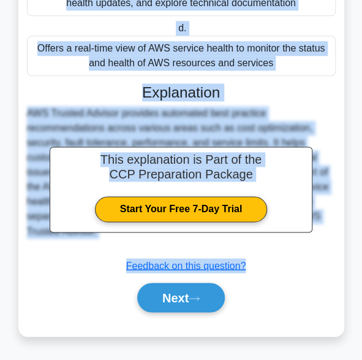
drag, startPoint x: 27, startPoint y: 24, endPoint x: 290, endPoint y: 66, distance: 266.2
click at [290, 66] on div "Within the AWS Support Center, which of the following best describes the purpos…" at bounding box center [181, 40] width 316 height 581
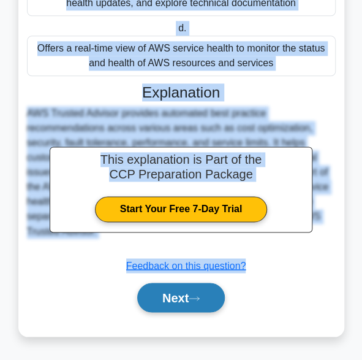
click at [161, 294] on button "Next" at bounding box center [181, 296] width 88 height 29
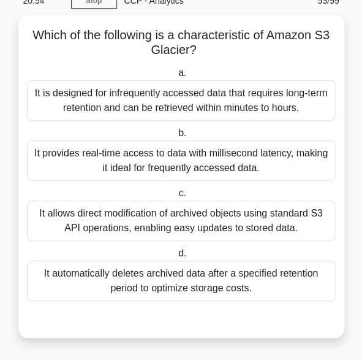
scroll to position [52, 0]
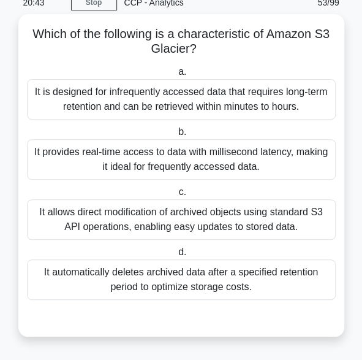
click at [179, 219] on div "It allows direct modification of archived objects using standard S3 API operati…" at bounding box center [181, 219] width 309 height 40
click at [176, 196] on input "c. It allows direct modification of archived objects using standard S3 API oper…" at bounding box center [176, 192] width 0 height 8
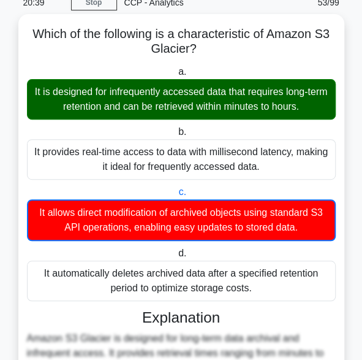
drag, startPoint x: 27, startPoint y: 32, endPoint x: 268, endPoint y: 292, distance: 353.7
click at [268, 292] on div "Which of the following is a characteristic of Amazon S3 Glacier? .spinner_0XTQ{…" at bounding box center [181, 287] width 316 height 537
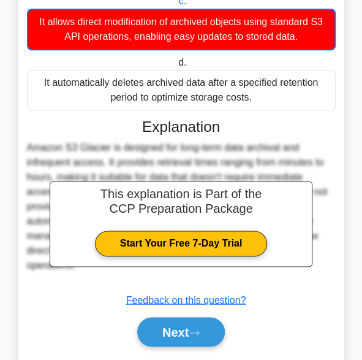
scroll to position [277, 0]
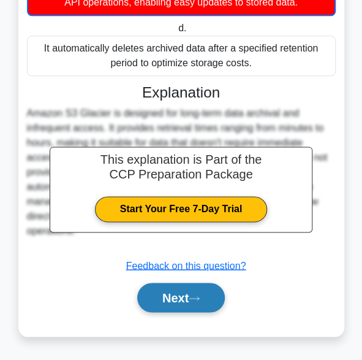
click at [178, 300] on button "Next" at bounding box center [181, 296] width 88 height 29
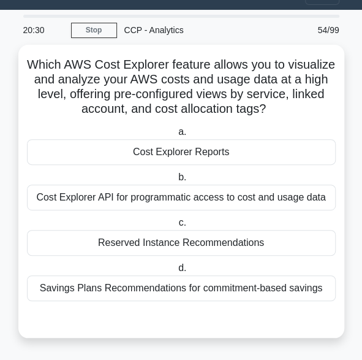
scroll to position [23, 0]
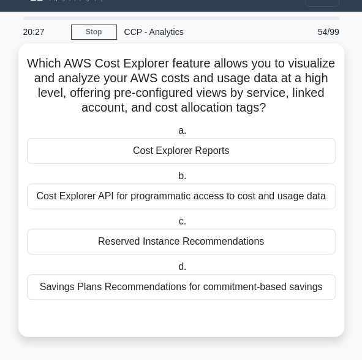
click at [149, 150] on div "Cost Explorer Reports" at bounding box center [181, 151] width 309 height 26
click at [176, 135] on input "a. Cost Explorer Reports" at bounding box center [176, 131] width 0 height 8
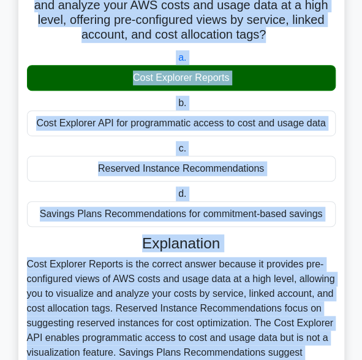
scroll to position [232, 0]
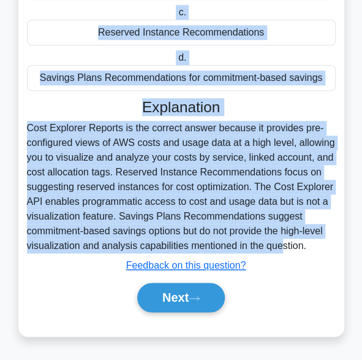
drag, startPoint x: 51, startPoint y: 64, endPoint x: 309, endPoint y: 241, distance: 313.1
click at [309, 241] on div "Which AWS Cost Explorer feature allows you to visualize and analyze your AWS co…" at bounding box center [181, 86] width 316 height 492
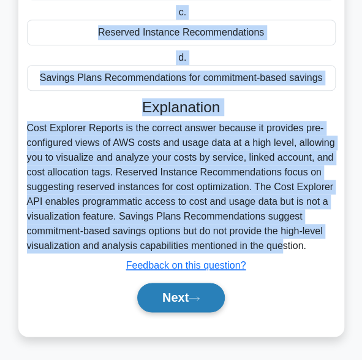
click at [183, 296] on button "Next" at bounding box center [181, 296] width 88 height 29
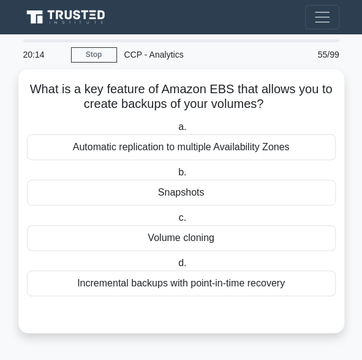
scroll to position [0, 0]
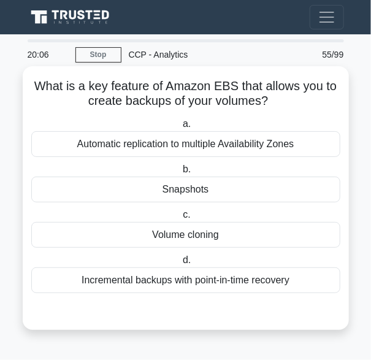
click at [185, 194] on div "Snapshots" at bounding box center [185, 189] width 309 height 26
click at [180, 173] on input "b. Snapshots" at bounding box center [180, 169] width 0 height 8
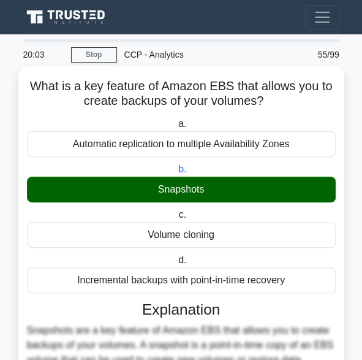
drag, startPoint x: 31, startPoint y: 88, endPoint x: 306, endPoint y: 286, distance: 339.7
click at [306, 286] on div "What is a key feature of Amazon EBS that allows you to create backups of your v…" at bounding box center [181, 324] width 316 height 507
drag, startPoint x: 306, startPoint y: 286, endPoint x: 287, endPoint y: 263, distance: 30.4
click at [306, 286] on div "Incremental backups with point-in-time recovery" at bounding box center [181, 280] width 309 height 26
click at [176, 264] on input "d. Incremental backups with point-in-time recovery" at bounding box center [176, 260] width 0 height 8
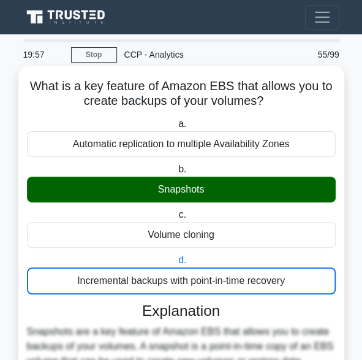
drag, startPoint x: 287, startPoint y: 281, endPoint x: 22, endPoint y: 91, distance: 326.6
click at [22, 91] on div "What is a key feature of Amazon EBS that allows you to create backups of your v…" at bounding box center [181, 325] width 326 height 518
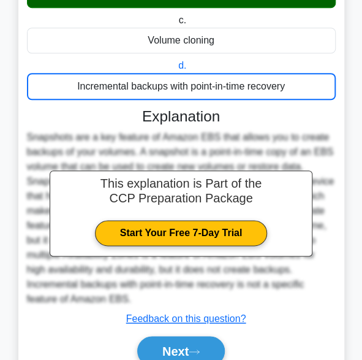
scroll to position [247, 0]
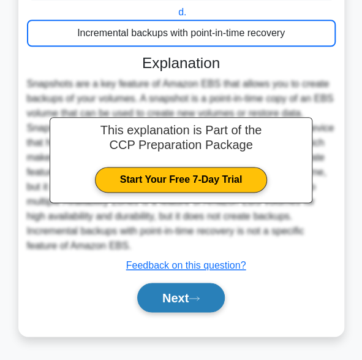
click at [175, 305] on button "Next" at bounding box center [181, 296] width 88 height 29
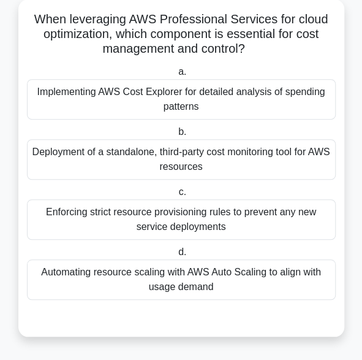
click at [177, 111] on div "Implementing AWS Cost Explorer for detailed analysis of spending patterns" at bounding box center [181, 99] width 309 height 40
click at [176, 76] on input "a. Implementing AWS Cost Explorer for detailed analysis of spending patterns" at bounding box center [176, 72] width 0 height 8
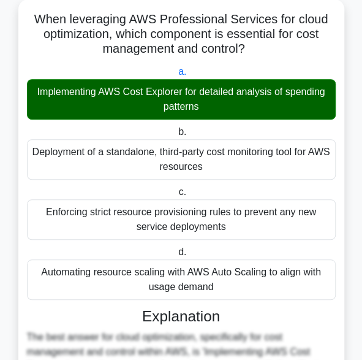
drag, startPoint x: 34, startPoint y: 23, endPoint x: 239, endPoint y: 284, distance: 331.5
click at [239, 284] on div "When leveraging AWS Professional Services for cloud optimization, which compone…" at bounding box center [181, 338] width 316 height 668
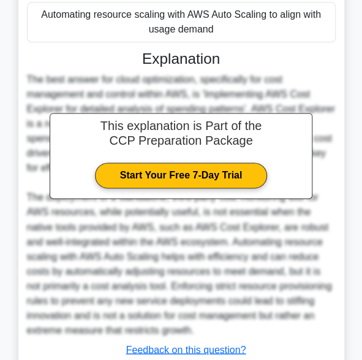
scroll to position [408, 0]
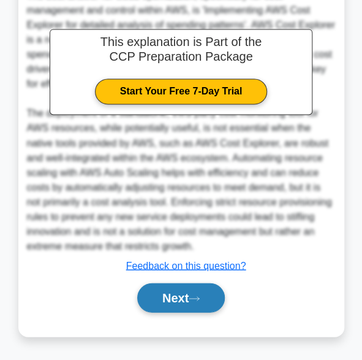
click at [153, 303] on button "Next" at bounding box center [181, 296] width 88 height 29
click at [163, 302] on button "Next" at bounding box center [181, 296] width 88 height 29
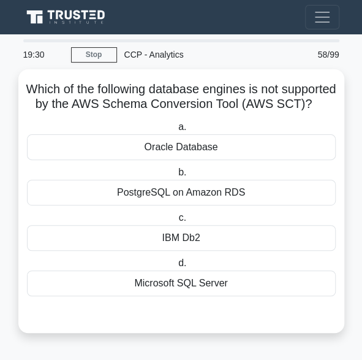
scroll to position [8, 0]
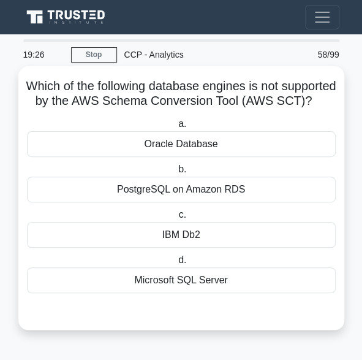
click at [154, 243] on div "IBM Db2" at bounding box center [181, 235] width 309 height 26
click at [176, 219] on input "c. IBM Db2" at bounding box center [176, 215] width 0 height 8
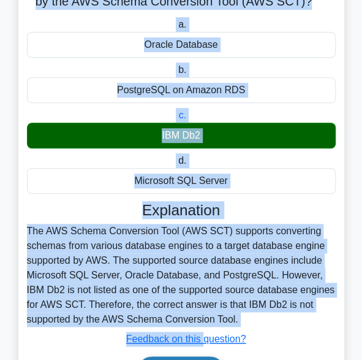
scroll to position [124, 0]
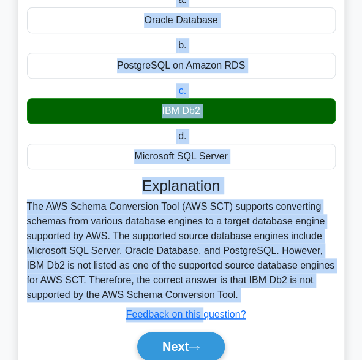
drag, startPoint x: 48, startPoint y: 76, endPoint x: 240, endPoint y: 307, distance: 301.0
click at [240, 307] on div "Which of the following database engines is not supported by the AWS Schema Conv…" at bounding box center [181, 163] width 316 height 433
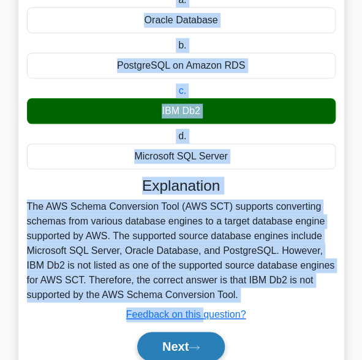
click at [168, 353] on button "Next" at bounding box center [181, 345] width 88 height 29
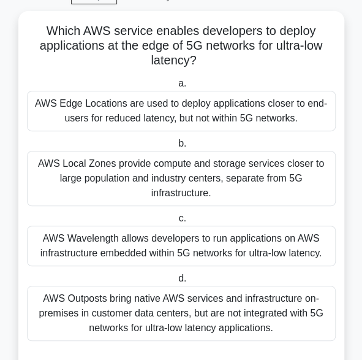
scroll to position [57, 0]
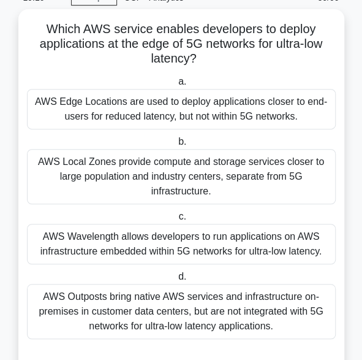
click at [169, 102] on div "AWS Edge Locations are used to deploy applications closer to end-users for redu…" at bounding box center [181, 109] width 309 height 40
click at [176, 86] on input "a. AWS Edge Locations are used to deploy applications closer to end-users for r…" at bounding box center [176, 82] width 0 height 8
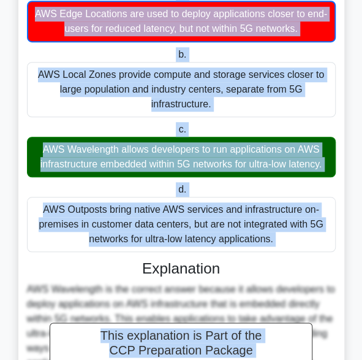
scroll to position [217, 0]
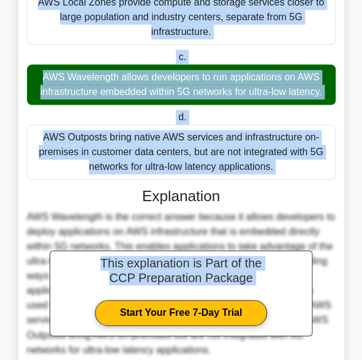
drag, startPoint x: 43, startPoint y: 23, endPoint x: 338, endPoint y: 168, distance: 328.5
click at [338, 168] on div "Which AWS service enables developers to deploy applications at the edge of 5G n…" at bounding box center [181, 144] width 316 height 581
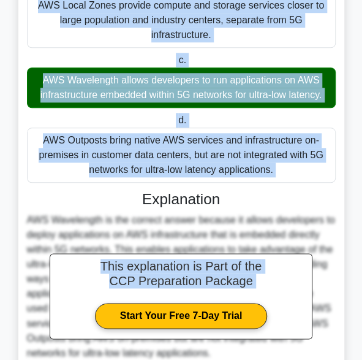
scroll to position [321, 0]
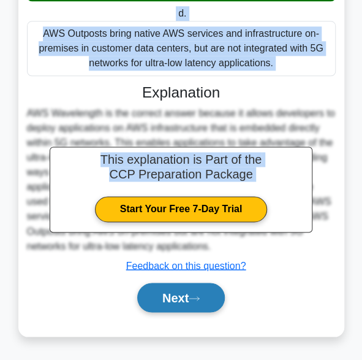
click at [185, 292] on button "Next" at bounding box center [181, 296] width 88 height 29
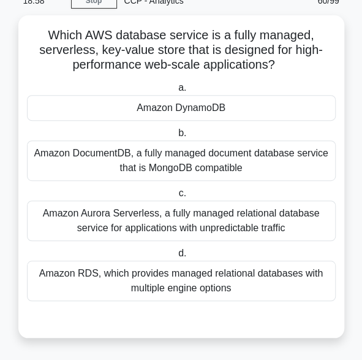
scroll to position [52, 0]
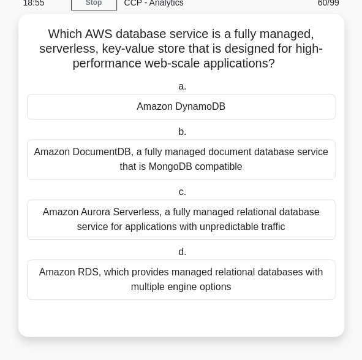
click at [155, 107] on div "Amazon DynamoDB" at bounding box center [181, 107] width 309 height 26
click at [176, 91] on input "a. Amazon DynamoDB" at bounding box center [176, 87] width 0 height 8
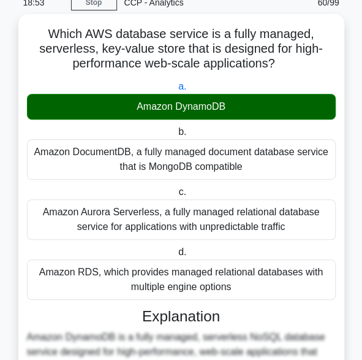
drag, startPoint x: 47, startPoint y: 39, endPoint x: 239, endPoint y: 285, distance: 312.1
click at [239, 285] on div "Which AWS database service is a fully managed, serverless, key-value store that…" at bounding box center [181, 287] width 316 height 536
click at [168, 159] on div "Amazon DocumentDB, a fully managed document database service that is MongoDB co…" at bounding box center [181, 159] width 309 height 40
click at [176, 136] on input "b. Amazon DocumentDB, a fully managed document database service that is MongoDB…" at bounding box center [176, 132] width 0 height 8
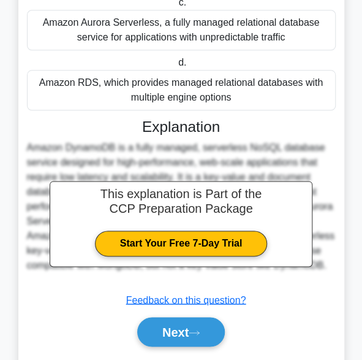
scroll to position [277, 0]
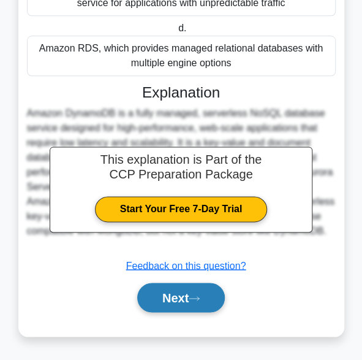
click at [182, 300] on button "Next" at bounding box center [181, 296] width 88 height 29
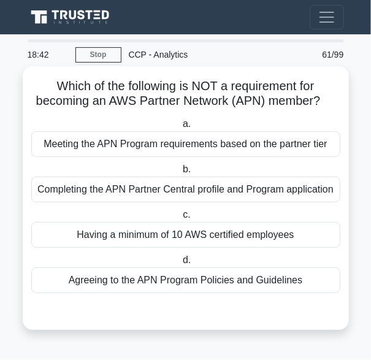
click at [74, 230] on div "Having a minimum of 10 AWS certified employees" at bounding box center [185, 235] width 309 height 26
click at [180, 219] on input "c. Having a minimum of 10 AWS certified employees" at bounding box center [180, 215] width 0 height 8
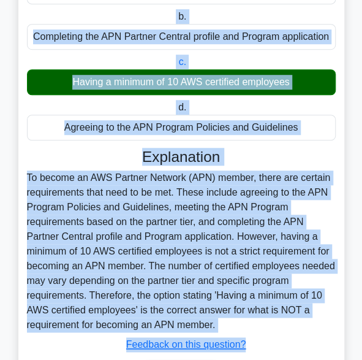
scroll to position [232, 0]
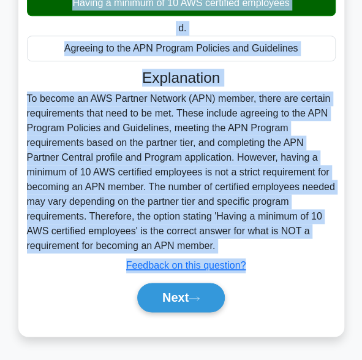
drag, startPoint x: 44, startPoint y: 91, endPoint x: 281, endPoint y: 247, distance: 283.4
click at [281, 247] on div "Which of the following is NOT a requirement for becoming an AWS Partner Network…" at bounding box center [181, 86] width 316 height 492
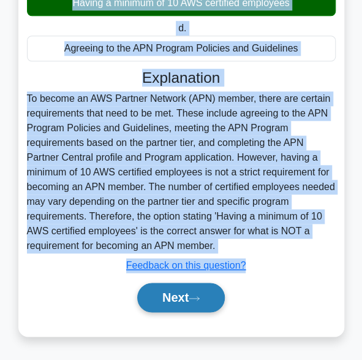
click at [174, 303] on button "Next" at bounding box center [181, 296] width 88 height 29
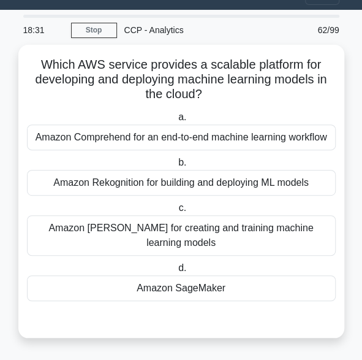
scroll to position [8, 0]
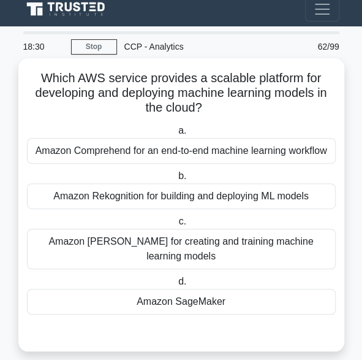
click at [187, 289] on div "Amazon SageMaker" at bounding box center [181, 302] width 309 height 26
click at [176, 285] on input "d. Amazon SageMaker" at bounding box center [176, 281] width 0 height 8
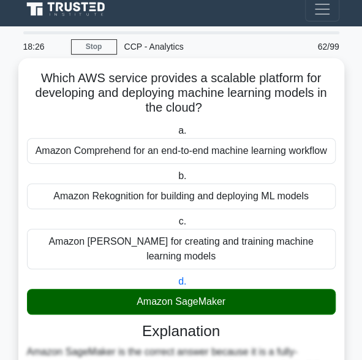
drag, startPoint x: 38, startPoint y: 83, endPoint x: 238, endPoint y: 289, distance: 286.3
click at [238, 289] on div "Which AWS service provides a scalable platform for developing and deploying mac…" at bounding box center [181, 323] width 316 height 521
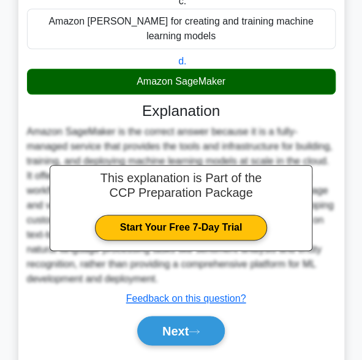
scroll to position [246, 0]
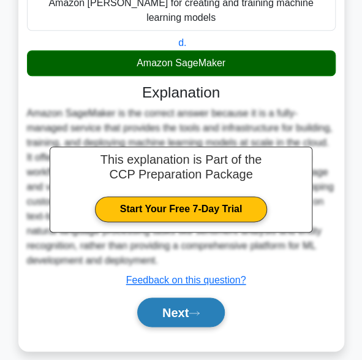
click at [175, 305] on button "Next" at bounding box center [181, 311] width 88 height 29
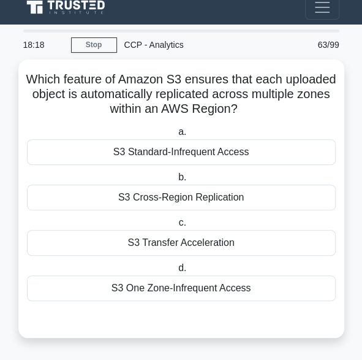
scroll to position [8, 0]
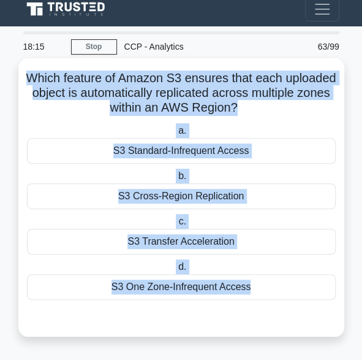
drag, startPoint x: 50, startPoint y: 78, endPoint x: 251, endPoint y: 333, distance: 324.5
click at [251, 333] on div "Which feature of Amazon S3 ensures that each uploaded object is automatically r…" at bounding box center [181, 197] width 326 height 278
click at [134, 243] on div "S3 Transfer Acceleration" at bounding box center [181, 241] width 309 height 26
click at [176, 225] on input "c. S3 Transfer Acceleration" at bounding box center [176, 221] width 0 height 8
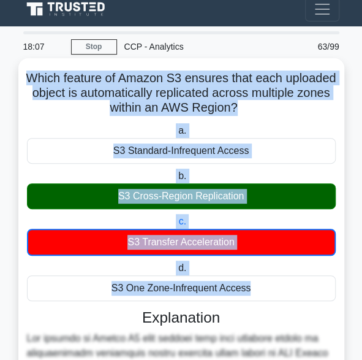
drag, startPoint x: 48, startPoint y: 70, endPoint x: 314, endPoint y: 301, distance: 352.1
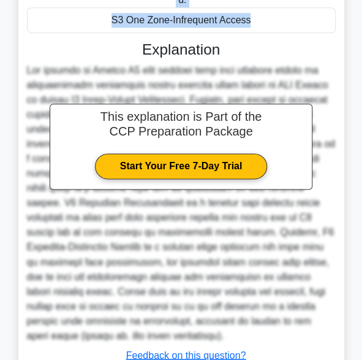
scroll to position [324, 0]
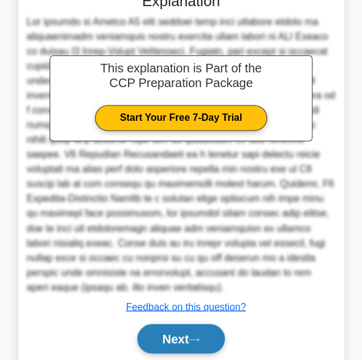
click at [183, 323] on button "Next" at bounding box center [181, 337] width 88 height 29
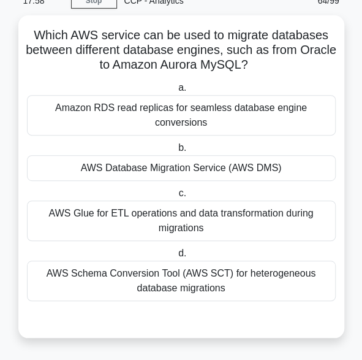
scroll to position [37, 0]
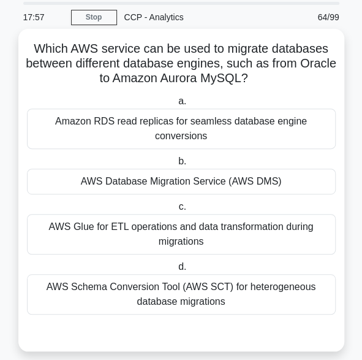
click at [124, 170] on div "AWS Database Migration Service (AWS DMS)" at bounding box center [181, 181] width 309 height 26
click at [176, 165] on input "b. AWS Database Migration Service (AWS DMS)" at bounding box center [176, 161] width 0 height 8
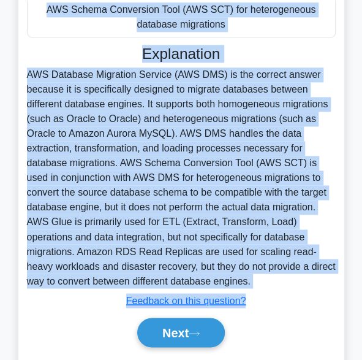
scroll to position [334, 0]
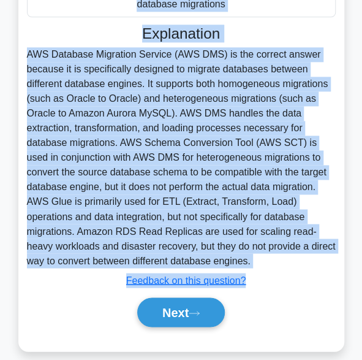
drag, startPoint x: 33, startPoint y: 53, endPoint x: 143, endPoint y: 247, distance: 223.3
click at [143, 247] on div "Which AWS service can be used to migrate databases between different database e…" at bounding box center [181, 41] width 316 height 609
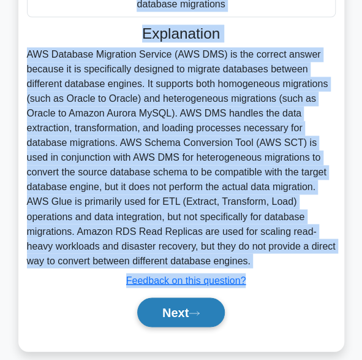
click at [165, 297] on button "Next" at bounding box center [181, 311] width 88 height 29
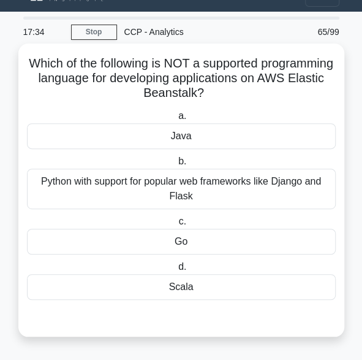
click at [157, 192] on div "Python with support for popular web frameworks like Django and Flask" at bounding box center [181, 188] width 309 height 40
click at [176, 165] on input "b. Python with support for popular web frameworks like Django and Flask" at bounding box center [176, 161] width 0 height 8
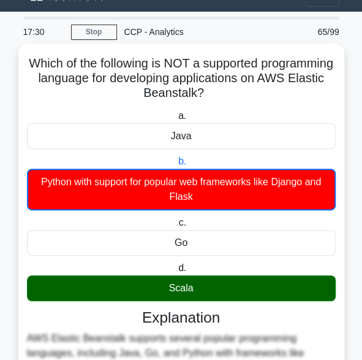
drag, startPoint x: 59, startPoint y: 58, endPoint x: 208, endPoint y: 277, distance: 265.4
click at [208, 277] on div "Which of the following is NOT a supported programming language for developing a…" at bounding box center [181, 302] width 316 height 508
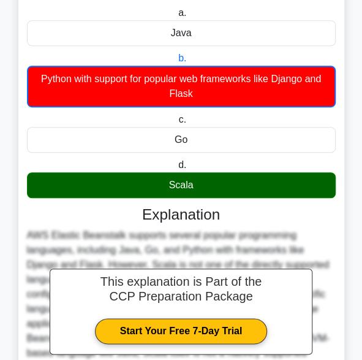
scroll to position [247, 0]
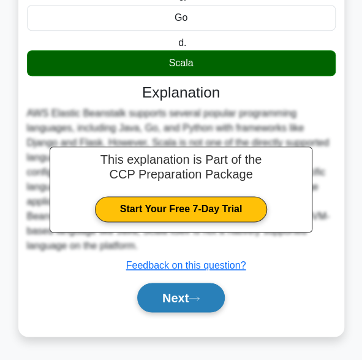
click at [180, 300] on button "Next" at bounding box center [181, 296] width 88 height 29
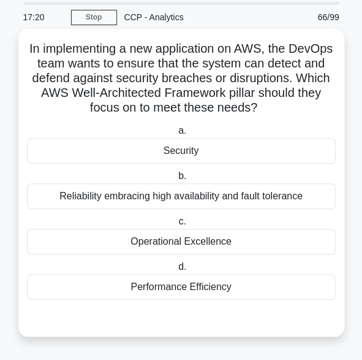
click at [168, 152] on div "Security" at bounding box center [181, 151] width 309 height 26
click at [176, 135] on input "a. Security" at bounding box center [176, 131] width 0 height 8
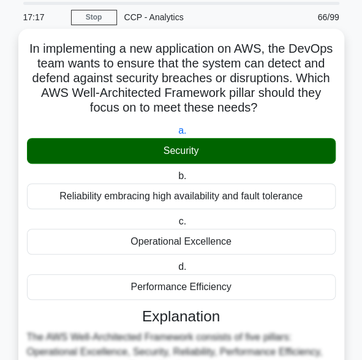
drag, startPoint x: 44, startPoint y: 50, endPoint x: 257, endPoint y: 296, distance: 325.7
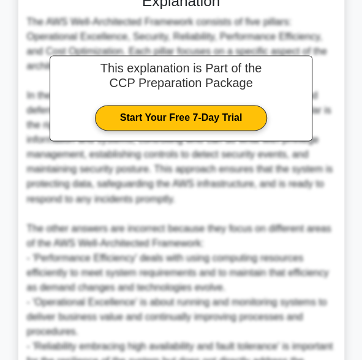
scroll to position [481, 0]
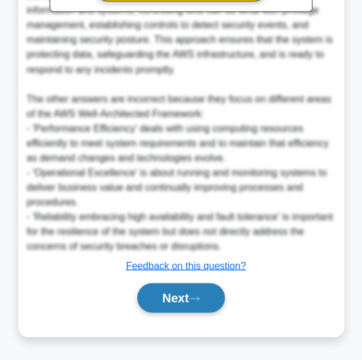
click at [174, 297] on button "Next" at bounding box center [181, 296] width 88 height 29
click at [165, 297] on button "Next" at bounding box center [181, 296] width 88 height 29
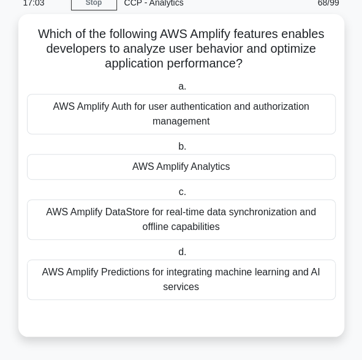
click at [167, 171] on div "AWS Amplify Analytics" at bounding box center [181, 167] width 309 height 26
click at [176, 151] on input "b. AWS Amplify Analytics" at bounding box center [176, 147] width 0 height 8
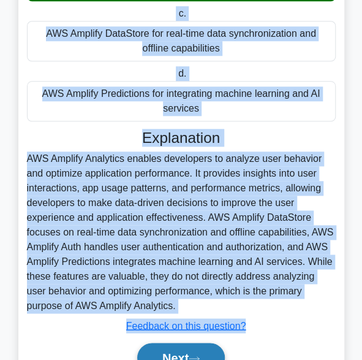
scroll to position [290, 0]
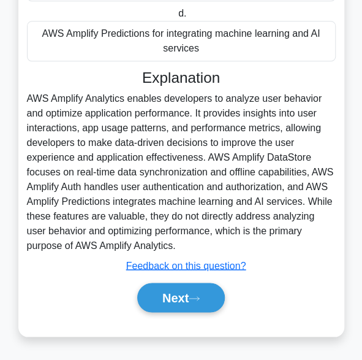
click at [125, 243] on div "AWS Amplify Analytics enables developers to analyze user behavior and optimize …" at bounding box center [181, 172] width 309 height 162
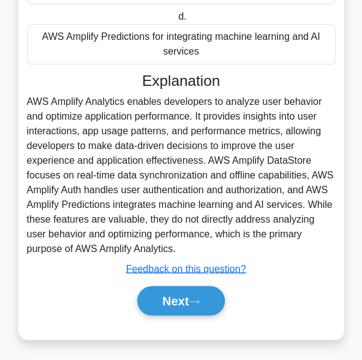
scroll to position [0, 0]
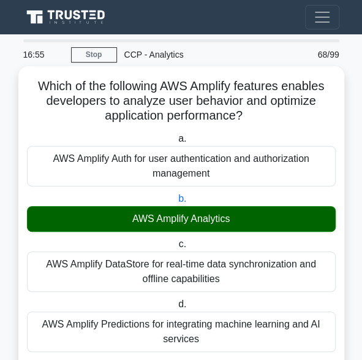
drag, startPoint x: 125, startPoint y: 243, endPoint x: 30, endPoint y: 80, distance: 189.1
click at [30, 80] on div "Which of the following AWS Amplify features enables developers to analyze user …" at bounding box center [181, 346] width 316 height 551
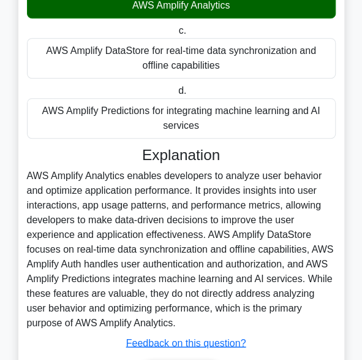
scroll to position [290, 0]
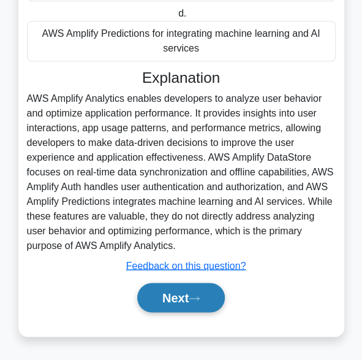
click at [184, 293] on button "Next" at bounding box center [181, 296] width 88 height 29
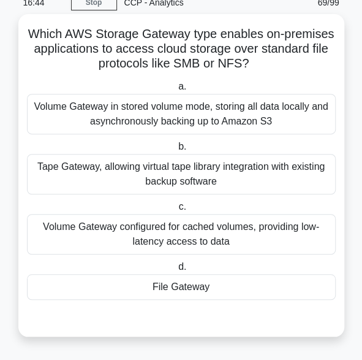
click at [192, 284] on div "File Gateway" at bounding box center [181, 287] width 309 height 26
click at [176, 271] on input "d. File Gateway" at bounding box center [176, 267] width 0 height 8
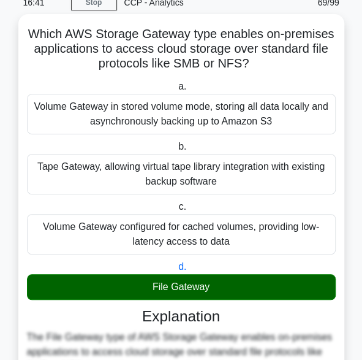
drag, startPoint x: 222, startPoint y: 293, endPoint x: 28, endPoint y: 30, distance: 326.4
click at [28, 30] on div "Which AWS Storage Gateway type enables on-premises applications to access cloud…" at bounding box center [181, 287] width 316 height 536
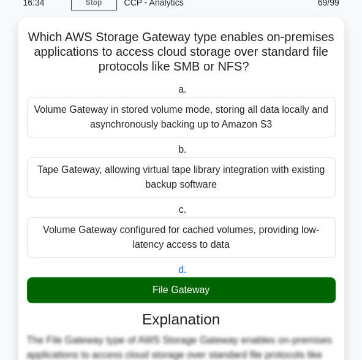
scroll to position [276, 0]
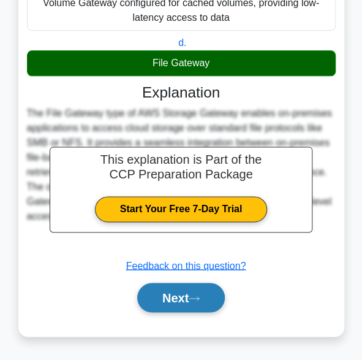
click at [170, 302] on button "Next" at bounding box center [181, 296] width 88 height 29
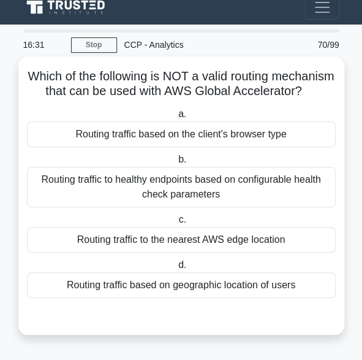
click at [177, 138] on div "Routing traffic based on the client's browser type" at bounding box center [181, 134] width 309 height 26
click at [176, 118] on input "a. Routing traffic based on the client's browser type" at bounding box center [176, 114] width 0 height 8
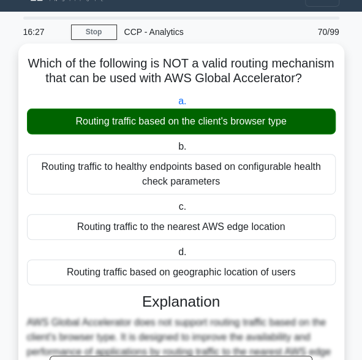
drag, startPoint x: 51, startPoint y: 61, endPoint x: 305, endPoint y: 284, distance: 338.1
click at [305, 284] on div "Which of the following is NOT a valid routing mechanism that can be used with A…" at bounding box center [181, 294] width 316 height 492
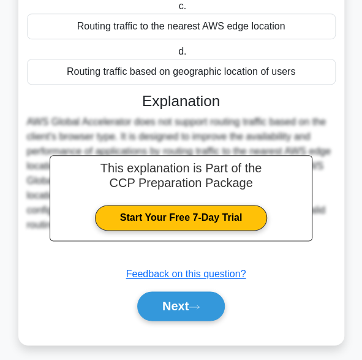
scroll to position [246, 0]
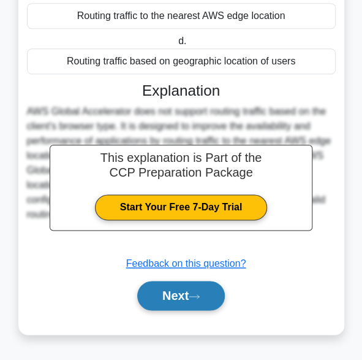
click at [187, 298] on button "Next" at bounding box center [181, 295] width 88 height 29
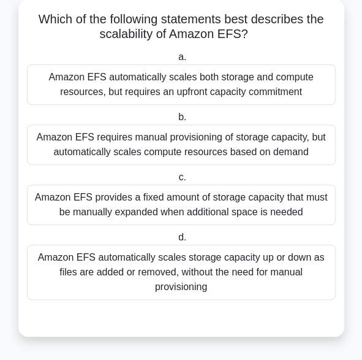
drag, startPoint x: 209, startPoint y: 290, endPoint x: 42, endPoint y: 40, distance: 301.0
click at [42, 40] on div "Which of the following statements best describes the scalability of Amazon EFS?…" at bounding box center [181, 167] width 316 height 327
drag, startPoint x: 42, startPoint y: 40, endPoint x: 49, endPoint y: 60, distance: 20.9
click at [42, 40] on h5 "Which of the following statements best describes the scalability of Amazon EFS?…" at bounding box center [181, 27] width 311 height 31
click at [58, 78] on div "Amazon EFS automatically scales both storage and compute resources, but require…" at bounding box center [181, 84] width 309 height 40
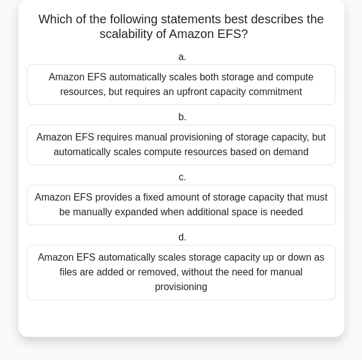
click at [176, 61] on input "a. Amazon EFS automatically scales both storage and compute resources, but requ…" at bounding box center [176, 57] width 0 height 8
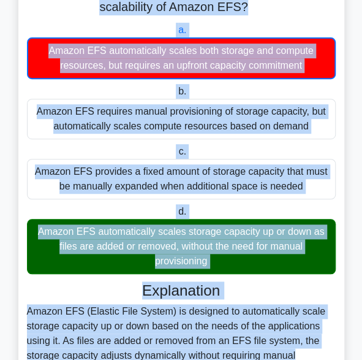
scroll to position [292, 0]
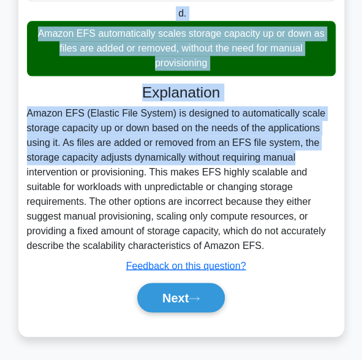
drag, startPoint x: 31, startPoint y: 17, endPoint x: 260, endPoint y: 245, distance: 323.1
click at [260, 245] on div "Which of the following statements best describes the scalability of Amazon EFS?…" at bounding box center [181, 55] width 316 height 552
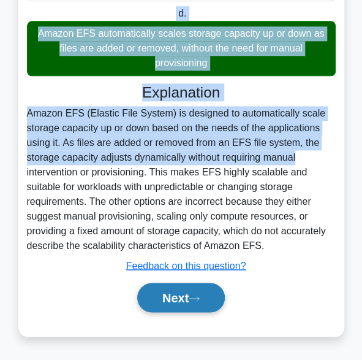
click at [186, 303] on button "Next" at bounding box center [181, 296] width 88 height 29
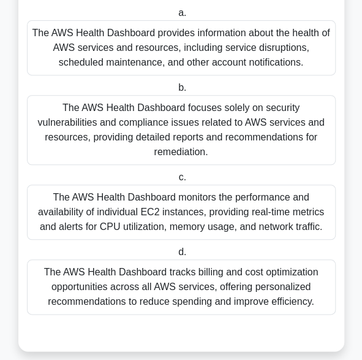
click at [109, 58] on div "The AWS Health Dashboard provides information about the health of AWS services …" at bounding box center [181, 47] width 309 height 55
click at [176, 17] on input "a. The AWS Health Dashboard provides information about the health of AWS servic…" at bounding box center [176, 13] width 0 height 8
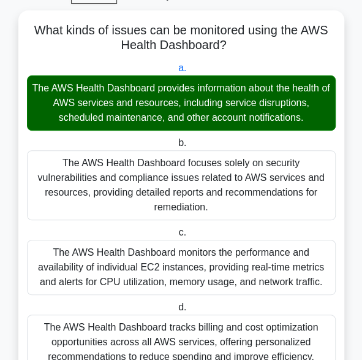
scroll to position [0, 0]
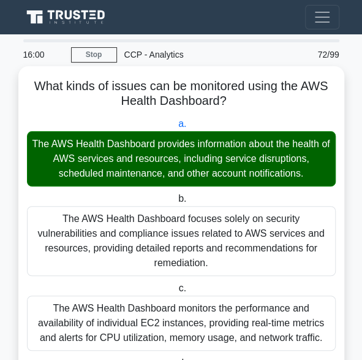
drag, startPoint x: 316, startPoint y: 287, endPoint x: 29, endPoint y: 89, distance: 348.0
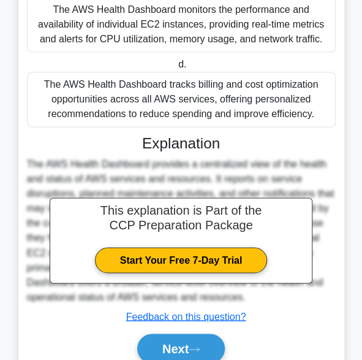
scroll to position [334, 0]
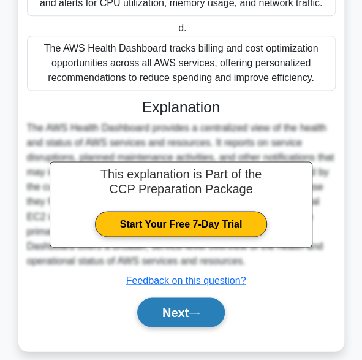
click at [178, 299] on button "Next" at bounding box center [181, 311] width 88 height 29
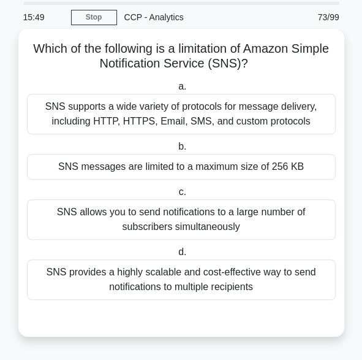
click at [142, 228] on div "SNS allows you to send notifications to a large number of subscribers simultane…" at bounding box center [181, 219] width 309 height 40
click at [176, 196] on input "c. SNS allows you to send notifications to a large number of subscribers simult…" at bounding box center [176, 192] width 0 height 8
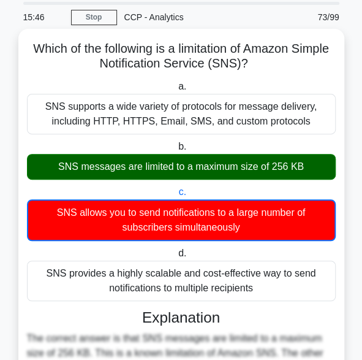
drag, startPoint x: 264, startPoint y: 295, endPoint x: 26, endPoint y: 41, distance: 348.0
click at [26, 41] on div "Which of the following is a limitation of Amazon Simple Notification Service (S…" at bounding box center [181, 295] width 316 height 522
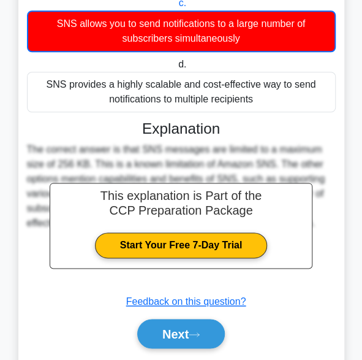
scroll to position [262, 0]
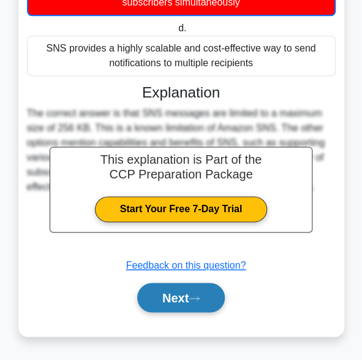
click at [174, 301] on button "Next" at bounding box center [181, 296] width 88 height 29
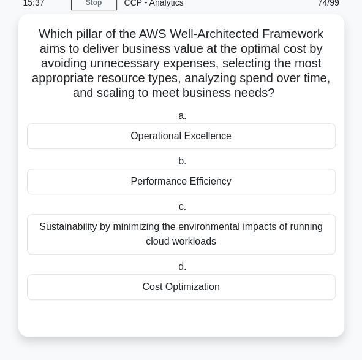
click at [163, 179] on div "Performance Efficiency" at bounding box center [181, 181] width 309 height 26
click at [176, 165] on input "b. Performance Efficiency" at bounding box center [176, 161] width 0 height 8
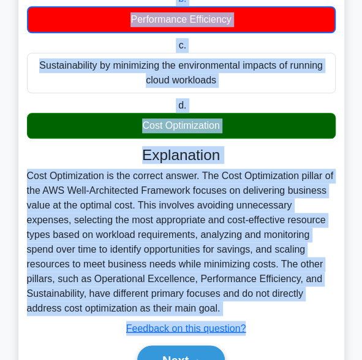
scroll to position [277, 0]
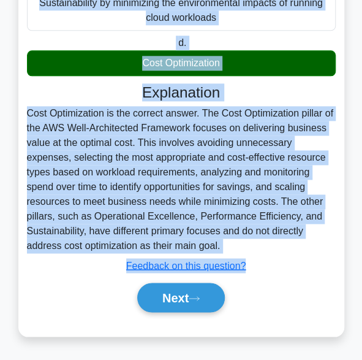
drag, startPoint x: 35, startPoint y: 33, endPoint x: 117, endPoint y: 249, distance: 230.7
click at [117, 249] on div "Which pillar of the AWS Well-Architected Framework aims to deliver business val…" at bounding box center [181, 62] width 316 height 537
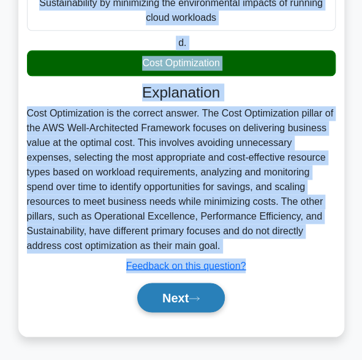
click at [164, 295] on button "Next" at bounding box center [181, 296] width 88 height 29
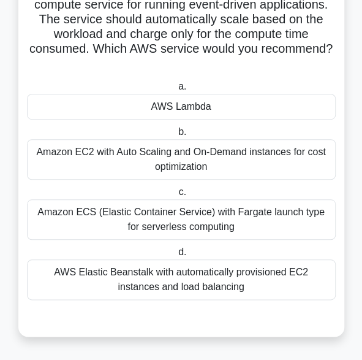
click at [176, 105] on div "AWS Lambda" at bounding box center [181, 107] width 309 height 26
click at [176, 91] on input "a. AWS Lambda" at bounding box center [176, 87] width 0 height 8
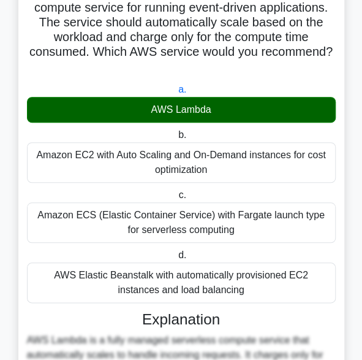
scroll to position [0, 0]
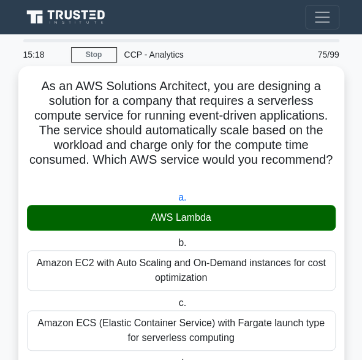
drag, startPoint x: 227, startPoint y: 293, endPoint x: 36, endPoint y: 83, distance: 284.0
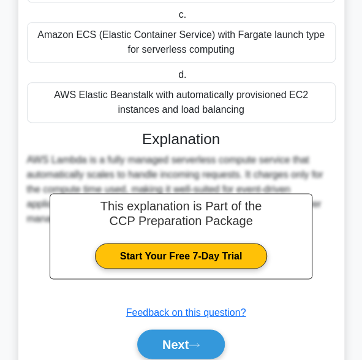
scroll to position [334, 0]
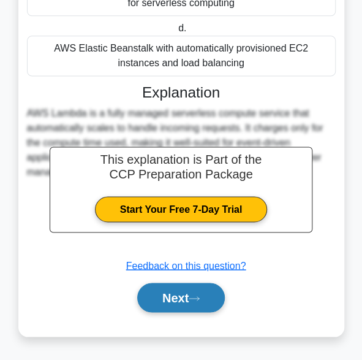
click at [160, 296] on button "Next" at bounding box center [181, 296] width 88 height 29
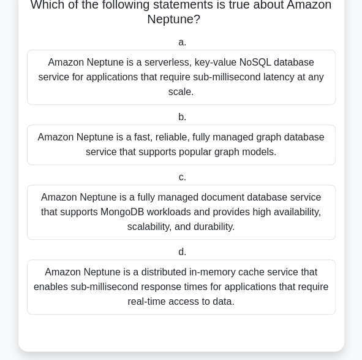
click at [186, 277] on div "Amazon Neptune is a distributed in-memory cache service that enables sub-millis…" at bounding box center [181, 286] width 309 height 55
click at [176, 256] on input "d. Amazon Neptune is a distributed in-memory cache service that enables sub-mil…" at bounding box center [176, 252] width 0 height 8
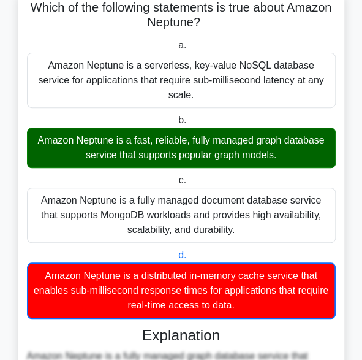
scroll to position [0, 0]
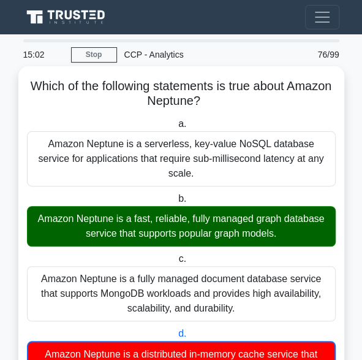
drag, startPoint x: 252, startPoint y: 291, endPoint x: 48, endPoint y: 82, distance: 292.4
click at [48, 82] on div "Which of the following statements is true about Amazon Neptune? .spinner_0XTQ{t…" at bounding box center [181, 361] width 316 height 581
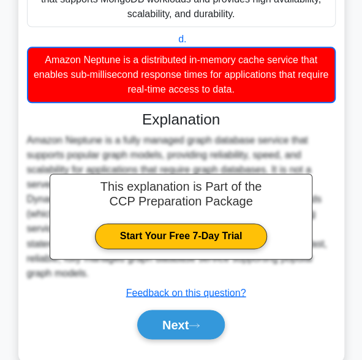
scroll to position [306, 0]
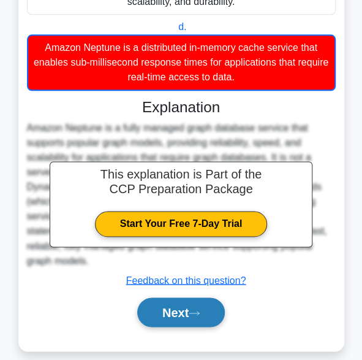
click at [175, 297] on button "Next" at bounding box center [181, 311] width 88 height 29
click at [149, 297] on button "Next" at bounding box center [181, 311] width 88 height 29
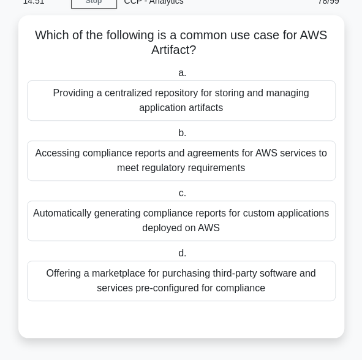
scroll to position [52, 0]
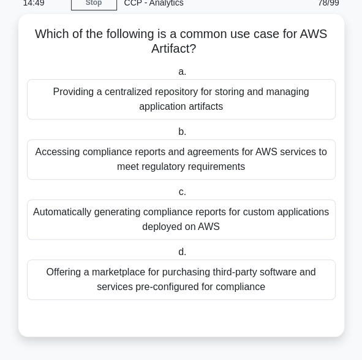
click at [115, 105] on div "Providing a centralized repository for storing and managing application artifac…" at bounding box center [181, 99] width 309 height 40
click at [176, 76] on input "a. Providing a centralized repository for storing and managing application arti…" at bounding box center [176, 72] width 0 height 8
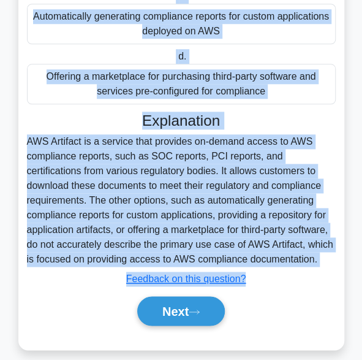
scroll to position [262, 0]
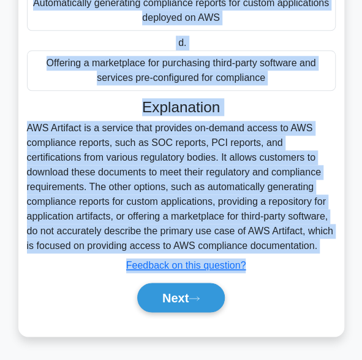
drag, startPoint x: 29, startPoint y: 37, endPoint x: 262, endPoint y: 247, distance: 313.2
click at [262, 247] on div "Which of the following is a common use case for AWS Artifact? .spinner_0XTQ{tra…" at bounding box center [181, 70] width 316 height 522
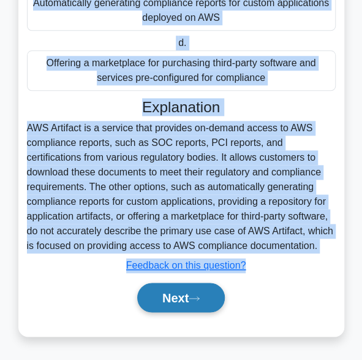
click at [175, 301] on button "Next" at bounding box center [181, 296] width 88 height 29
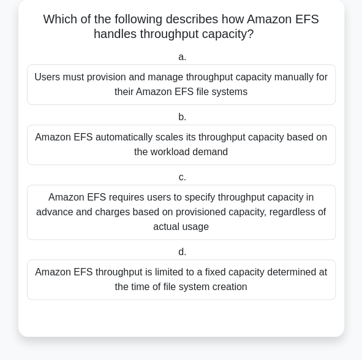
click at [166, 80] on div "Users must provision and manage throughput capacity manually for their Amazon E…" at bounding box center [181, 84] width 309 height 40
click at [176, 61] on input "a. Users must provision and manage throughput capacity manually for their Amazo…" at bounding box center [176, 57] width 0 height 8
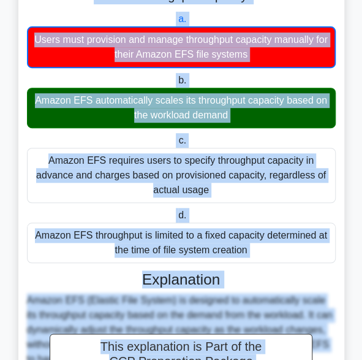
scroll to position [350, 0]
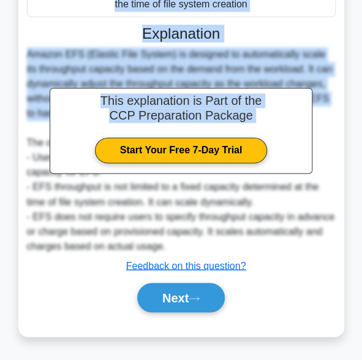
drag, startPoint x: 41, startPoint y: 23, endPoint x: 253, endPoint y: 12, distance: 212.2
click at [253, 12] on div "Which of the following describes how Amazon EFS handles throughput capacity? .s…" at bounding box center [181, 26] width 316 height 611
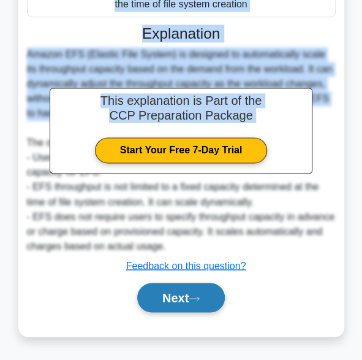
click at [175, 298] on button "Next" at bounding box center [181, 296] width 88 height 29
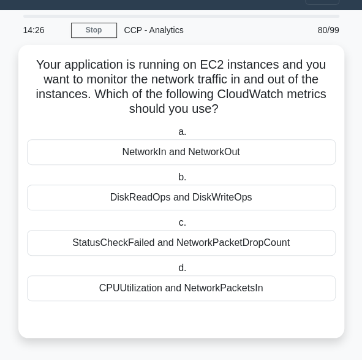
scroll to position [23, 0]
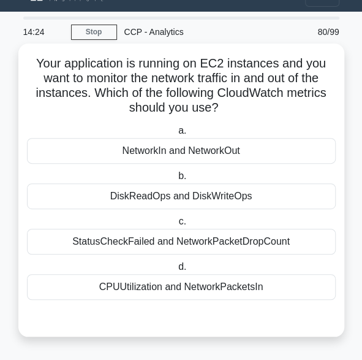
click at [163, 156] on div "NetworkIn and NetworkOut" at bounding box center [181, 151] width 309 height 26
click at [176, 135] on input "a. NetworkIn and NetworkOut" at bounding box center [176, 131] width 0 height 8
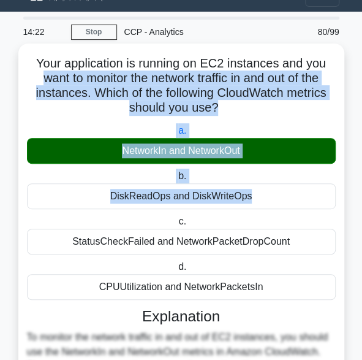
drag, startPoint x: 29, startPoint y: 71, endPoint x: 121, endPoint y: 217, distance: 172.5
click at [121, 217] on div "Your application is running on EC2 instances and you want to monitor the networ…" at bounding box center [181, 301] width 316 height 507
click at [121, 217] on label "c. StatusCheckFailed and NetworkPacketDropCount" at bounding box center [181, 234] width 309 height 40
click at [176, 217] on input "c. StatusCheckFailed and NetworkPacketDropCount" at bounding box center [176, 221] width 0 height 8
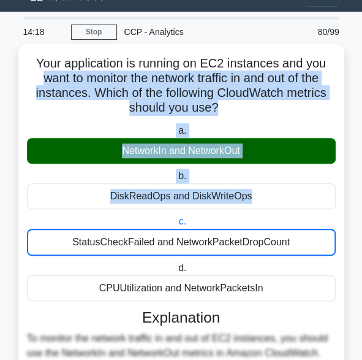
drag, startPoint x: 265, startPoint y: 285, endPoint x: 25, endPoint y: 58, distance: 330.6
click at [25, 58] on div "Your application is running on EC2 instances and you want to monitor the networ…" at bounding box center [181, 302] width 316 height 508
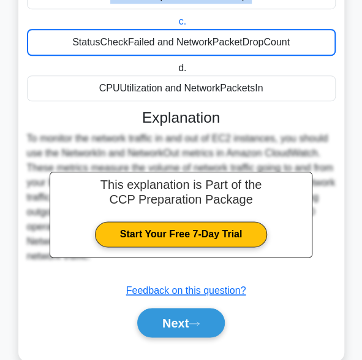
scroll to position [247, 0]
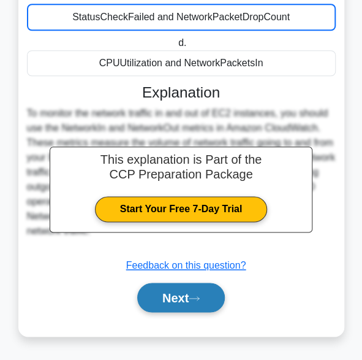
click at [183, 303] on button "Next" at bounding box center [181, 296] width 88 height 29
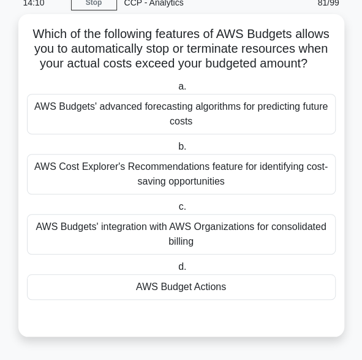
click at [206, 288] on div "AWS Budget Actions" at bounding box center [181, 287] width 309 height 26
click at [176, 271] on input "d. AWS Budget Actions" at bounding box center [176, 267] width 0 height 8
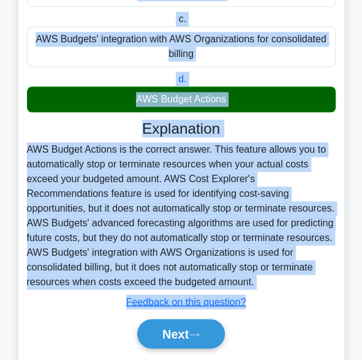
scroll to position [276, 0]
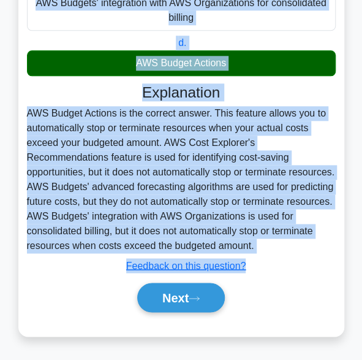
drag, startPoint x: 26, startPoint y: 29, endPoint x: 165, endPoint y: 242, distance: 254.5
click at [165, 242] on div "Which of the following features of AWS Budgets allows you to automatically stop…" at bounding box center [181, 63] width 316 height 536
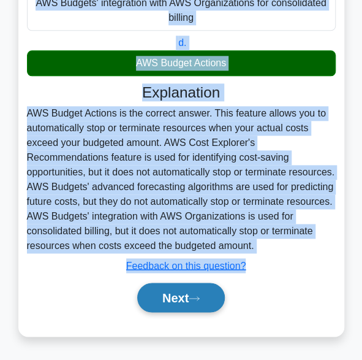
click at [176, 294] on button "Next" at bounding box center [181, 296] width 88 height 29
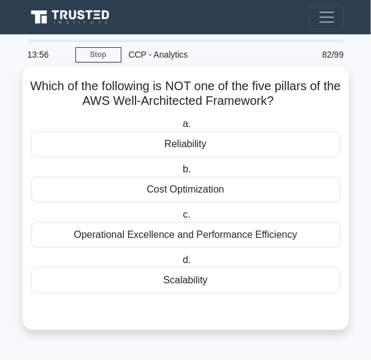
click at [186, 277] on div "Scalability" at bounding box center [185, 280] width 309 height 26
click at [180, 264] on input "d. Scalability" at bounding box center [180, 260] width 0 height 8
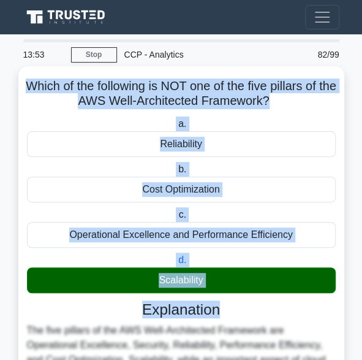
drag, startPoint x: 230, startPoint y: 301, endPoint x: 28, endPoint y: 89, distance: 293.3
click at [28, 89] on div "Which of the following is NOT one of the five pillars of the AWS Well-Architect…" at bounding box center [181, 309] width 316 height 477
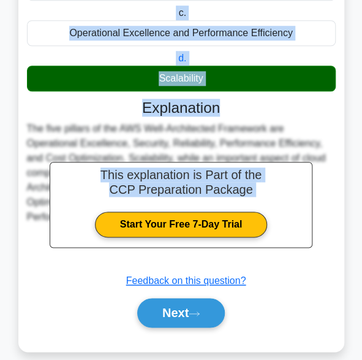
scroll to position [217, 0]
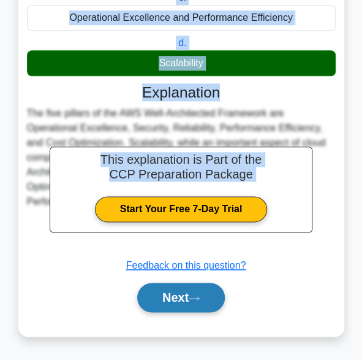
click at [171, 303] on button "Next" at bounding box center [181, 296] width 88 height 29
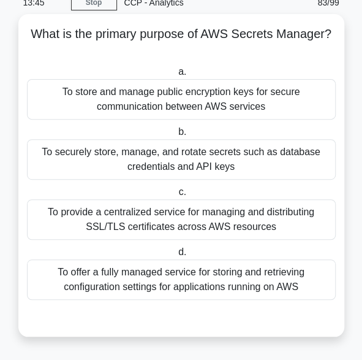
click at [146, 109] on div "To store and manage public encryption keys for secure communication between AWS…" at bounding box center [181, 99] width 309 height 40
click at [176, 76] on input "a. To store and manage public encryption keys for secure communication between …" at bounding box center [176, 72] width 0 height 8
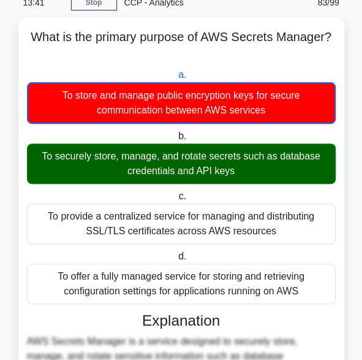
drag, startPoint x: 20, startPoint y: 30, endPoint x: 350, endPoint y: 295, distance: 423.5
click at [350, 295] on main "13:41 Stop CCP - Analytics Beginner 83/99 What is the primary purpose of AWS Se…" at bounding box center [181, 284] width 362 height 604
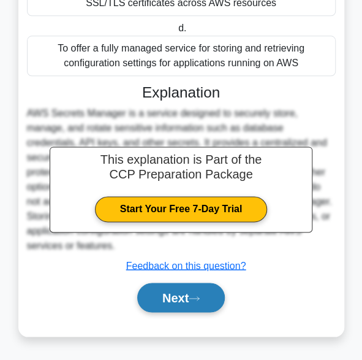
click at [170, 298] on button "Next" at bounding box center [181, 296] width 88 height 29
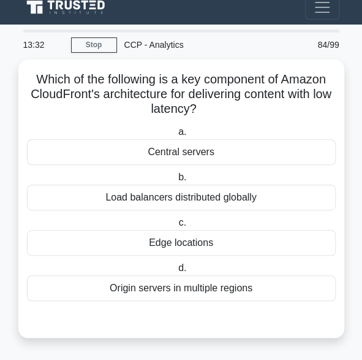
scroll to position [8, 0]
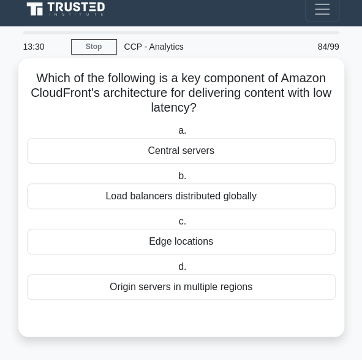
click at [160, 149] on div "Central servers" at bounding box center [181, 151] width 309 height 26
click at [176, 135] on input "a. Central servers" at bounding box center [176, 131] width 0 height 8
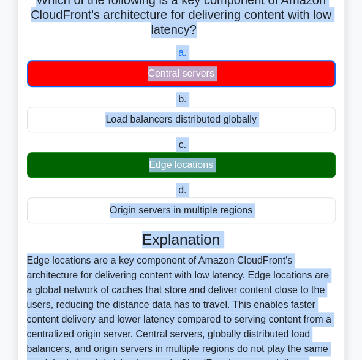
scroll to position [218, 0]
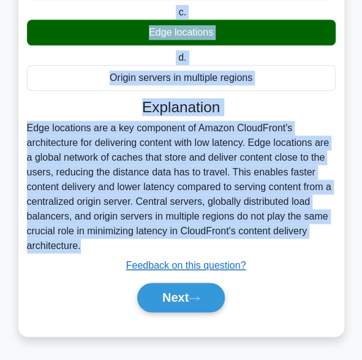
drag, startPoint x: 25, startPoint y: 75, endPoint x: 75, endPoint y: 256, distance: 187.7
click at [75, 256] on div "Which of the following is a key component of Amazon CloudFront's architecture f…" at bounding box center [181, 92] width 316 height 478
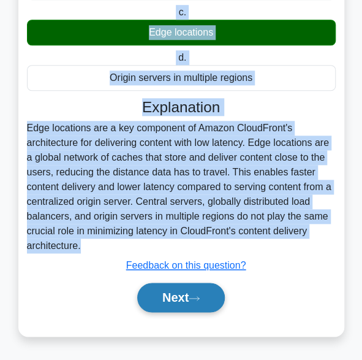
click at [181, 306] on button "Next" at bounding box center [181, 296] width 88 height 29
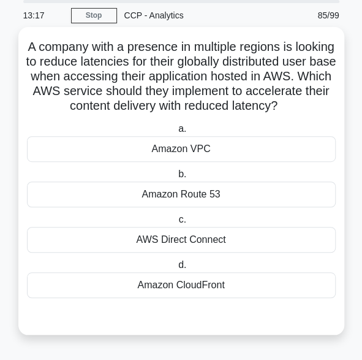
click at [142, 154] on div "Amazon VPC" at bounding box center [181, 149] width 309 height 26
click at [176, 133] on input "a. Amazon VPC" at bounding box center [176, 129] width 0 height 8
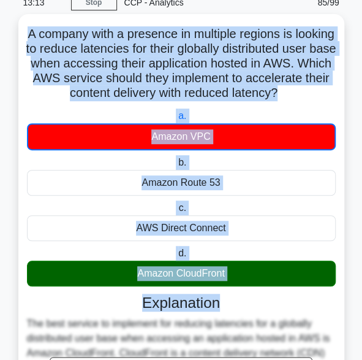
drag, startPoint x: 236, startPoint y: 305, endPoint x: 31, endPoint y: 23, distance: 349.1
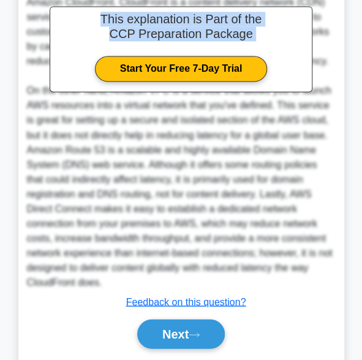
scroll to position [453, 0]
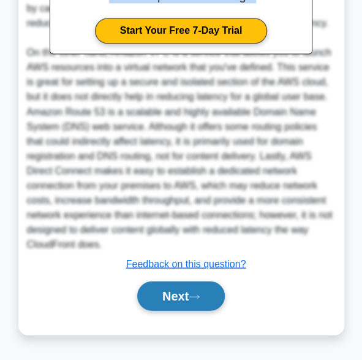
click at [196, 304] on button "Next" at bounding box center [181, 295] width 88 height 29
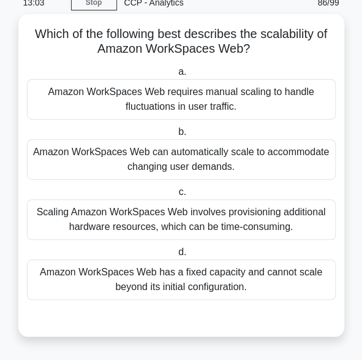
click at [162, 164] on div "Amazon WorkSpaces Web can automatically scale to accommodate changing user dema…" at bounding box center [181, 159] width 309 height 40
click at [176, 136] on input "b. Amazon WorkSpaces Web can automatically scale to accommodate changing user d…" at bounding box center [176, 132] width 0 height 8
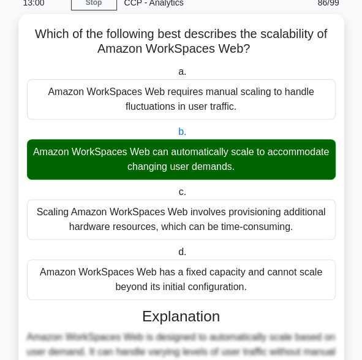
drag, startPoint x: 30, startPoint y: 38, endPoint x: 251, endPoint y: 288, distance: 333.7
click at [251, 288] on div "Which of the following best describes the scalability of Amazon WorkSpaces Web?…" at bounding box center [181, 287] width 316 height 536
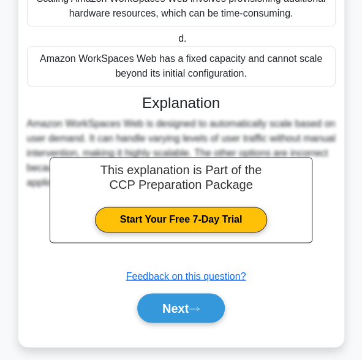
scroll to position [276, 0]
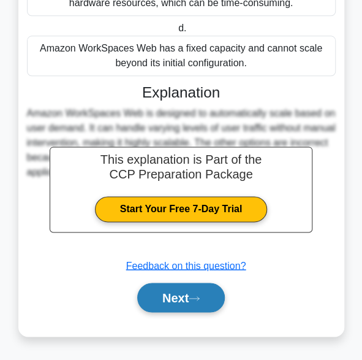
click at [189, 298] on button "Next" at bounding box center [181, 296] width 88 height 29
click at [170, 297] on button "Next" at bounding box center [181, 296] width 88 height 29
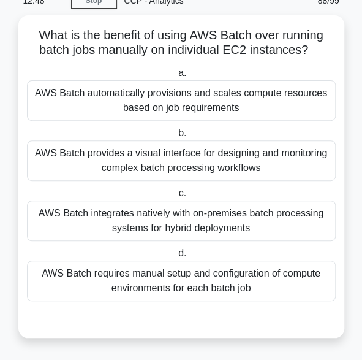
scroll to position [52, 0]
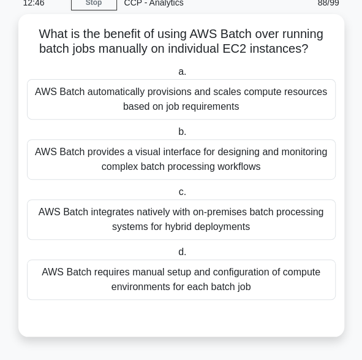
click at [116, 164] on div "AWS Batch provides a visual interface for designing and monitoring complex batc…" at bounding box center [181, 159] width 309 height 40
click at [176, 136] on input "b. AWS Batch provides a visual interface for designing and monitoring complex b…" at bounding box center [176, 132] width 0 height 8
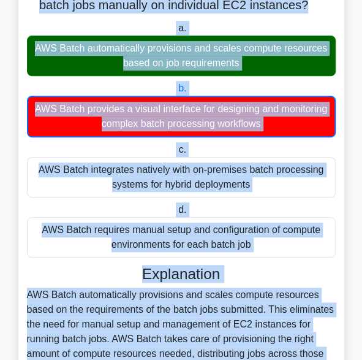
scroll to position [247, 0]
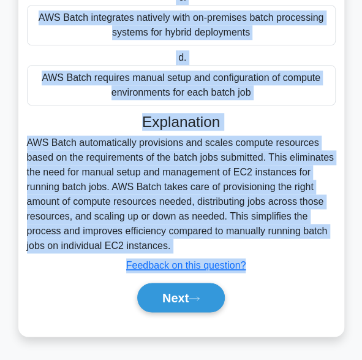
drag, startPoint x: 31, startPoint y: 36, endPoint x: 169, endPoint y: 246, distance: 251.8
click at [169, 246] on div "What is the benefit of using AWS Batch over running batch jobs manually on indi…" at bounding box center [181, 78] width 316 height 508
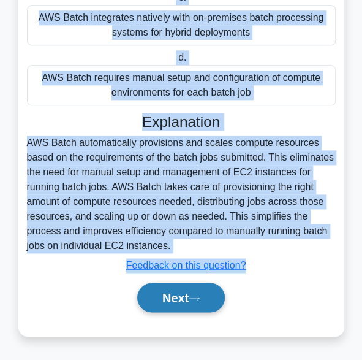
click at [170, 302] on button "Next" at bounding box center [181, 296] width 88 height 29
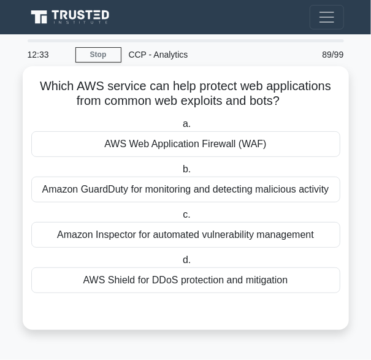
click at [120, 151] on div "AWS Web Application Firewall (WAF)" at bounding box center [185, 144] width 309 height 26
click at [180, 128] on input "a. AWS Web Application Firewall (WAF)" at bounding box center [180, 124] width 0 height 8
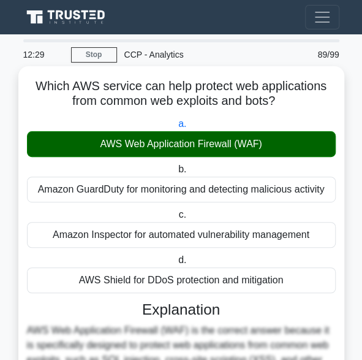
drag, startPoint x: 33, startPoint y: 82, endPoint x: 330, endPoint y: 281, distance: 356.8
click at [330, 281] on div "Which AWS service can help protect web applications from common web exploits an…" at bounding box center [181, 317] width 316 height 492
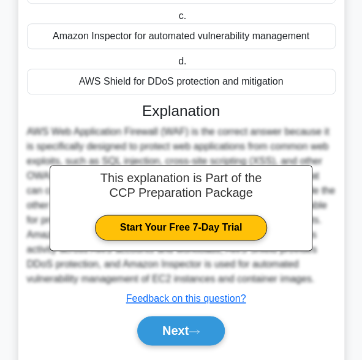
scroll to position [232, 0]
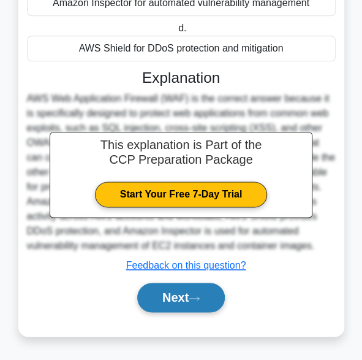
click at [159, 305] on button "Next" at bounding box center [181, 296] width 88 height 29
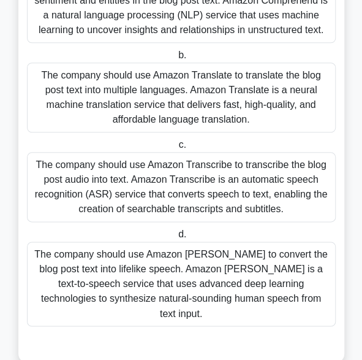
click at [154, 179] on div "The company should use Amazon Transcribe to transcribe the blog post audio into…" at bounding box center [181, 187] width 309 height 70
click at [176, 149] on input "c. The company should use Amazon Transcribe to transcribe the blog post audio i…" at bounding box center [176, 145] width 0 height 8
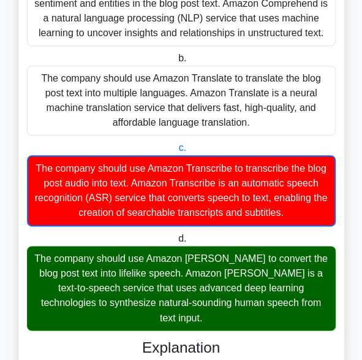
scroll to position [0, 0]
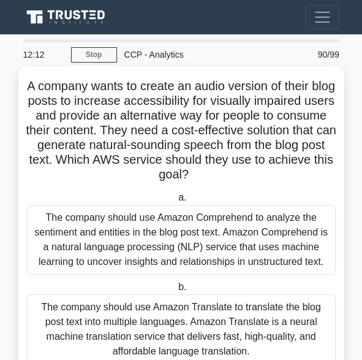
drag, startPoint x: 296, startPoint y: 303, endPoint x: 30, endPoint y: 83, distance: 344.6
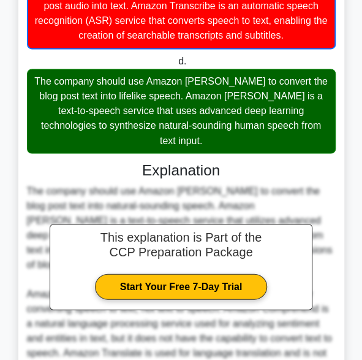
scroll to position [497, 0]
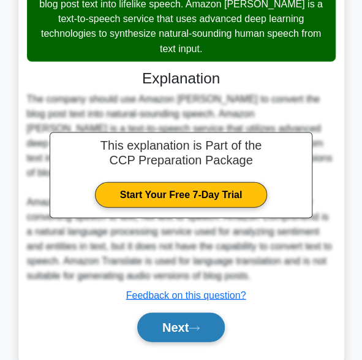
click at [184, 312] on button "Next" at bounding box center [181, 326] width 88 height 29
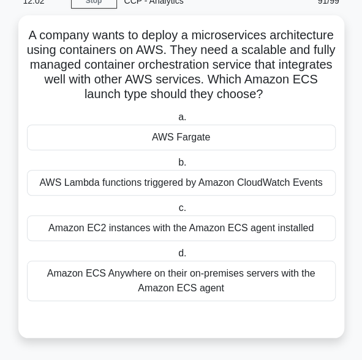
scroll to position [52, 0]
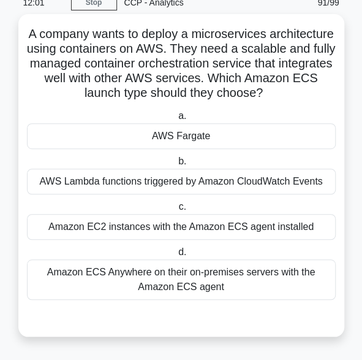
drag, startPoint x: 160, startPoint y: 149, endPoint x: 156, endPoint y: 137, distance: 13.2
click at [156, 137] on div "a. AWS Fargate b. AWS Lambda functions triggered by Amazon CloudWatch Events c.…" at bounding box center [181, 204] width 323 height 196
click at [156, 137] on div "AWS Fargate" at bounding box center [181, 136] width 309 height 26
click at [176, 120] on input "a. AWS Fargate" at bounding box center [176, 116] width 0 height 8
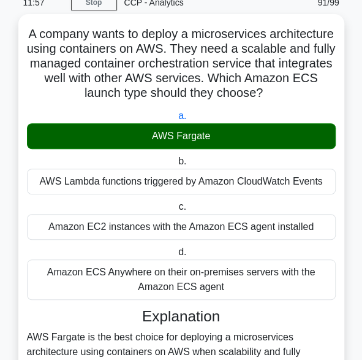
drag, startPoint x: 55, startPoint y: 40, endPoint x: 157, endPoint y: 258, distance: 240.9
click at [157, 258] on div "A company wants to deploy a microservices architecture using containers on AWS.…" at bounding box center [181, 331] width 316 height 624
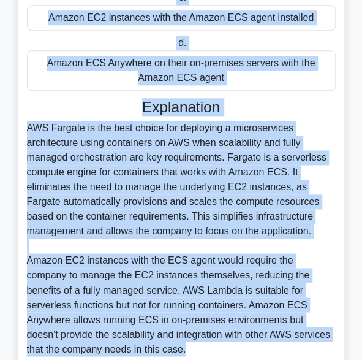
scroll to position [364, 0]
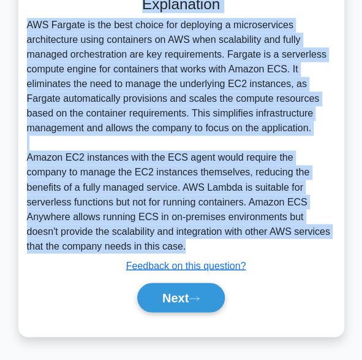
drag, startPoint x: 55, startPoint y: 24, endPoint x: 88, endPoint y: 257, distance: 235.7
click at [88, 257] on div "A company wants to deploy a microservices architecture using containers on AWS.…" at bounding box center [181, 19] width 316 height 624
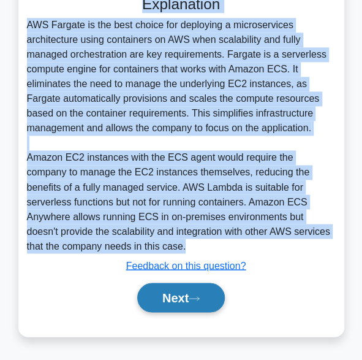
click at [184, 301] on button "Next" at bounding box center [181, 296] width 88 height 29
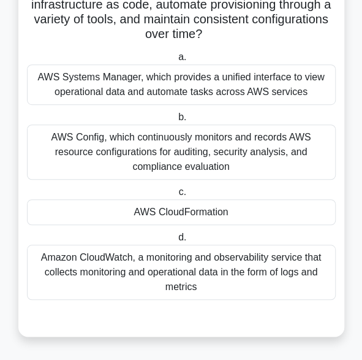
drag, startPoint x: 206, startPoint y: 288, endPoint x: 119, endPoint y: 207, distance: 118.8
click at [118, 203] on div "a. AWS Systems Manager, which provides a unified interface to view operational …" at bounding box center [181, 174] width 323 height 255
click at [119, 208] on div "AWS CloudFormation" at bounding box center [181, 212] width 309 height 26
click at [176, 196] on input "c. AWS CloudFormation" at bounding box center [176, 192] width 0 height 8
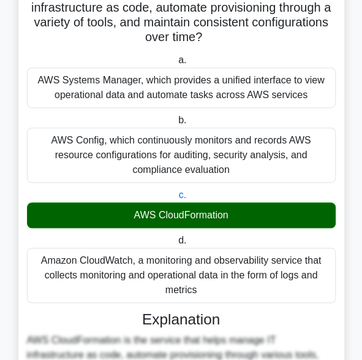
scroll to position [0, 0]
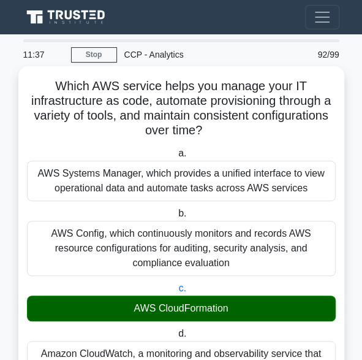
drag, startPoint x: 200, startPoint y: 285, endPoint x: 46, endPoint y: 84, distance: 253.0
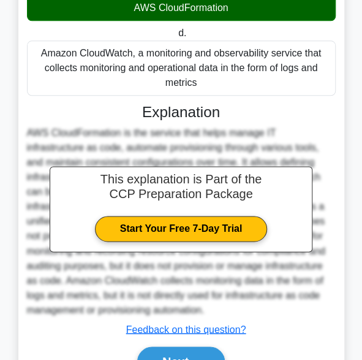
scroll to position [317, 0]
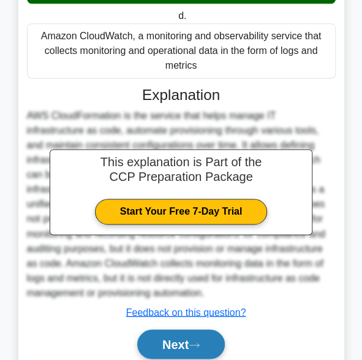
click at [195, 343] on icon at bounding box center [194, 344] width 11 height 7
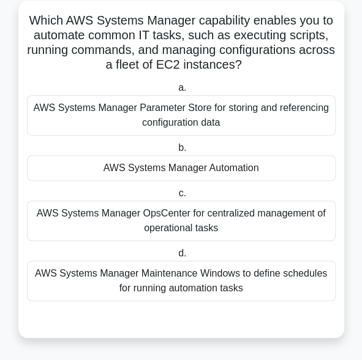
scroll to position [67, 0]
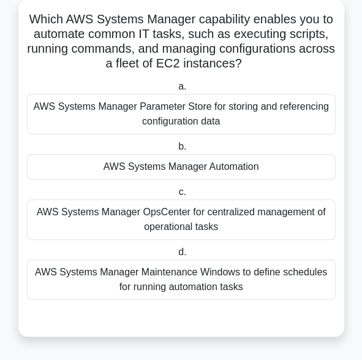
click at [157, 167] on div "AWS Systems Manager Automation" at bounding box center [181, 167] width 309 height 26
click at [176, 151] on input "b. AWS Systems Manager Automation" at bounding box center [176, 147] width 0 height 8
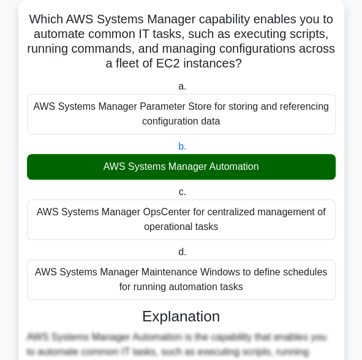
drag, startPoint x: 246, startPoint y: 290, endPoint x: 25, endPoint y: 22, distance: 347.6
click at [25, 22] on div "Which AWS Systems Manager capability enables you to automate common IT tasks, s…" at bounding box center [181, 286] width 316 height 565
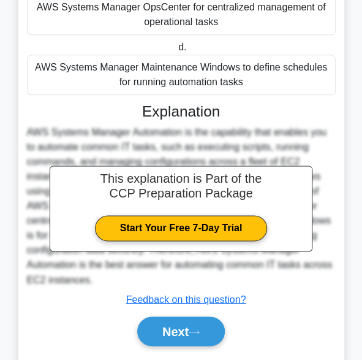
scroll to position [305, 0]
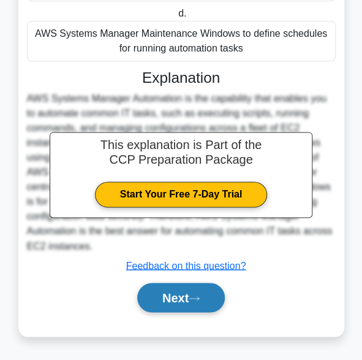
click at [179, 288] on button "Next" at bounding box center [181, 296] width 88 height 29
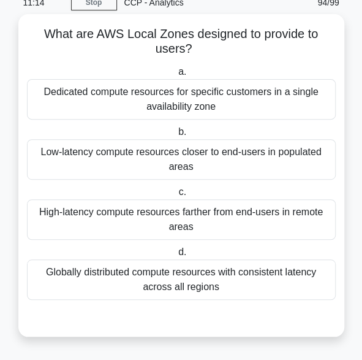
click at [159, 121] on div "a. Dedicated compute resources for specific customers in a single availability …" at bounding box center [181, 182] width 323 height 240
click at [123, 103] on div "Dedicated compute resources for specific customers in a single availability zone" at bounding box center [181, 99] width 309 height 40
click at [176, 76] on input "a. Dedicated compute resources for specific customers in a single availability …" at bounding box center [176, 72] width 0 height 8
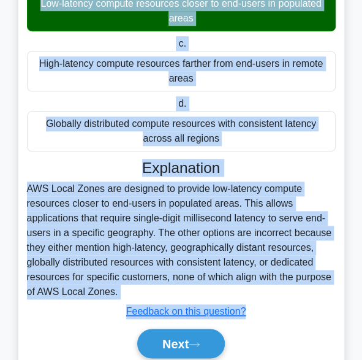
scroll to position [247, 0]
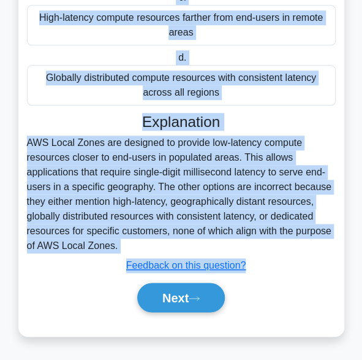
drag, startPoint x: 44, startPoint y: 36, endPoint x: 111, endPoint y: 249, distance: 223.6
click at [111, 249] on div "What are AWS Local Zones designed to provide to users? .spinner_0XTQ{transform-…" at bounding box center [181, 78] width 316 height 508
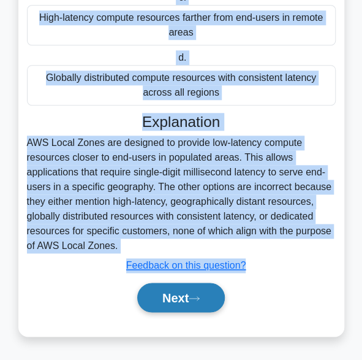
click at [198, 293] on button "Next" at bounding box center [181, 296] width 88 height 29
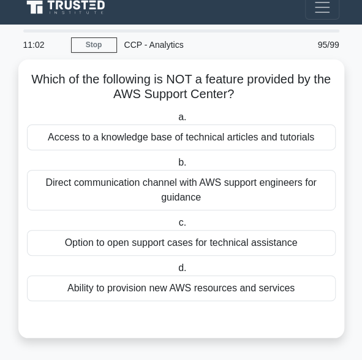
scroll to position [8, 0]
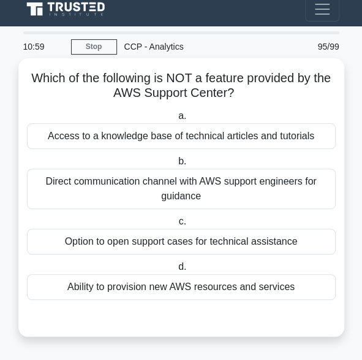
drag, startPoint x: 31, startPoint y: 76, endPoint x: 295, endPoint y: 296, distance: 344.5
click at [295, 296] on div "Which of the following is NOT a feature provided by the AWS Support Center? .sp…" at bounding box center [181, 197] width 316 height 268
click at [295, 296] on div "Ability to provision new AWS resources and services" at bounding box center [181, 287] width 309 height 26
click at [176, 271] on input "d. Ability to provision new AWS resources and services" at bounding box center [176, 267] width 0 height 8
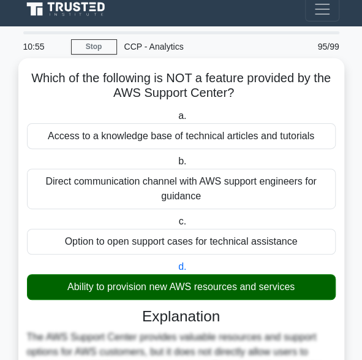
drag, startPoint x: 301, startPoint y: 290, endPoint x: 29, endPoint y: 70, distance: 349.7
click at [29, 70] on div "Which of the following is NOT a feature provided by the AWS Support Center? .sp…" at bounding box center [181, 331] width 316 height 536
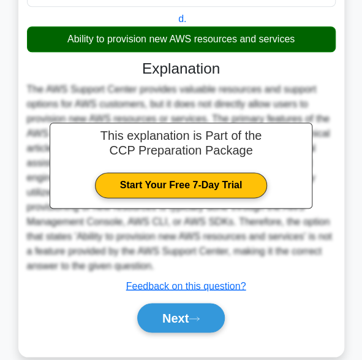
scroll to position [259, 0]
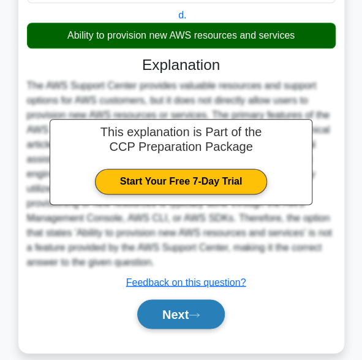
click at [179, 320] on button "Next" at bounding box center [181, 313] width 88 height 29
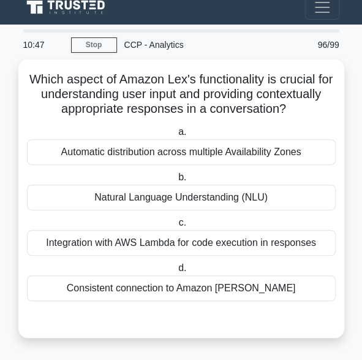
scroll to position [23, 0]
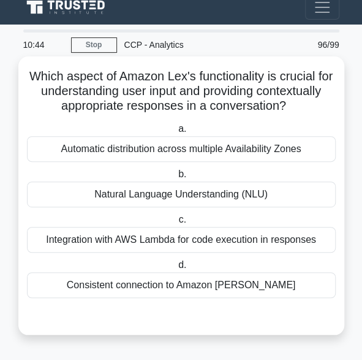
drag, startPoint x: 265, startPoint y: 293, endPoint x: 32, endPoint y: 67, distance: 324.4
click at [32, 67] on div "Which aspect of Amazon Lex's functionality is crucial for understanding user in…" at bounding box center [181, 195] width 316 height 268
click at [157, 196] on div "Natural Language Understanding (NLU)" at bounding box center [181, 194] width 309 height 26
click at [176, 178] on input "b. Natural Language Understanding (NLU)" at bounding box center [176, 174] width 0 height 8
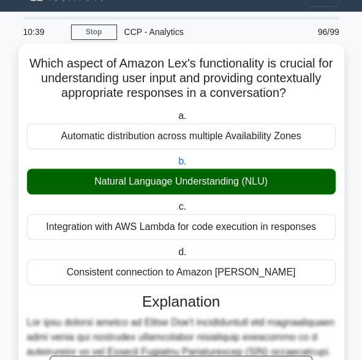
drag, startPoint x: 37, startPoint y: 58, endPoint x: 292, endPoint y: 291, distance: 345.5
click at [292, 291] on div "Which aspect of Amazon Lex's functionality is crucial for understanding user in…" at bounding box center [181, 345] width 316 height 595
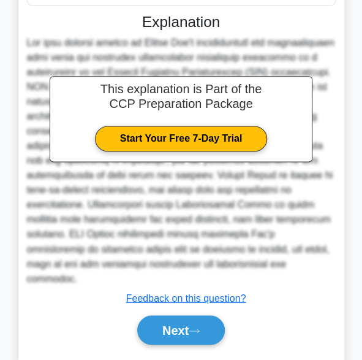
scroll to position [306, 0]
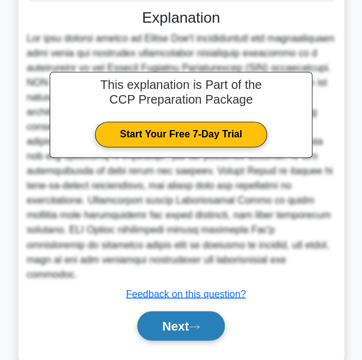
click at [178, 328] on button "Next" at bounding box center [181, 325] width 88 height 29
click at [167, 326] on button "Next" at bounding box center [181, 325] width 88 height 29
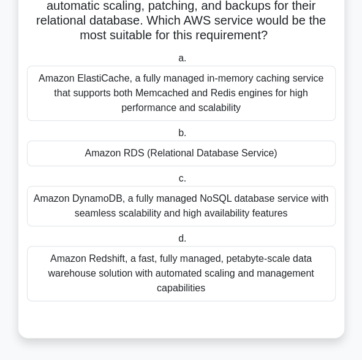
scroll to position [126, 0]
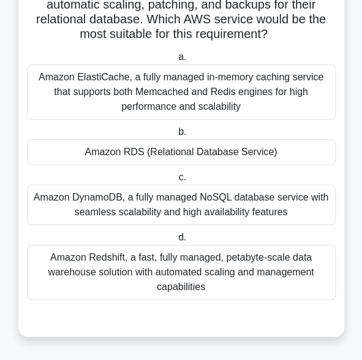
click at [148, 150] on div "Amazon RDS (Relational Database Service)" at bounding box center [181, 152] width 309 height 26
click at [176, 136] on input "b. Amazon RDS (Relational Database Service)" at bounding box center [176, 132] width 0 height 8
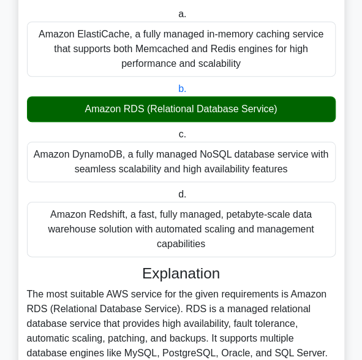
scroll to position [0, 0]
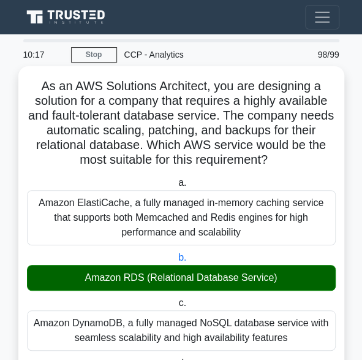
drag, startPoint x: 273, startPoint y: 293, endPoint x: 37, endPoint y: 89, distance: 311.3
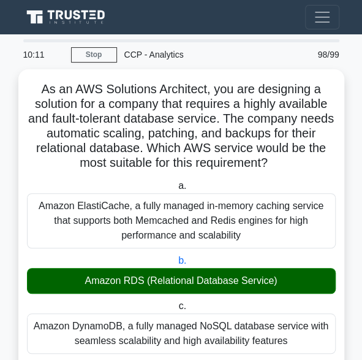
scroll to position [315, 0]
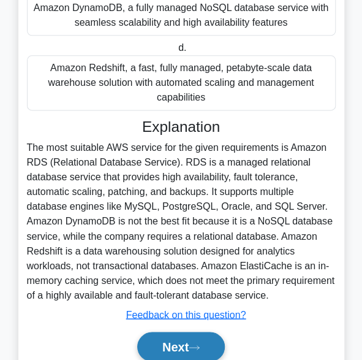
click at [183, 347] on button "Next" at bounding box center [181, 345] width 88 height 29
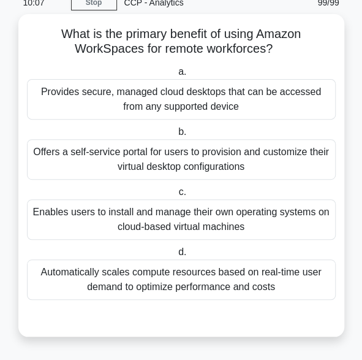
click at [135, 89] on div "Provides secure, managed cloud desktops that can be accessed from any supported…" at bounding box center [181, 99] width 309 height 40
click at [176, 76] on input "a. Provides secure, managed cloud desktops that can be accessed from any suppor…" at bounding box center [176, 72] width 0 height 8
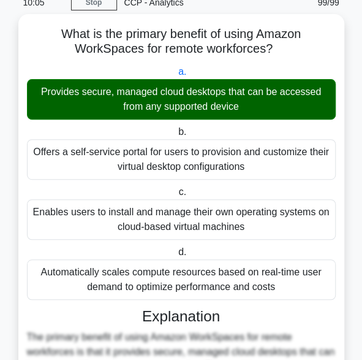
click at [322, 280] on div "Automatically scales compute resources based on real-time user demand to optimi…" at bounding box center [181, 279] width 309 height 40
click at [176, 256] on input "d. Automatically scales compute resources based on real-time user demand to opt…" at bounding box center [176, 252] width 0 height 8
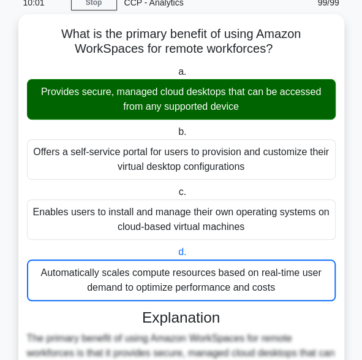
drag, startPoint x: 55, startPoint y: 31, endPoint x: 278, endPoint y: 290, distance: 342.3
click at [278, 290] on div "What is the primary benefit of using Amazon WorkSpaces for remote workforces? .…" at bounding box center [181, 295] width 316 height 552
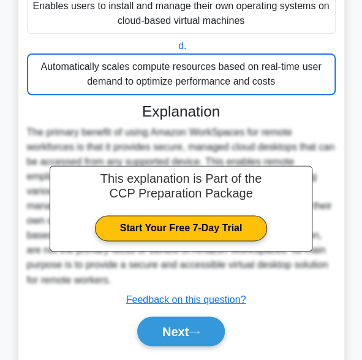
scroll to position [292, 0]
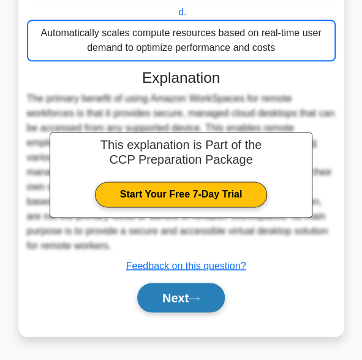
click at [184, 298] on button "Next" at bounding box center [181, 296] width 88 height 29
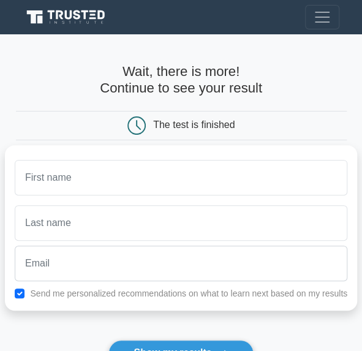
scroll to position [1, 0]
click at [167, 128] on div "The test is finished" at bounding box center [193, 124] width 81 height 10
